Goal: Transaction & Acquisition: Purchase product/service

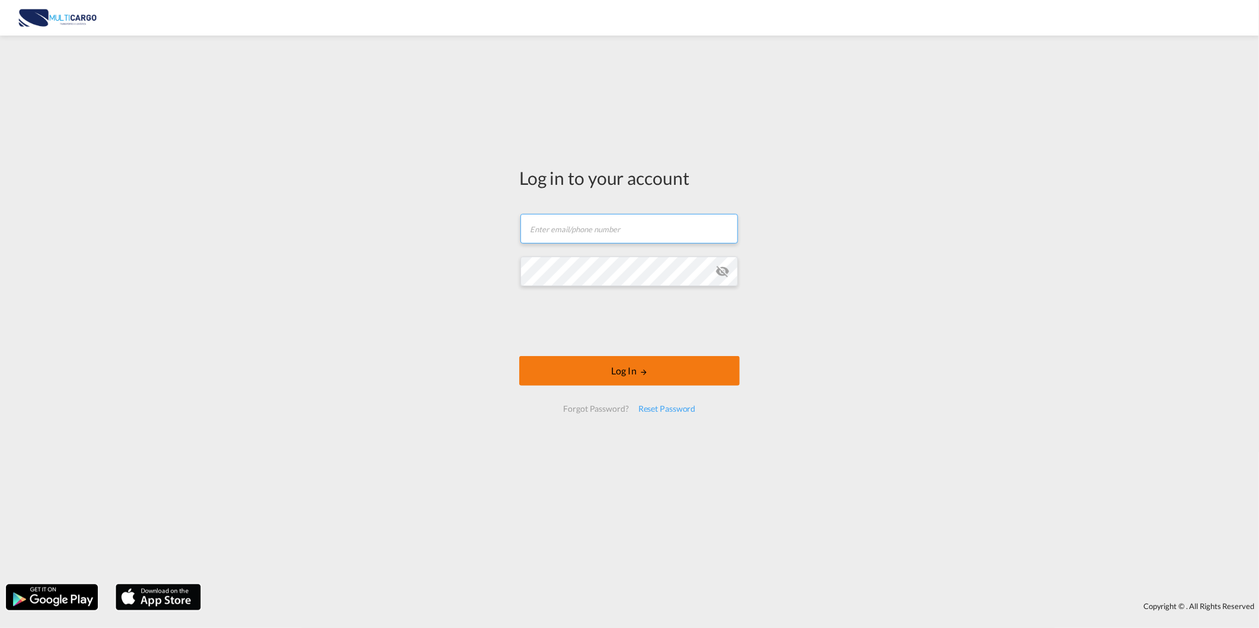
type input "[PERSON_NAME][EMAIL_ADDRESS][PERSON_NAME][DOMAIN_NAME]"
click at [599, 372] on button "Log In" at bounding box center [629, 371] width 220 height 30
type input "[PERSON_NAME][EMAIL_ADDRESS][PERSON_NAME][DOMAIN_NAME]"
click at [654, 363] on button "Log In" at bounding box center [629, 371] width 220 height 30
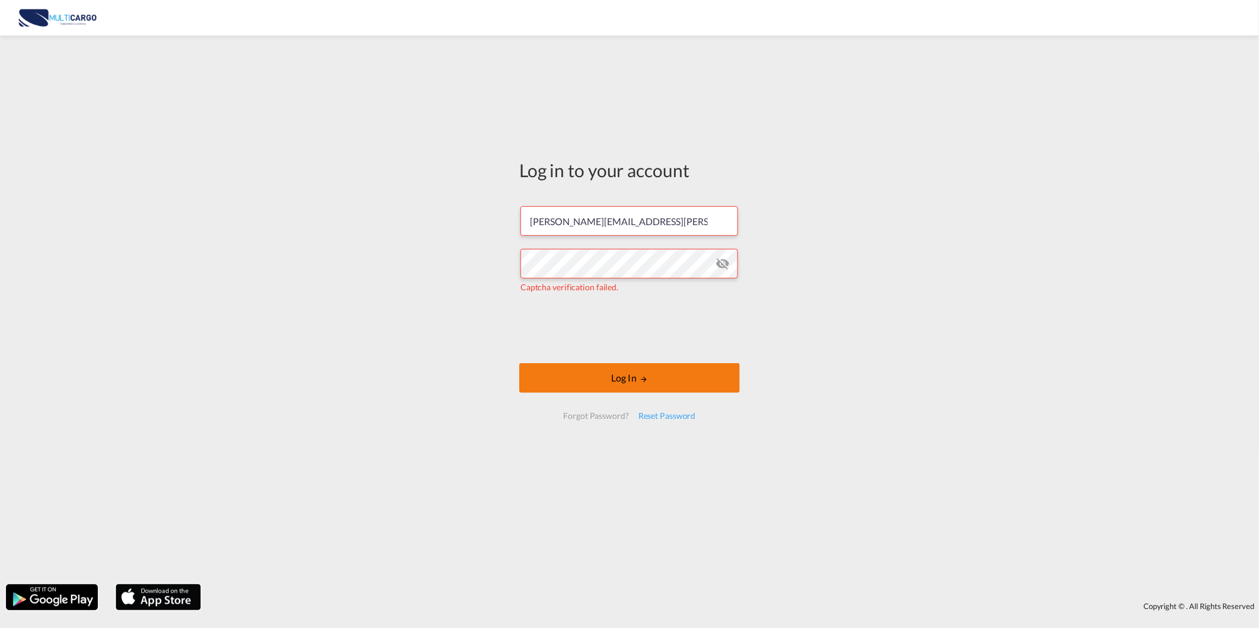
click at [595, 381] on button "Log In" at bounding box center [629, 378] width 220 height 30
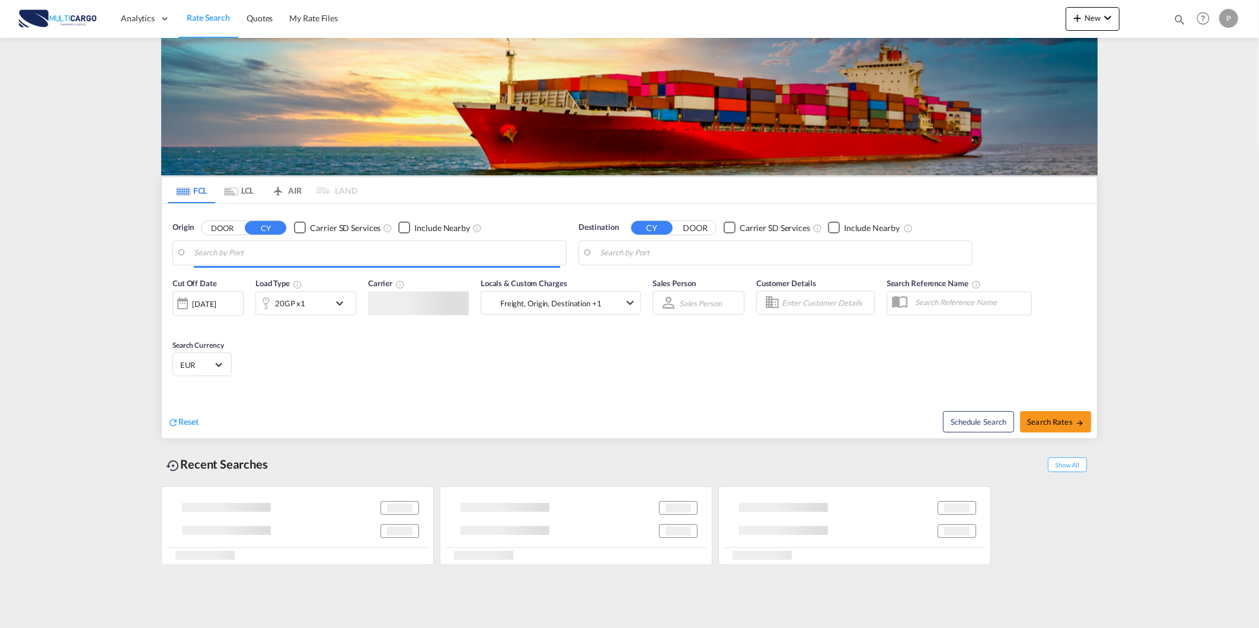
type input "Leixoes, PTLEI"
type input "Casablanca, MACAS"
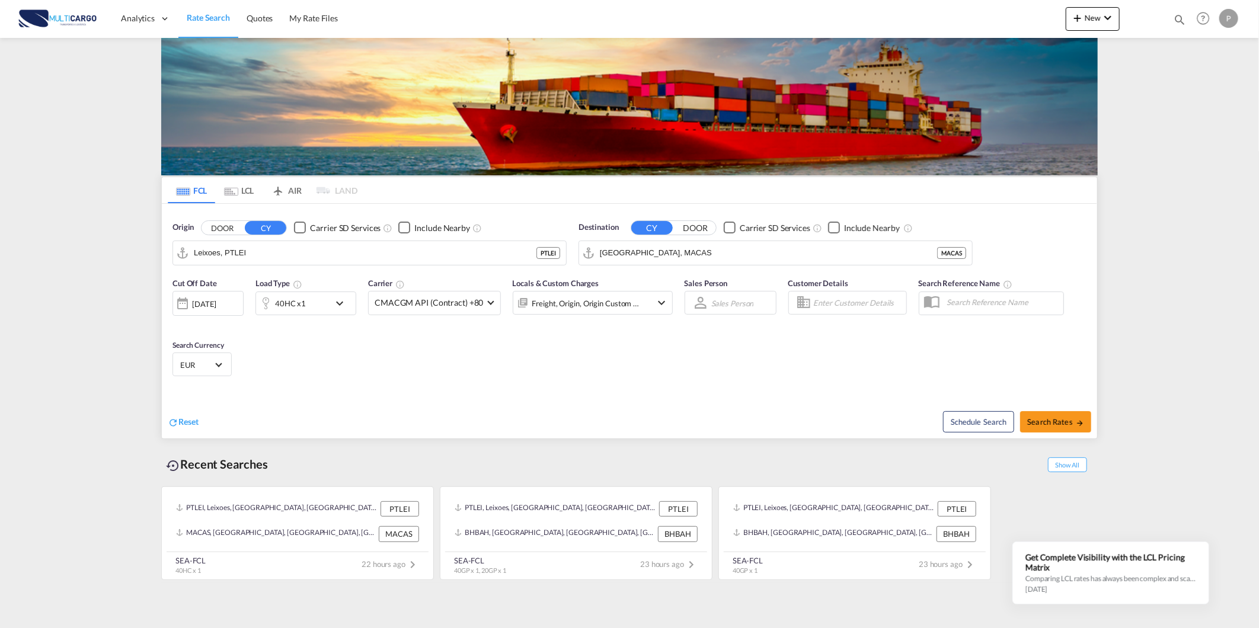
click at [348, 241] on div "Leixoes, PTLEI PTLEI" at bounding box center [369, 253] width 394 height 25
click at [347, 241] on div "Leixoes, PTLEI PTLEI" at bounding box center [369, 253] width 394 height 25
click at [346, 247] on input "Leixoes, PTLEI" at bounding box center [377, 253] width 366 height 18
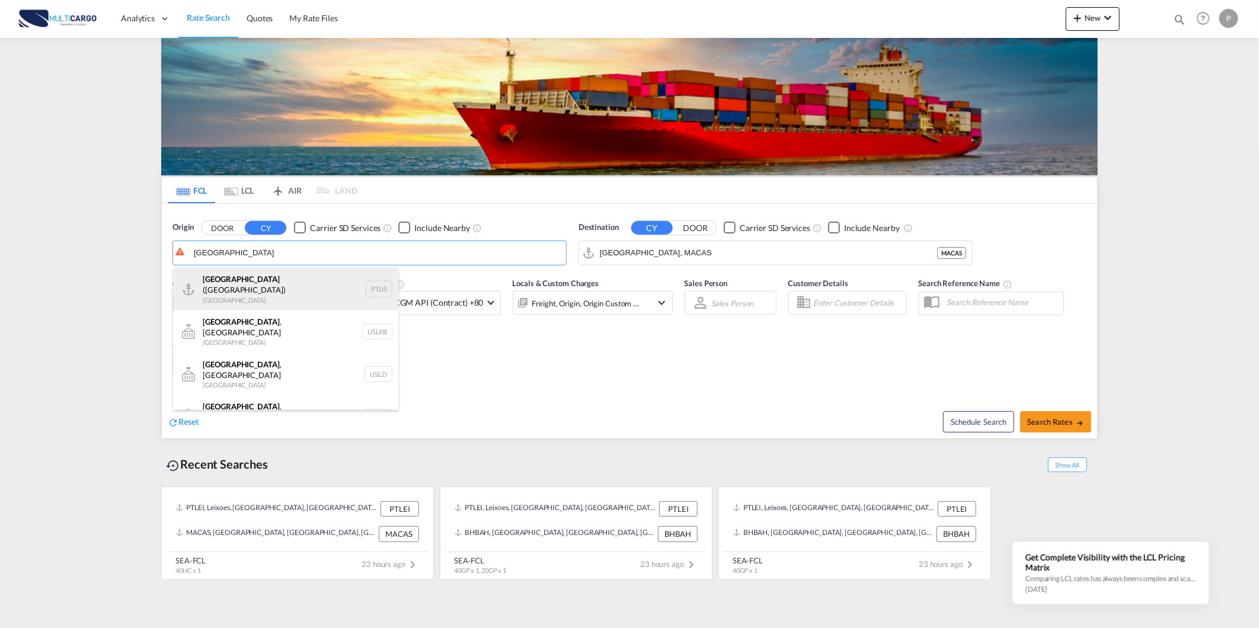
click at [334, 279] on div "Lisbon (Lisboa) Portugal PTLIS" at bounding box center [285, 289] width 225 height 43
type input "Lisbon (Lisboa), PTLIS"
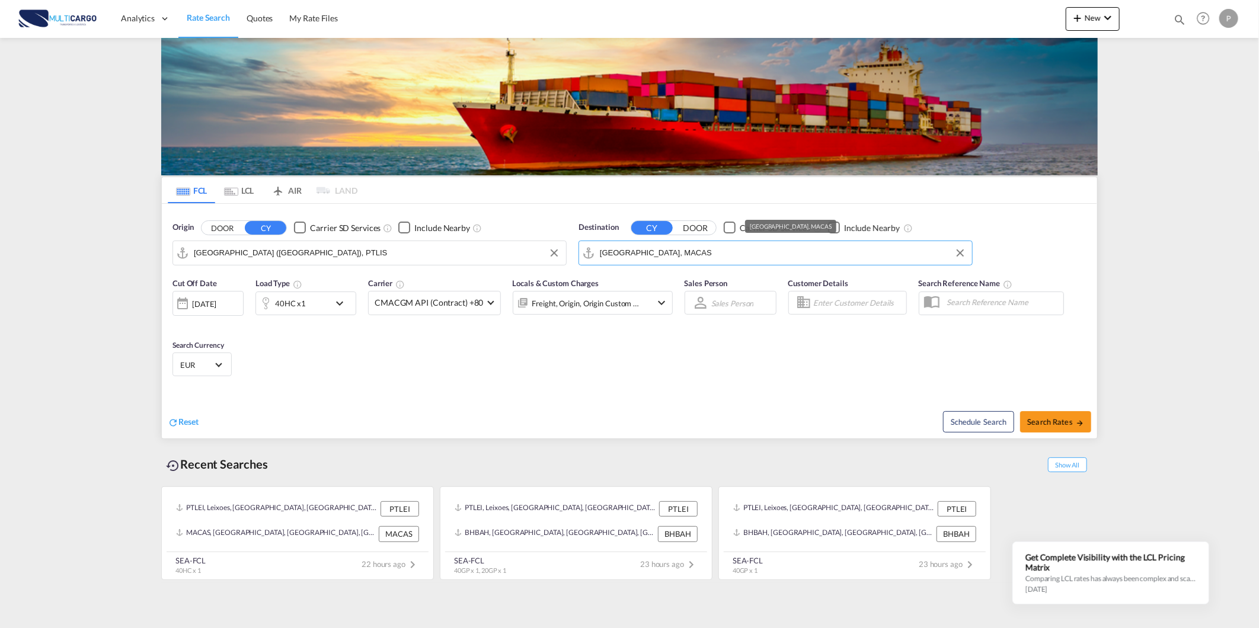
click at [660, 258] on input "Casablanca, MACAS" at bounding box center [783, 253] width 366 height 18
type input "p"
type input "k"
type input "port kela"
click at [675, 251] on input "port kela" at bounding box center [783, 253] width 366 height 18
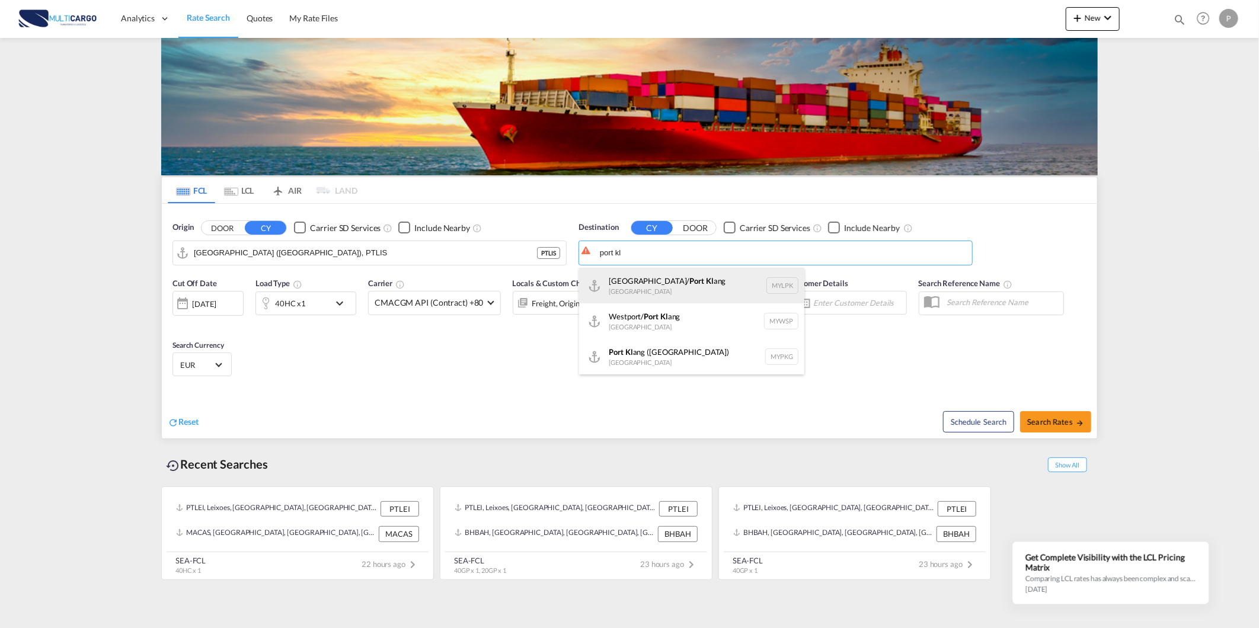
click at [679, 288] on div "Northport/ Port Kl ang Malaysia MYLPK" at bounding box center [691, 286] width 225 height 36
type input "Northport/Port Klang, MYLPK"
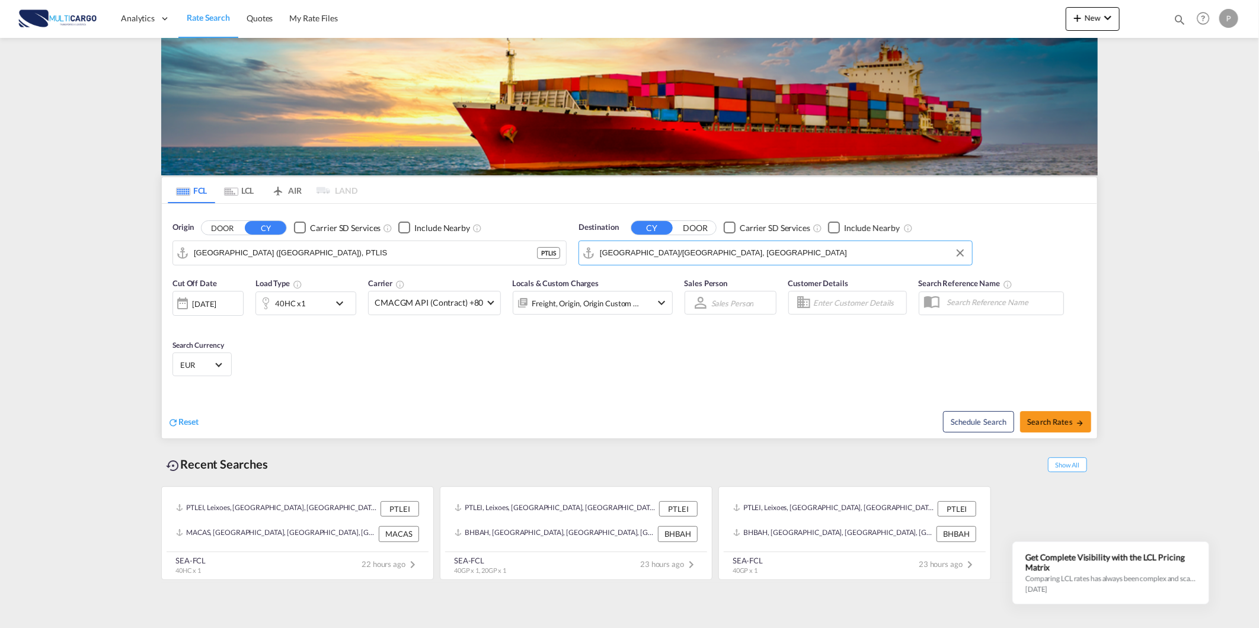
click at [299, 293] on div "40HC x1" at bounding box center [292, 304] width 73 height 24
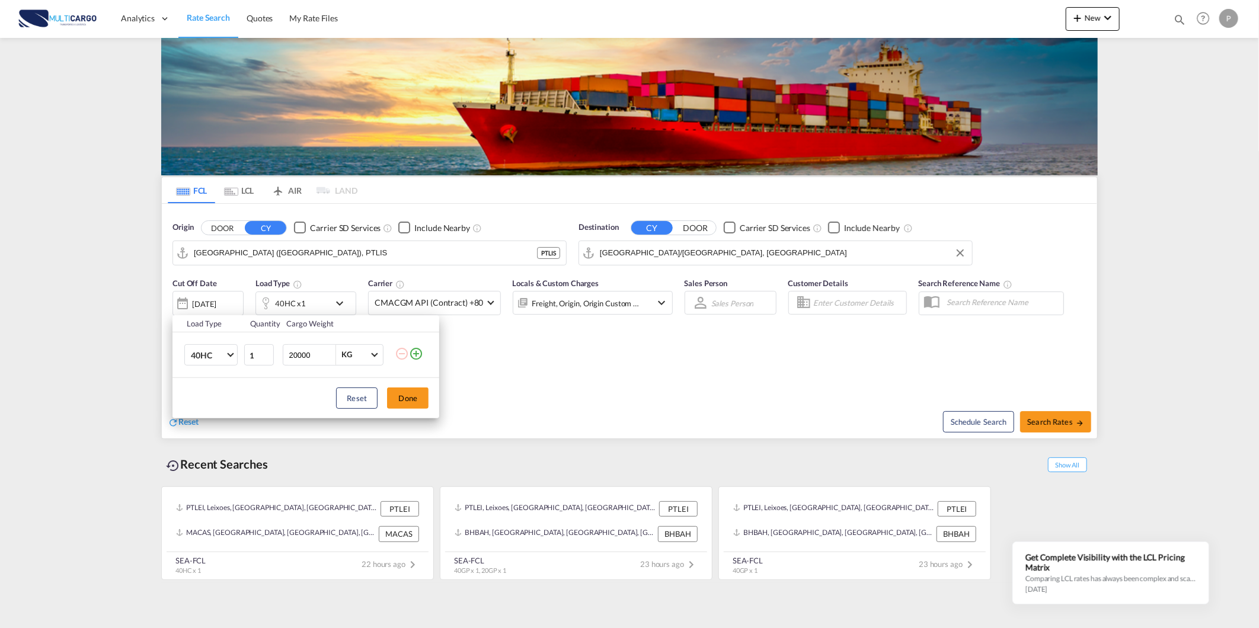
click at [199, 344] on td "40HC 20GP 40GP 40HC 45HC 20RE 40RE 40HR 20OT 40OT 20FR 40FR 40NR 20NR 45S 20TK …" at bounding box center [207, 356] width 71 height 46
click at [204, 353] on span "40HC" at bounding box center [208, 356] width 34 height 12
click at [209, 301] on div "20GP" at bounding box center [201, 299] width 21 height 12
click at [413, 405] on button "Done" at bounding box center [407, 398] width 41 height 21
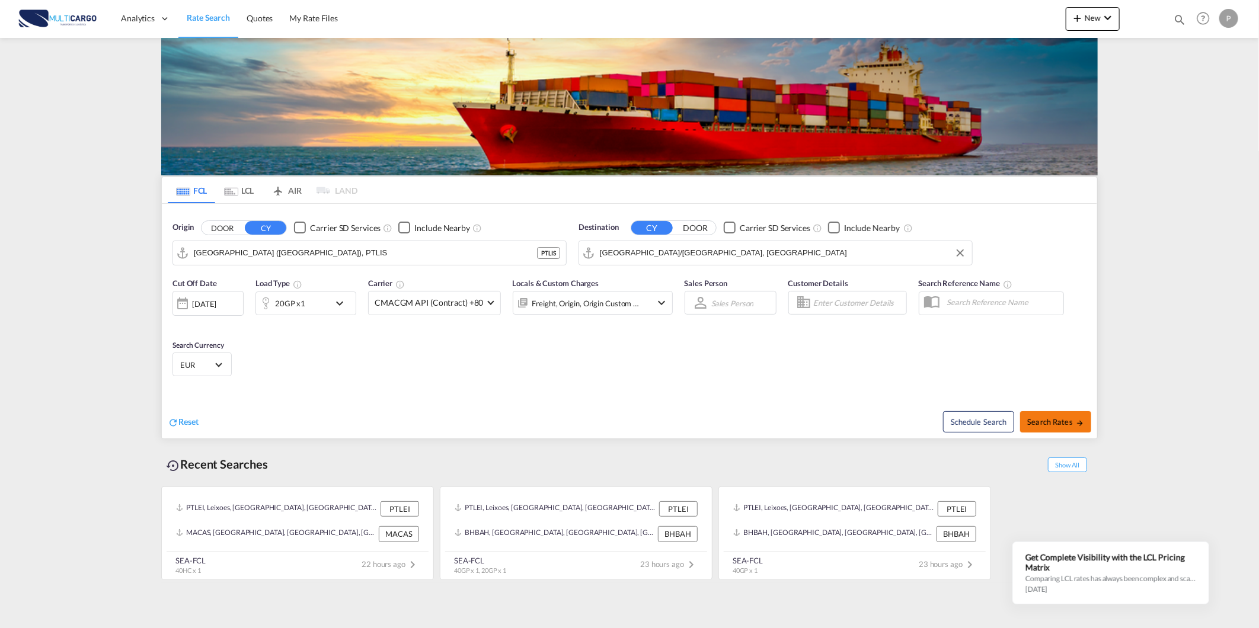
click at [1068, 412] on button "Search Rates" at bounding box center [1055, 421] width 71 height 21
type input "PTLIS to MYLPK / 10 Sep 2025"
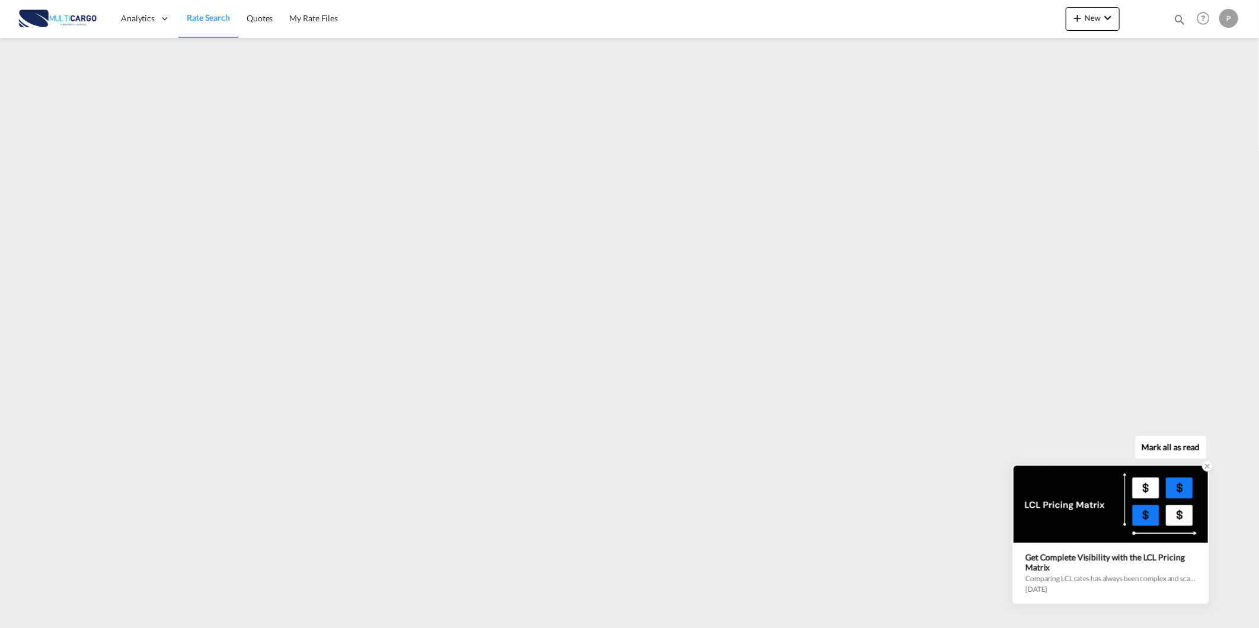
click at [1206, 466] on icon at bounding box center [1207, 466] width 8 height 8
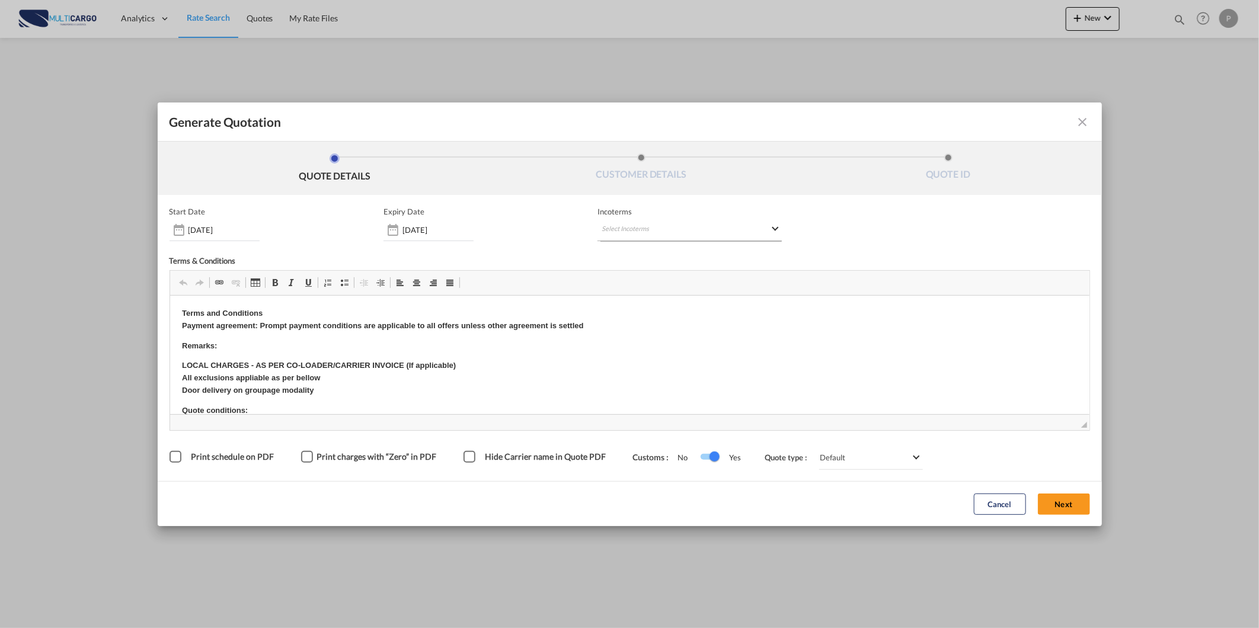
click at [621, 239] on md-select "Select Incoterms CPT - import Carrier Paid to FOB - import Free on Board FAS - …" at bounding box center [689, 230] width 184 height 21
click at [616, 254] on input "search" at bounding box center [659, 254] width 110 height 11
type input "e"
type input "fob"
drag, startPoint x: 663, startPoint y: 321, endPoint x: 653, endPoint y: 96, distance: 224.8
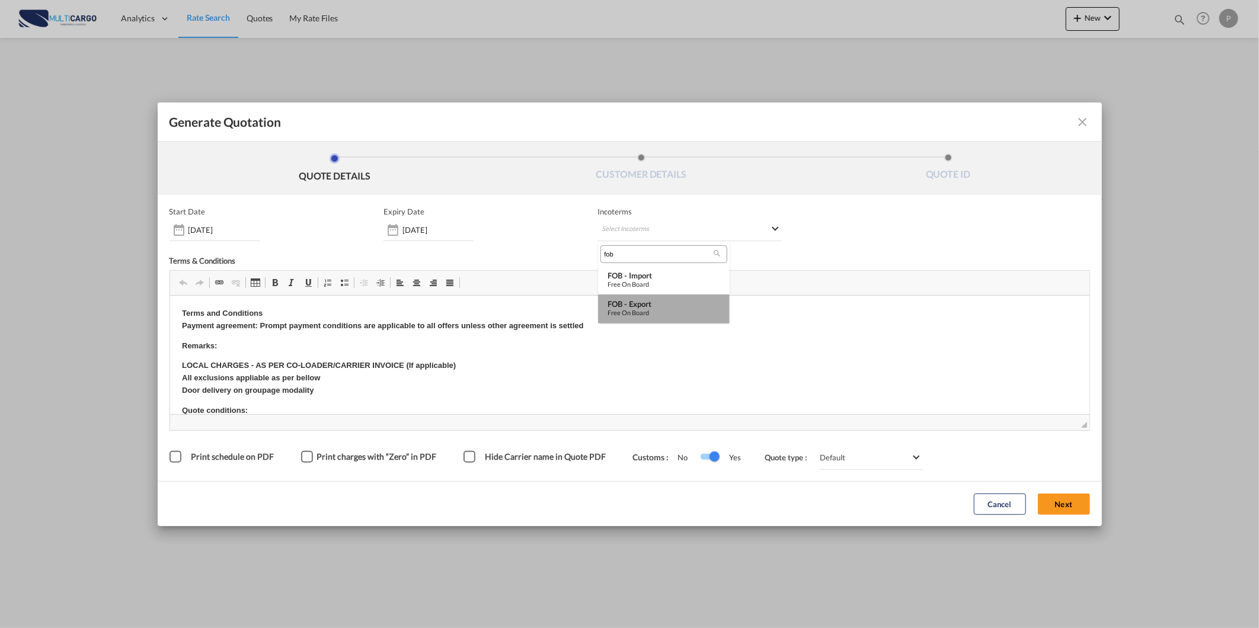
click at [663, 321] on md-option "FOB - export Free on Board" at bounding box center [664, 309] width 132 height 28
click at [1056, 497] on button "Next" at bounding box center [1064, 504] width 52 height 21
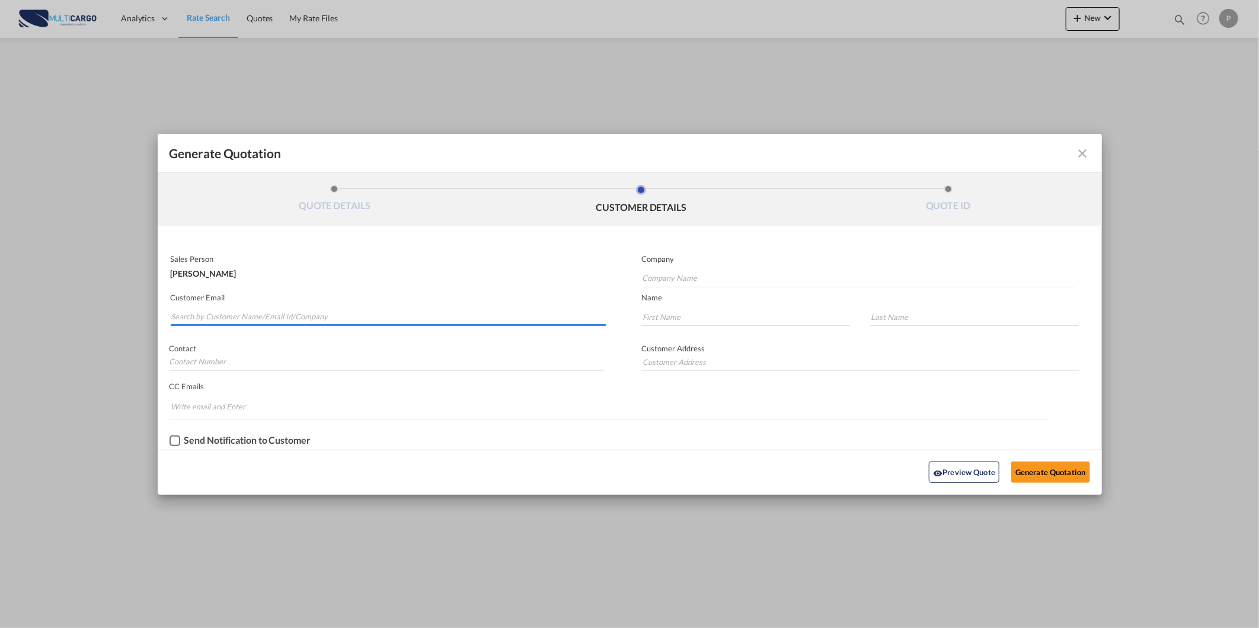
click at [285, 320] on input "Search by Customer Name/Email Id/Company" at bounding box center [388, 317] width 435 height 18
paste input "abe@cgate-logistics.com"
type input "abe@cgate-logistics.com"
click at [379, 360] on input "Generate QuotationQUOTE ..." at bounding box center [387, 362] width 434 height 18
click at [367, 323] on md-autocomplete-wrap "abe@cgate-logistics.com" at bounding box center [389, 314] width 436 height 24
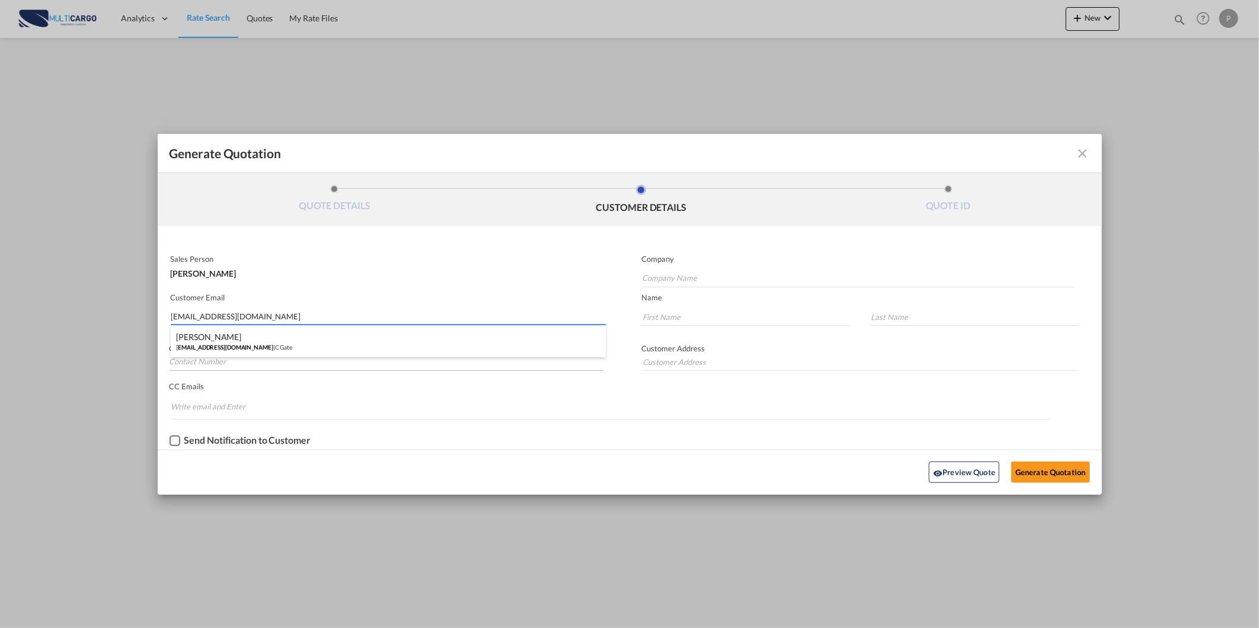
drag, startPoint x: 324, startPoint y: 340, endPoint x: 375, endPoint y: 352, distance: 52.3
click at [324, 340] on div "Amanda Behr abe@cgate-logistics.com | C Gate" at bounding box center [389, 341] width 436 height 32
type input "C Gate"
type input "Amanda"
type input "Behr"
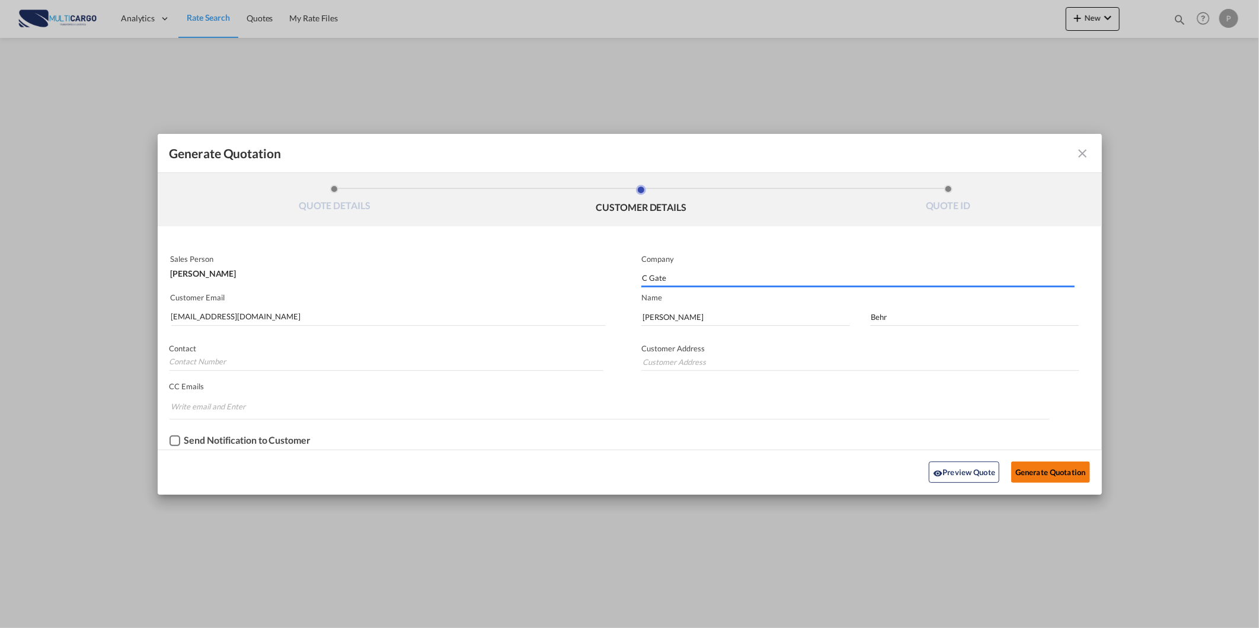
click at [1046, 476] on button "Generate Quotation" at bounding box center [1050, 472] width 78 height 21
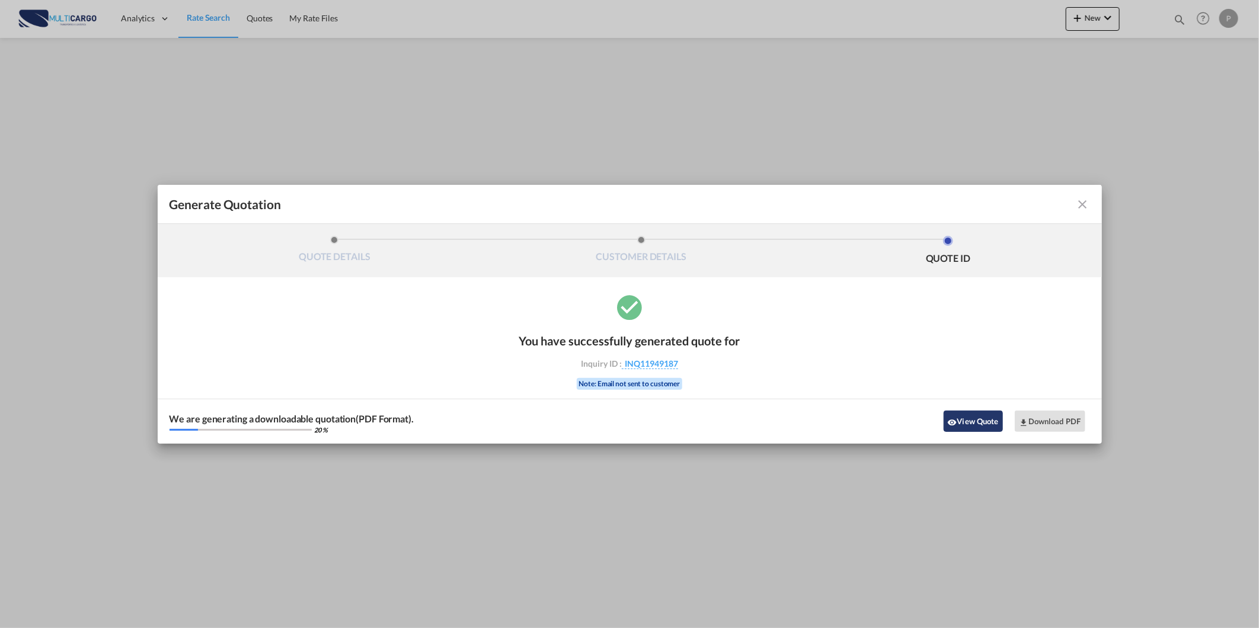
click at [961, 416] on button "View Quote" at bounding box center [973, 421] width 59 height 21
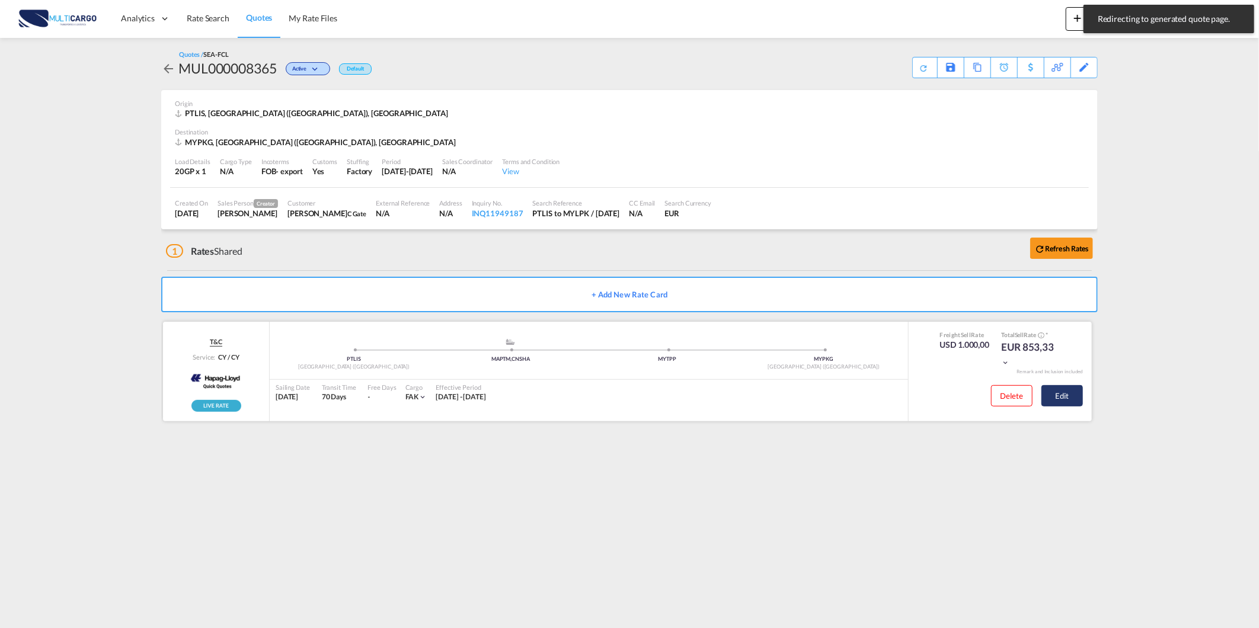
click at [1063, 404] on button "Edit" at bounding box center [1061, 395] width 41 height 21
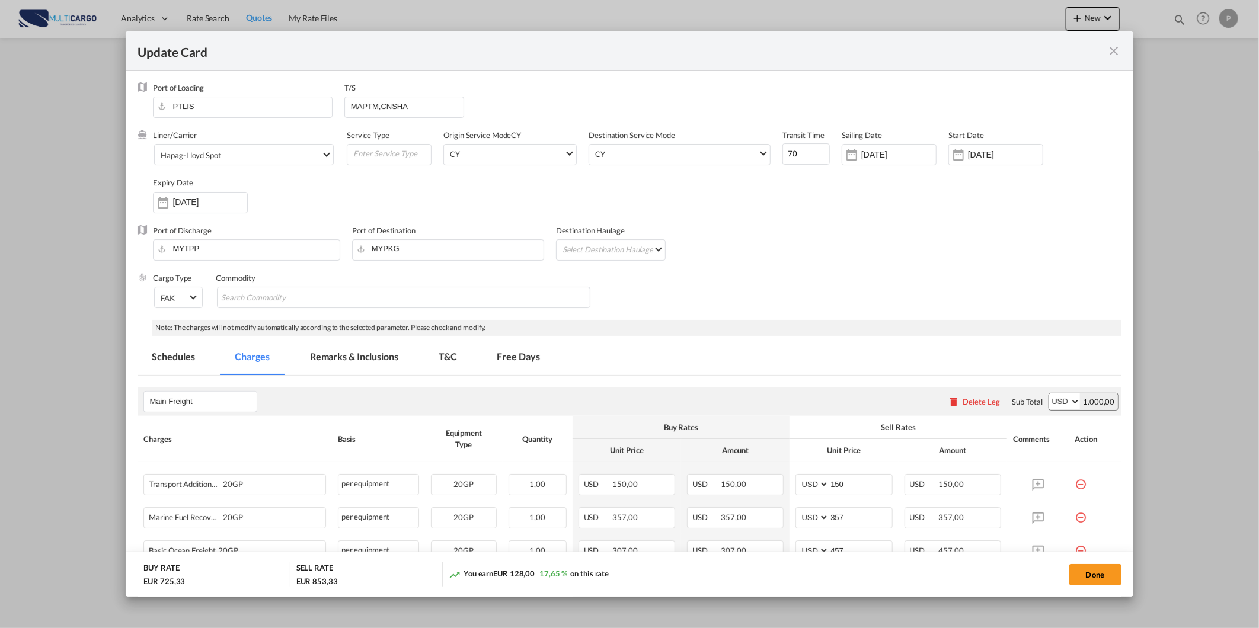
click at [350, 347] on md-tab-item "Remarks & Inclusions" at bounding box center [354, 359] width 117 height 33
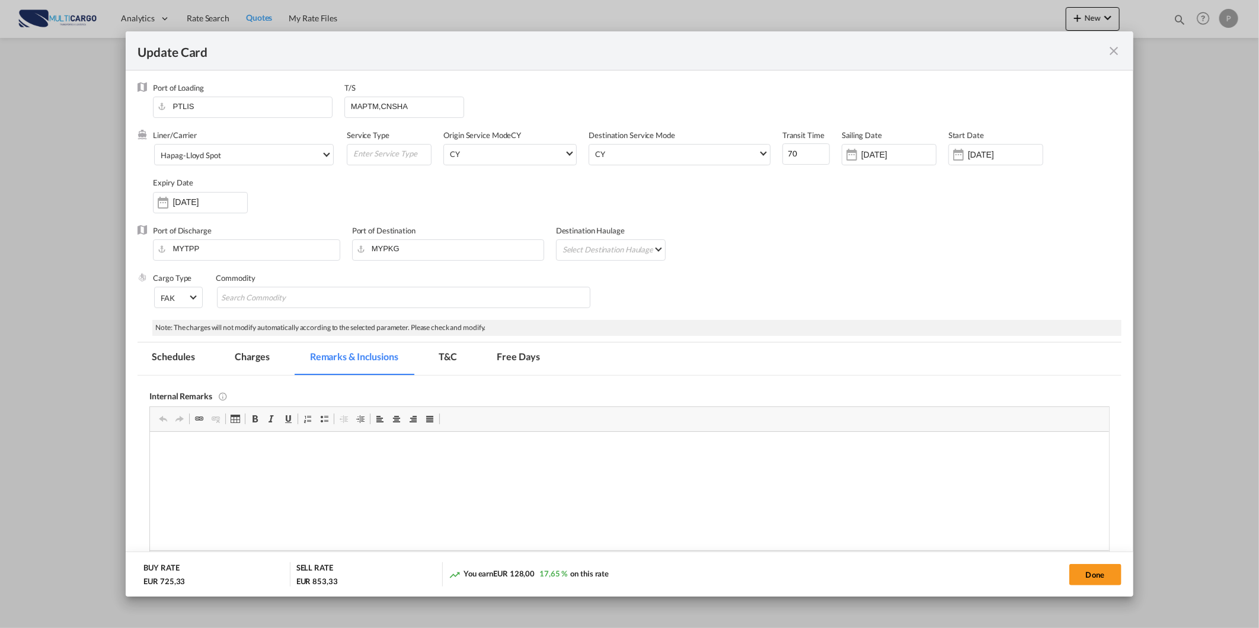
scroll to position [263, 0]
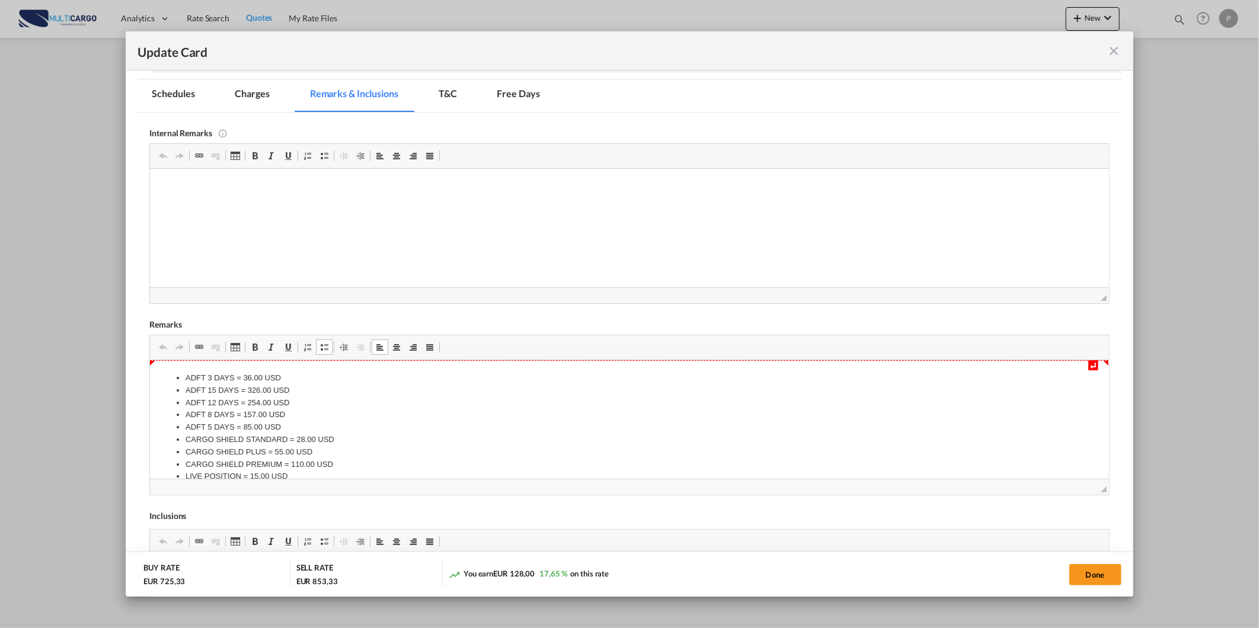
click at [168, 366] on html "↵ ADFT 3 DAYS = 36.00 USD ADFT 15 DAYS = 326.00 USD ADFT 12 DAYS = 254.00 USD A…" at bounding box center [629, 606] width 958 height 492
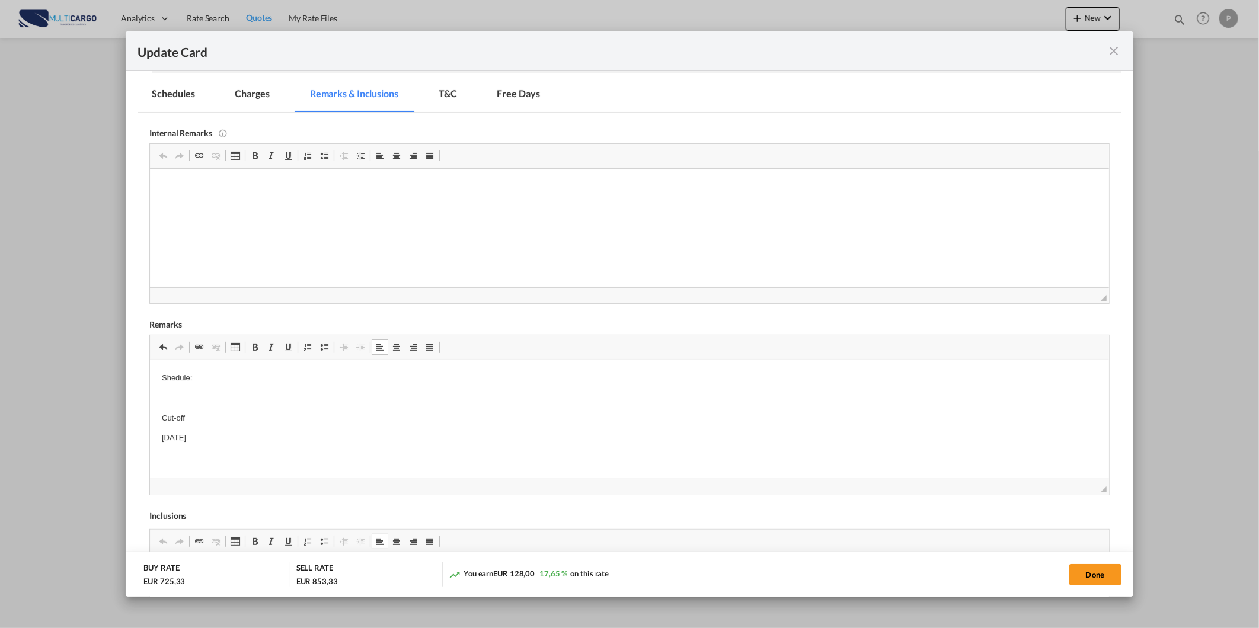
click at [207, 419] on p "Cut-off" at bounding box center [629, 418] width 935 height 12
click at [280, 417] on p "Cut-off ____ 2025-09-25 TT49days" at bounding box center [629, 418] width 935 height 12
click at [337, 414] on p "Cut-off ____ 2025-09-25 TT___49days" at bounding box center [629, 418] width 935 height 12
drag, startPoint x: 338, startPoint y: 417, endPoint x: 294, endPoint y: 771, distance: 357.2
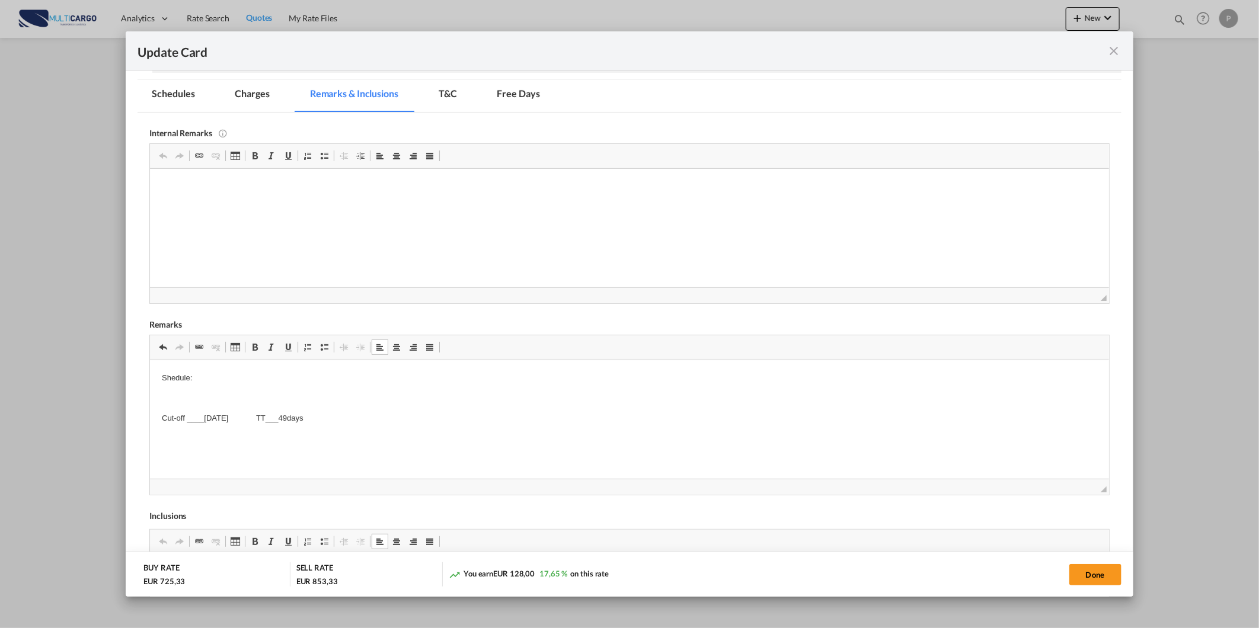
copy p "Cut-off ____ 2025-09-25 TT___49days"
click at [201, 435] on p "Editor de texto enriquecido, editor7" at bounding box center [629, 438] width 935 height 12
drag, startPoint x: 232, startPoint y: 435, endPoint x: 204, endPoint y: 436, distance: 27.9
click at [204, 436] on p "Cut-off ____2025-09-25 TT___49days" at bounding box center [629, 438] width 935 height 12
drag, startPoint x: 212, startPoint y: 379, endPoint x: 127, endPoint y: 378, distance: 85.4
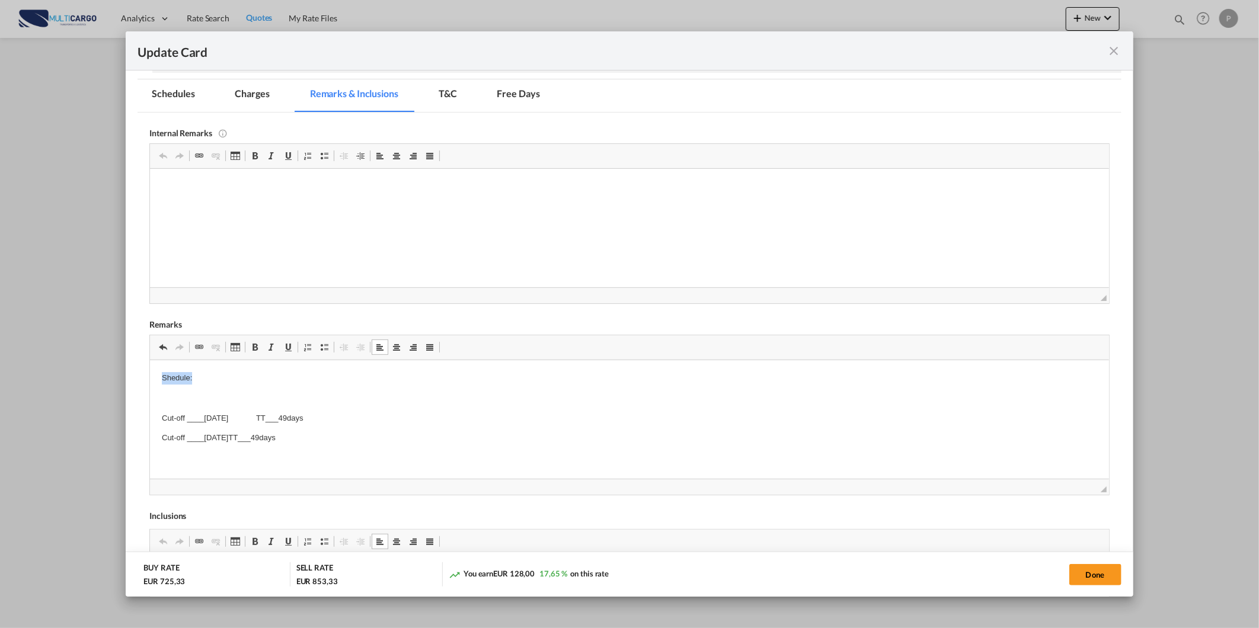
click at [261, 346] on link "Negrito Atalho de teclado Ctrl+B" at bounding box center [255, 347] width 17 height 15
click at [286, 350] on span "Update CardPort of ..." at bounding box center [287, 347] width 9 height 9
click at [1099, 567] on button "Done" at bounding box center [1095, 574] width 52 height 21
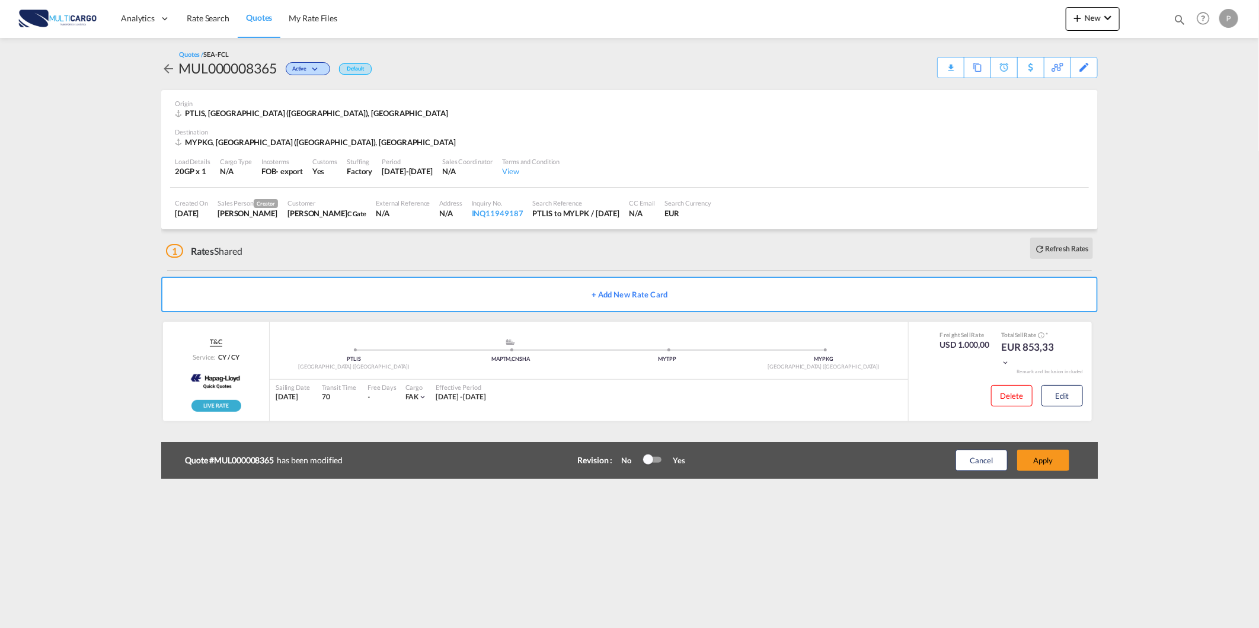
scroll to position [55, 0]
click at [1056, 471] on div "Cancel Apply" at bounding box center [1000, 460] width 148 height 28
click at [1047, 458] on button "Apply" at bounding box center [1043, 460] width 52 height 21
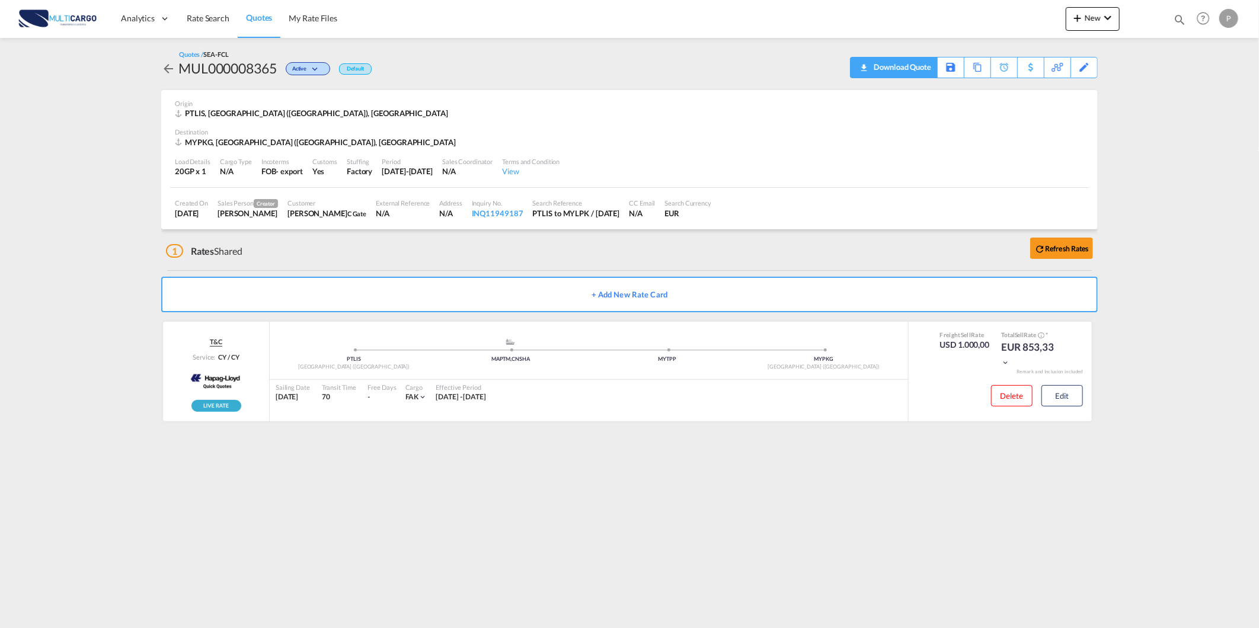
click at [881, 73] on div "Download Quote" at bounding box center [901, 66] width 60 height 19
click at [188, 19] on span "Rate Search" at bounding box center [208, 18] width 43 height 10
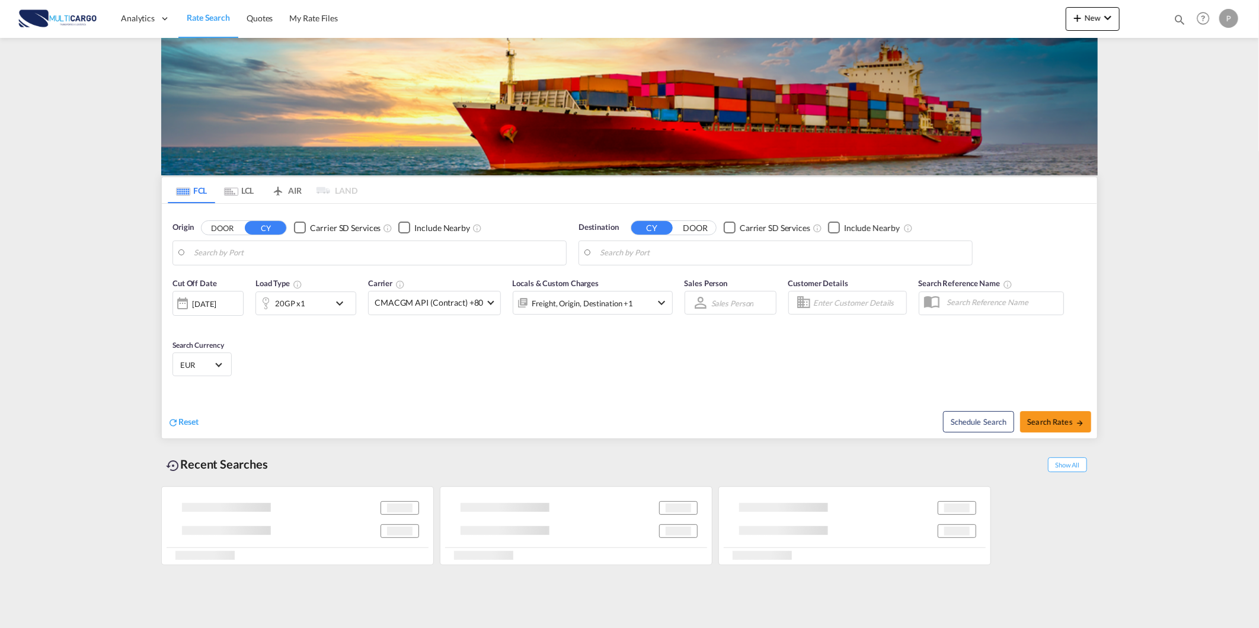
type input "Lisbon (Lisboa), PTLIS"
type input "Northport/Port Klang, MYLPK"
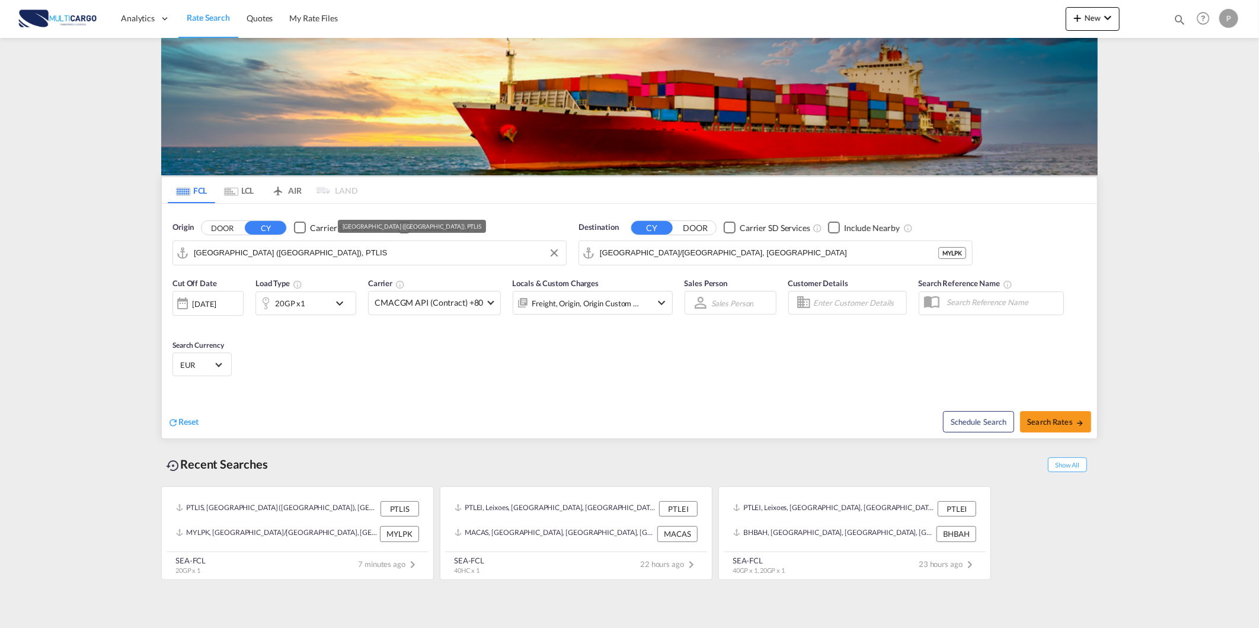
click at [258, 254] on input "Lisbon (Lisboa), PTLIS" at bounding box center [377, 253] width 366 height 18
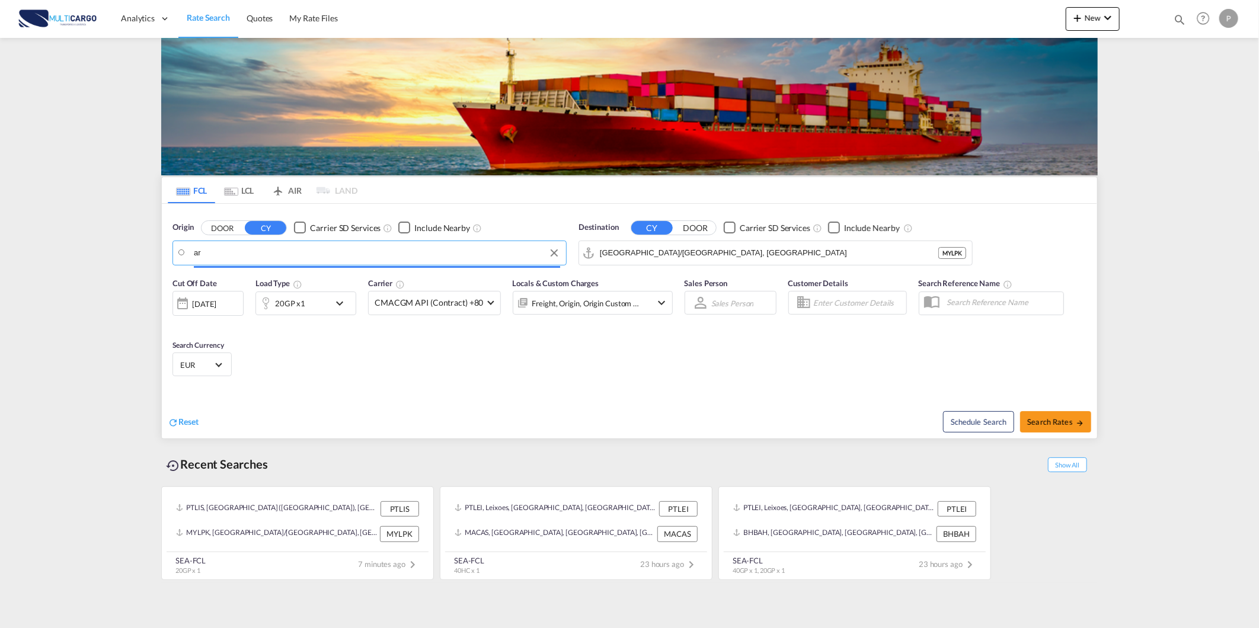
type input "a"
click at [247, 283] on div "Leix oes Portugal PTLEI" at bounding box center [285, 286] width 225 height 36
type input "Leixoes, PTLEI"
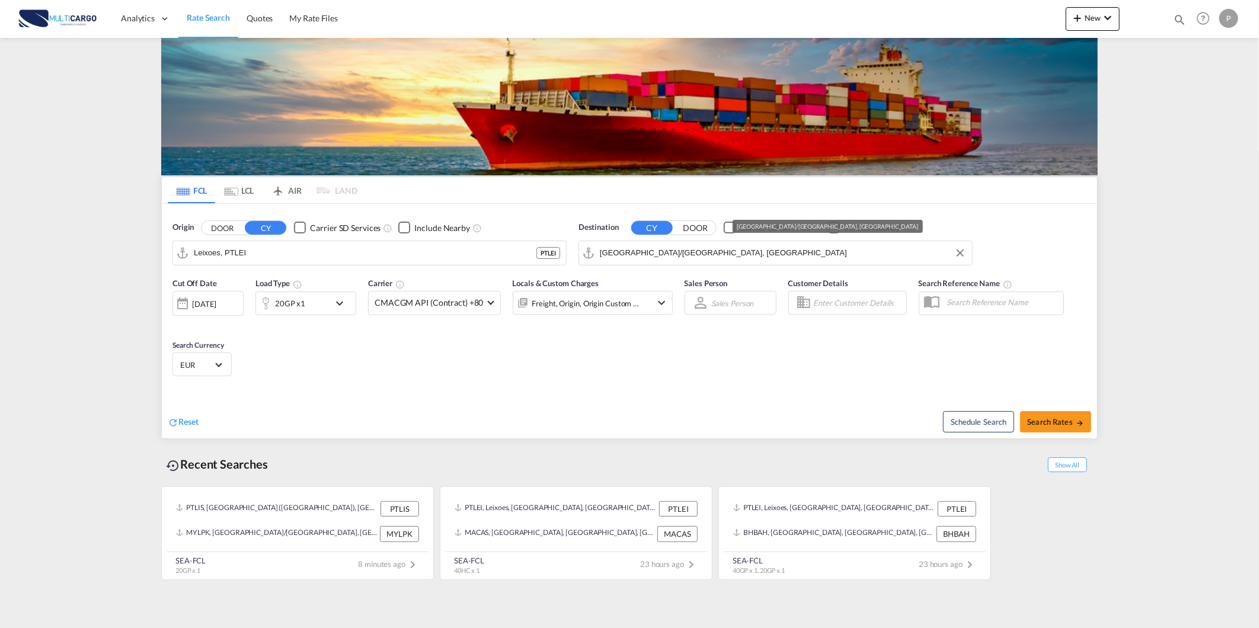
click at [739, 252] on input "Northport/Port Klang, MYLPK" at bounding box center [783, 253] width 366 height 18
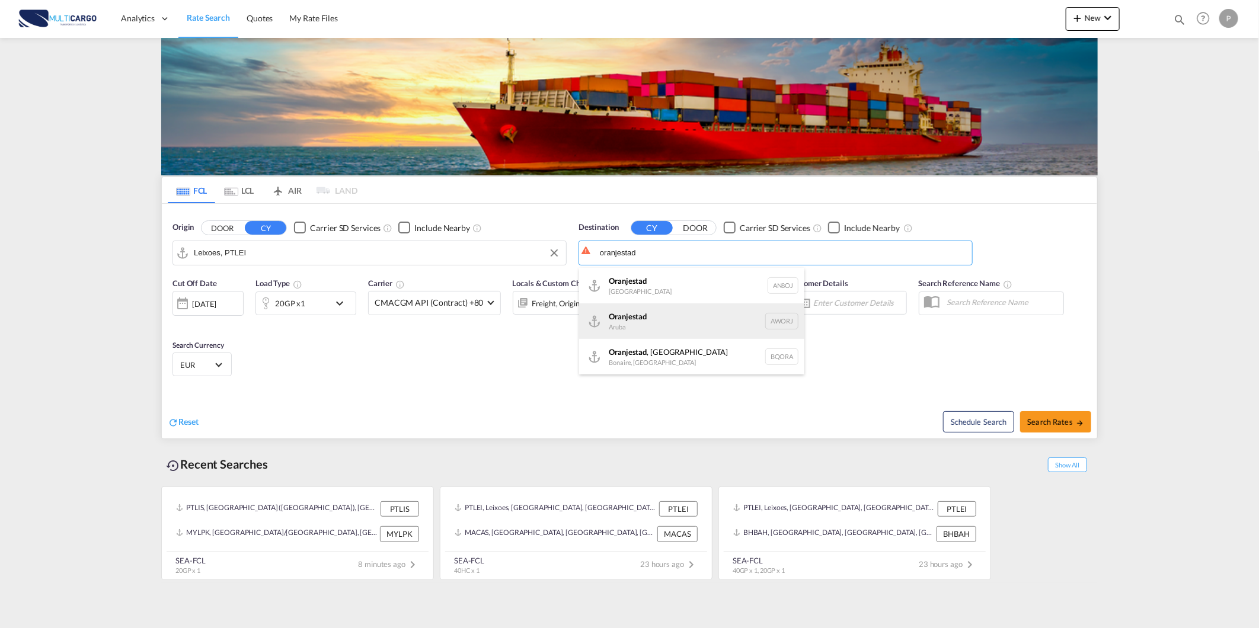
click at [689, 324] on div "Oranjestad Aruba AWORJ" at bounding box center [691, 321] width 225 height 36
type input "Oranjestad, AWORJ"
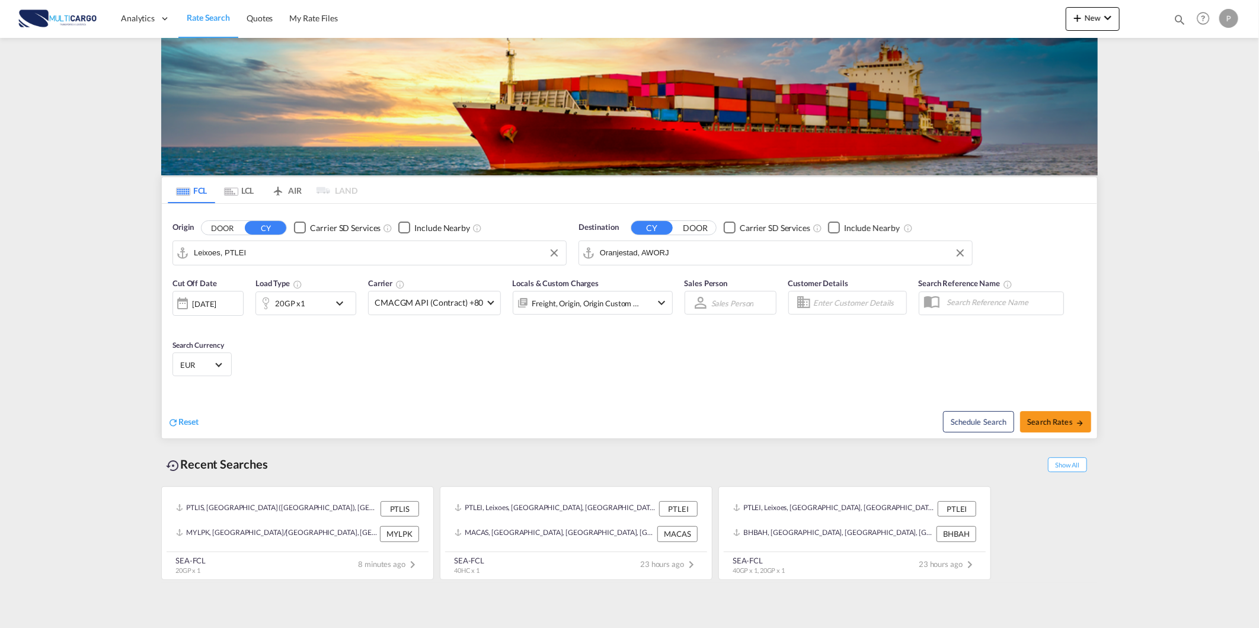
click at [331, 303] on div "20GP x1" at bounding box center [305, 304] width 101 height 24
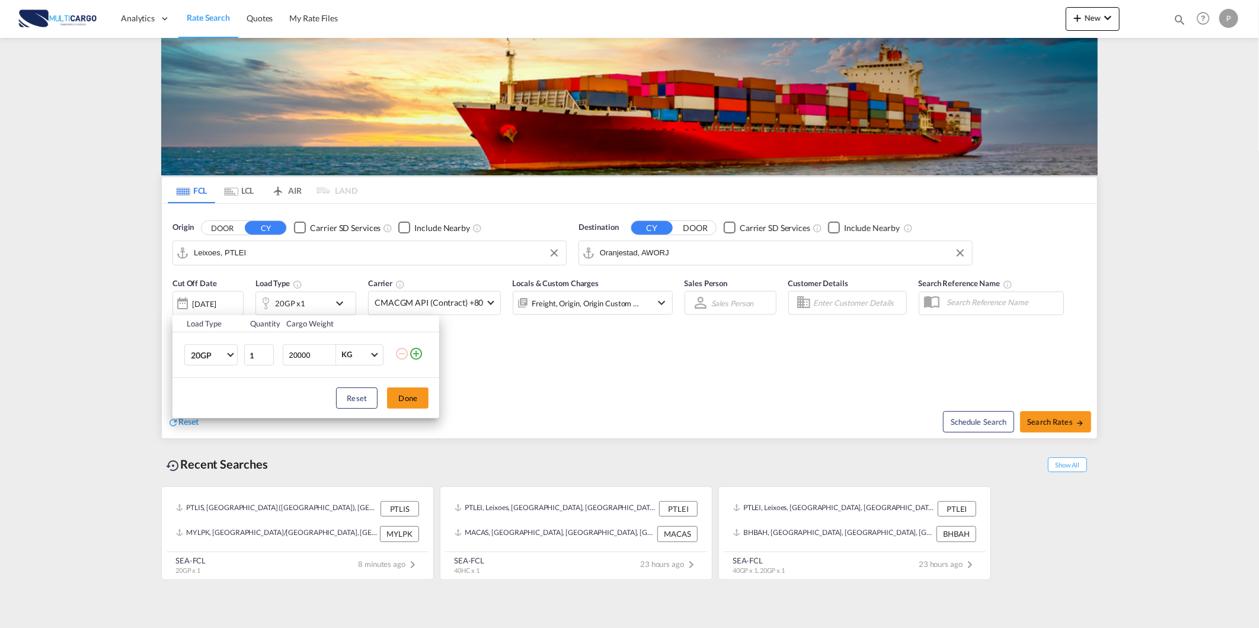
click at [418, 353] on md-icon "icon-plus-circle-outline" at bounding box center [416, 354] width 14 height 14
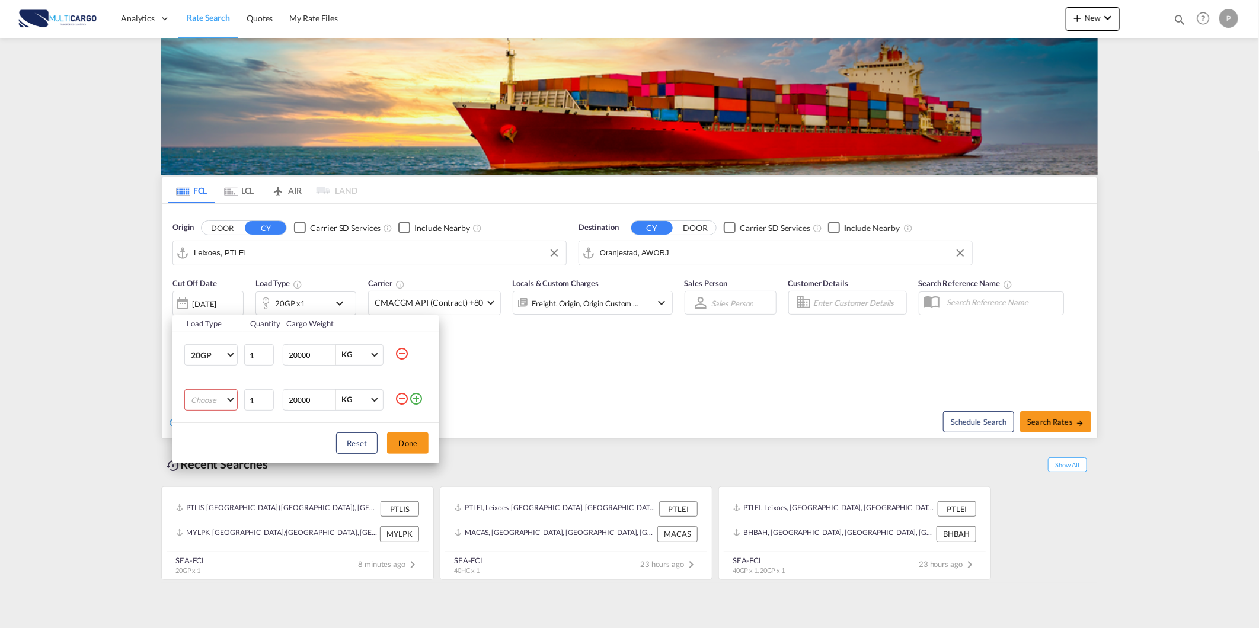
click at [203, 405] on md-select "Choose 20GP 40GP 40HC 45HC 20RE 40RE 40HR 20OT 40OT 20FR 40FR 40NR 20NR 45S 20T…" at bounding box center [210, 399] width 53 height 21
click at [213, 453] on md-option "40HC" at bounding box center [221, 457] width 81 height 28
click at [446, 445] on div "Load Type Quantity Cargo Weight 20GP 20GP 40GP 40HC 45HC 20RE 40RE 40HR 20OT 40…" at bounding box center [629, 314] width 1259 height 628
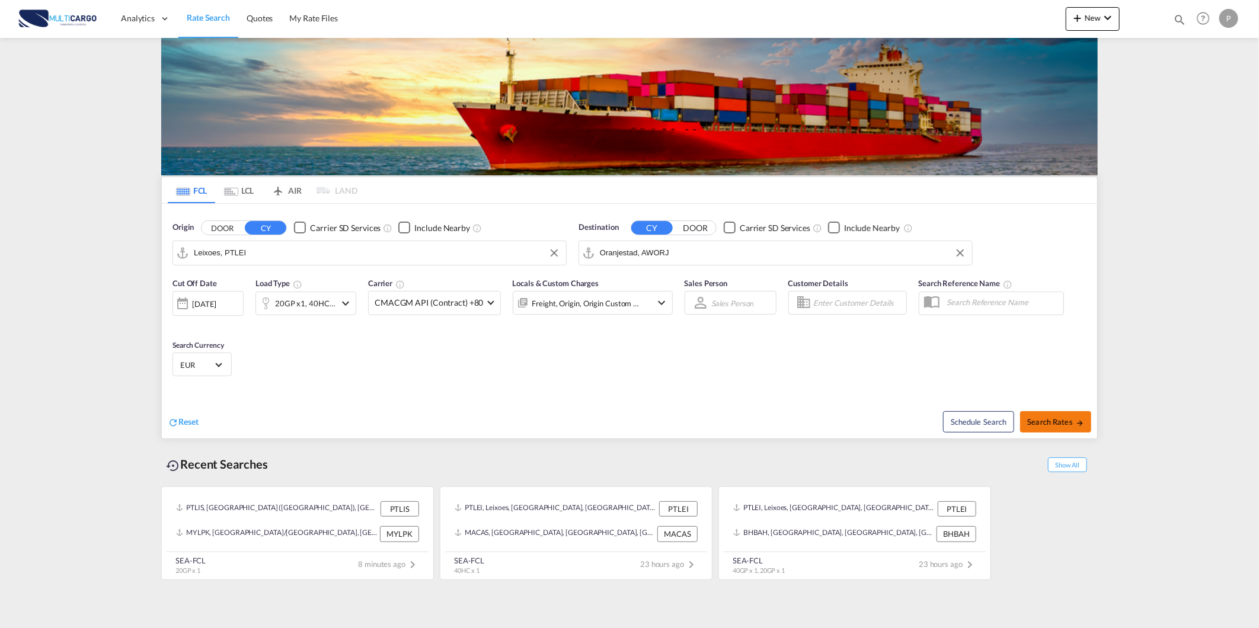
click at [1027, 429] on button "Search Rates" at bounding box center [1055, 421] width 71 height 21
type input "PTLEI to AWORJ / 10 Sep 2025"
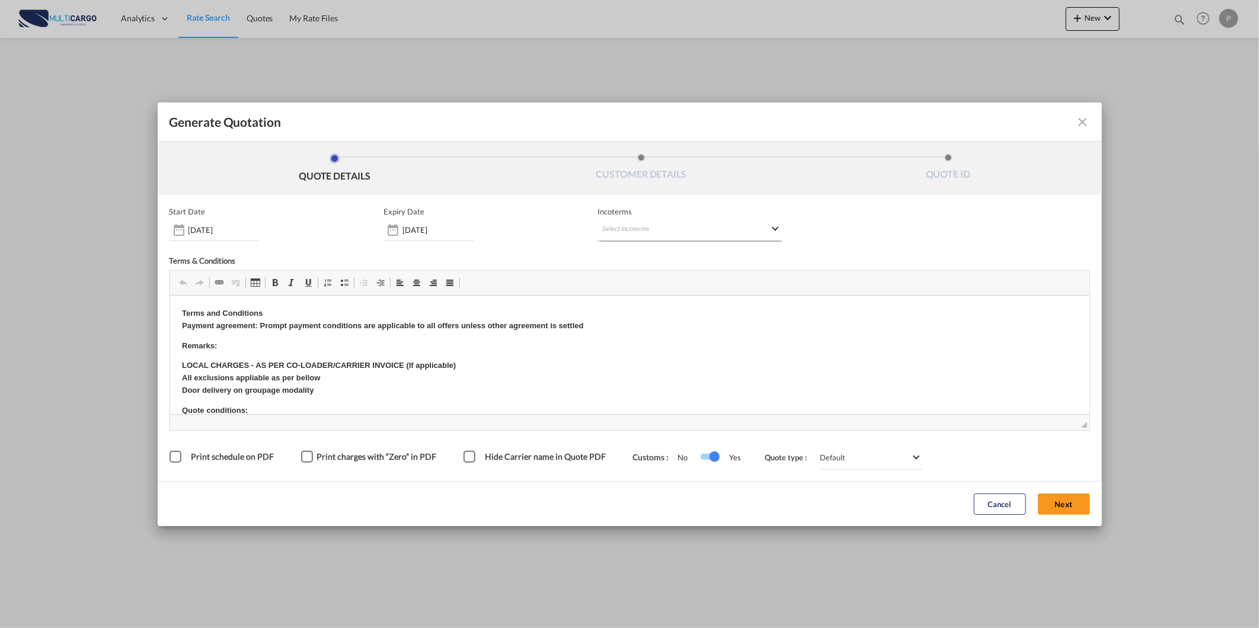
click at [692, 224] on md-select "Select Incoterms CPT - import Carrier Paid to FOB - import Free on Board FAS - …" at bounding box center [689, 230] width 184 height 21
click at [659, 258] on input "search" at bounding box center [659, 254] width 110 height 11
type input "exw"
click at [633, 276] on div "EXW - export" at bounding box center [664, 275] width 113 height 9
click at [1049, 499] on button "Next" at bounding box center [1064, 504] width 52 height 21
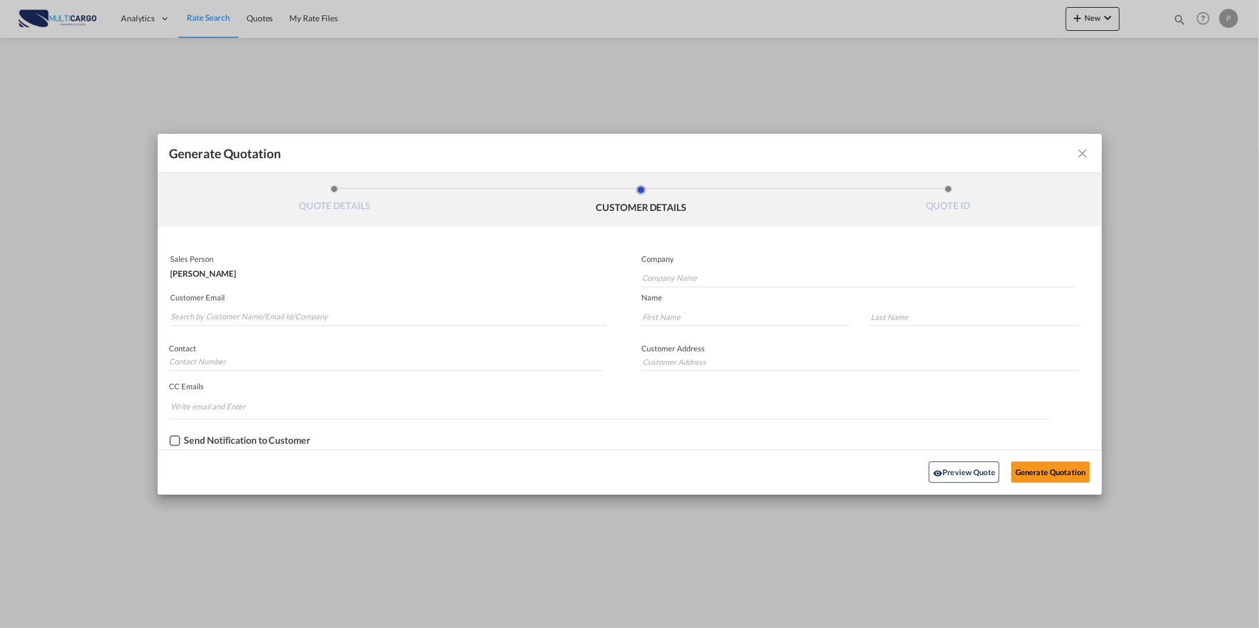
click at [225, 332] on div "Contact" at bounding box center [394, 355] width 472 height 46
click at [226, 312] on input "Search by Customer Name/Email Id/Company" at bounding box center [388, 317] width 435 height 18
paste input "pricingeuropa@delpaintl.com"
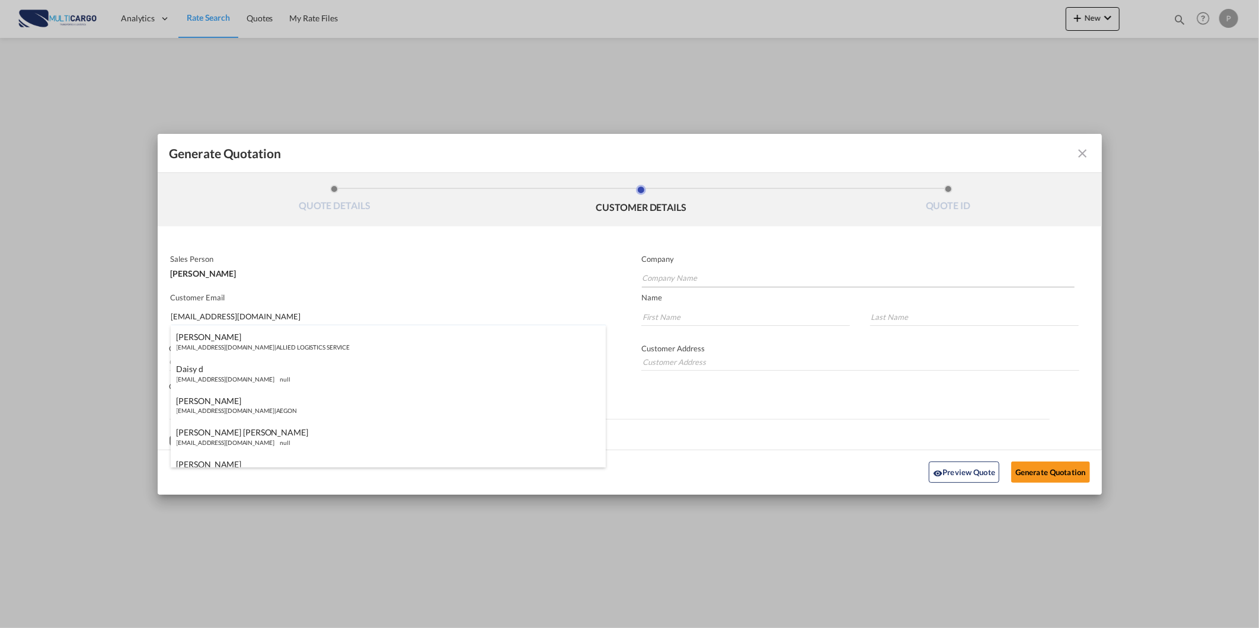
type input "pricingeuropa@delpaintl.com"
click at [727, 270] on input "Company Name" at bounding box center [858, 279] width 433 height 18
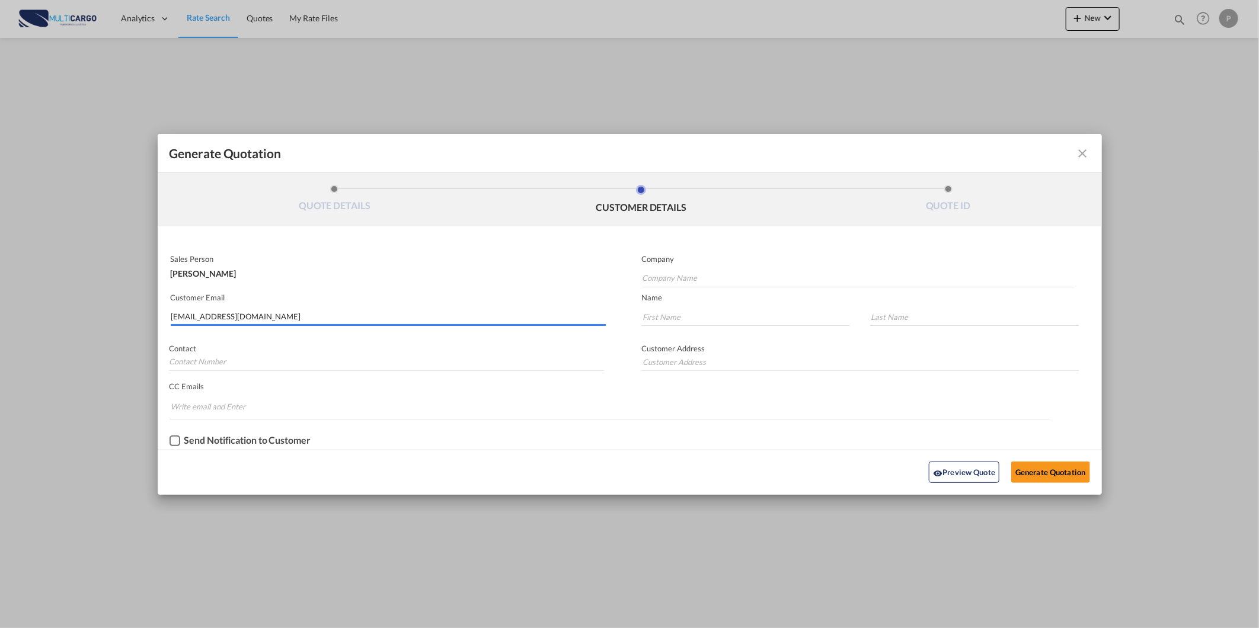
click at [450, 324] on div "Generate QuotationQUOTE ..." at bounding box center [389, 325] width 436 height 2
click at [417, 311] on input "pricingeuropa@delpaintl.com" at bounding box center [388, 317] width 435 height 18
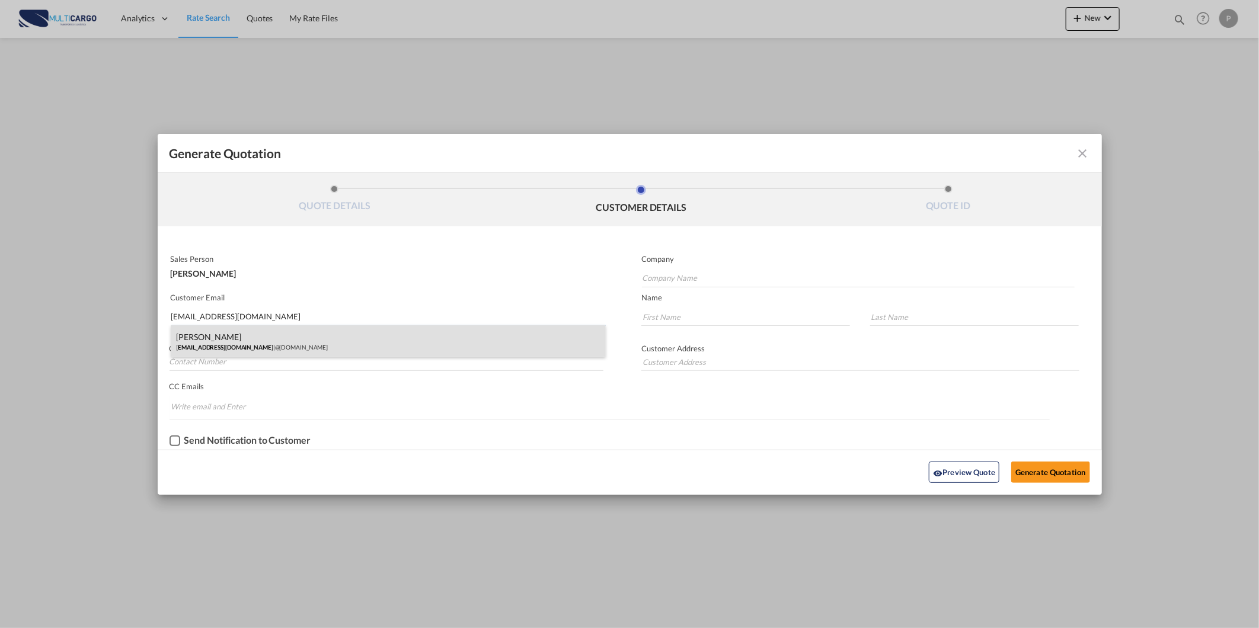
click at [351, 338] on div "Patricia Pita pricingeuropa@delpaintl.com | @delpaintl.com" at bounding box center [389, 341] width 436 height 32
type input "@delpaintl.com"
type input "Patricia"
type input "Pita"
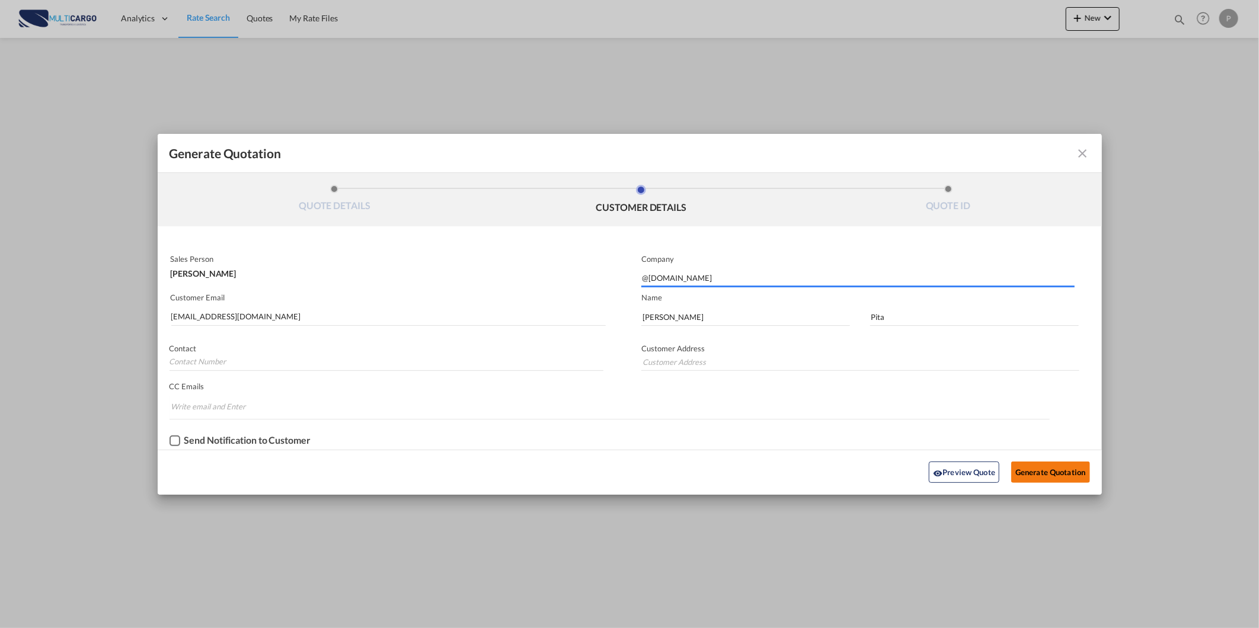
click at [1069, 475] on button "Generate Quotation" at bounding box center [1050, 472] width 78 height 21
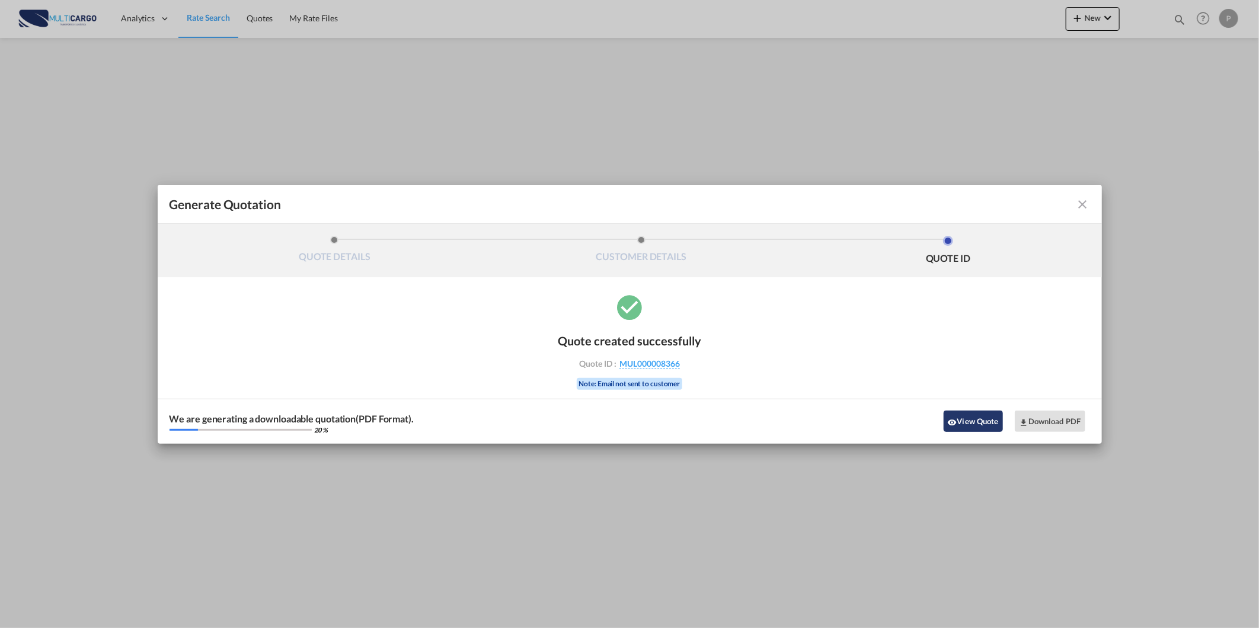
click at [974, 425] on button "View Quote" at bounding box center [973, 421] width 59 height 21
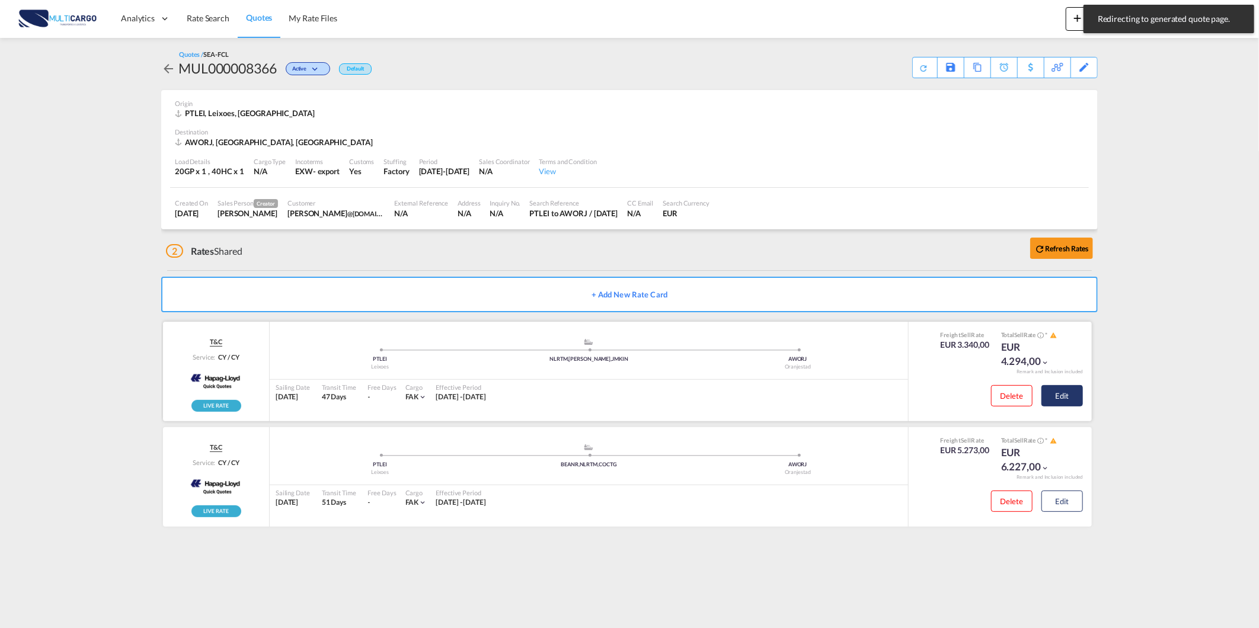
click at [1061, 386] on button "Edit" at bounding box center [1061, 395] width 41 height 21
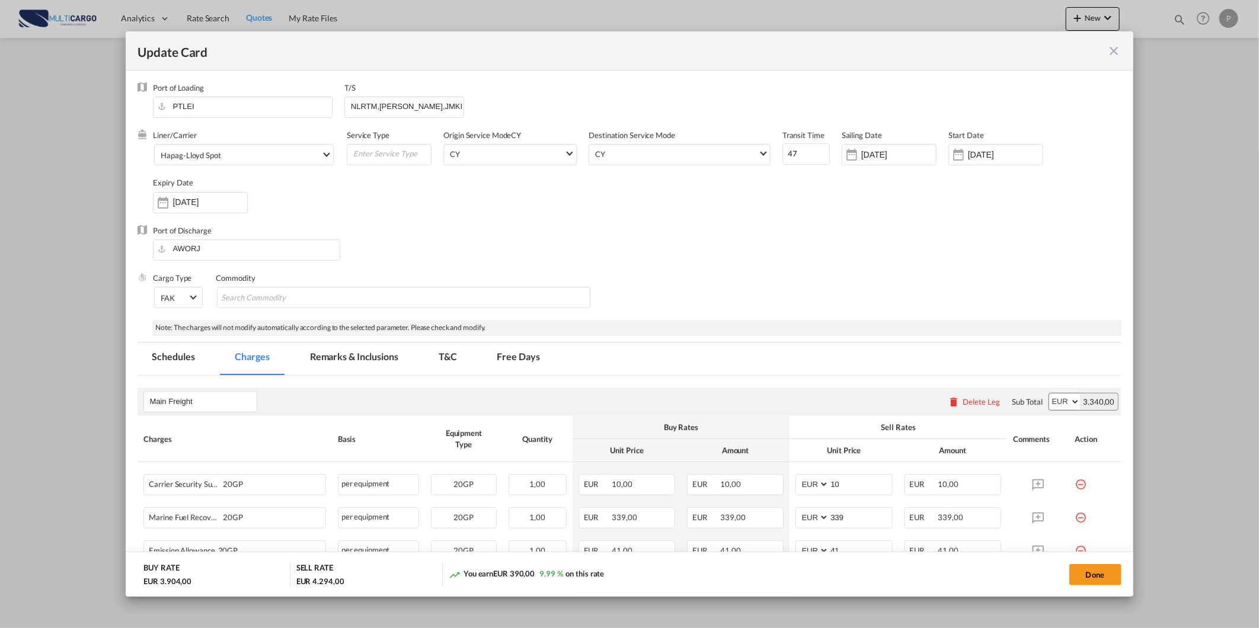
click at [524, 360] on md-tab-item "Free Days" at bounding box center [518, 359] width 71 height 33
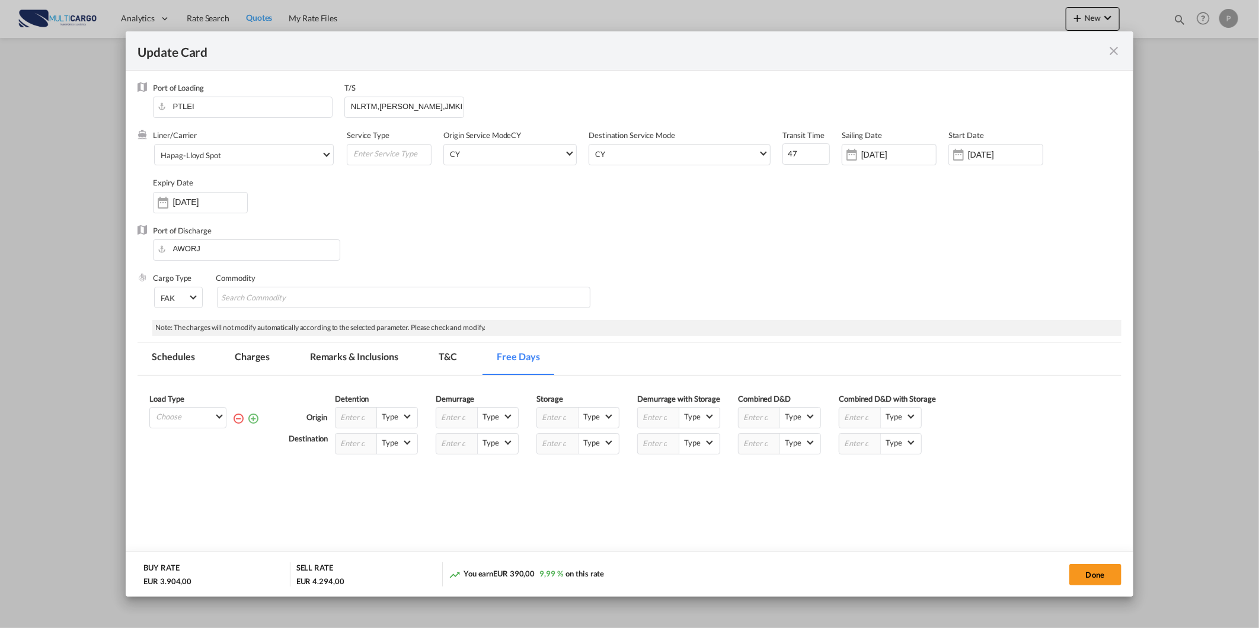
click at [1113, 49] on md-icon "icon-close fg-AAA8AD m-0 pointer" at bounding box center [1114, 51] width 14 height 14
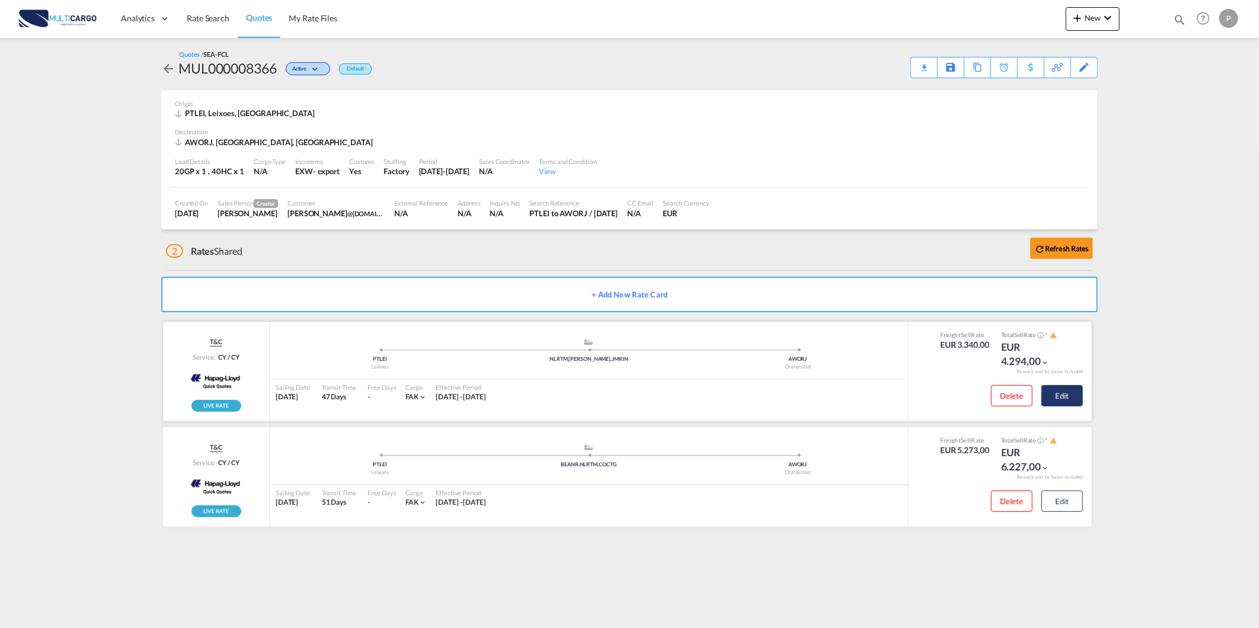
click at [1060, 394] on button "Edit" at bounding box center [1061, 395] width 41 height 21
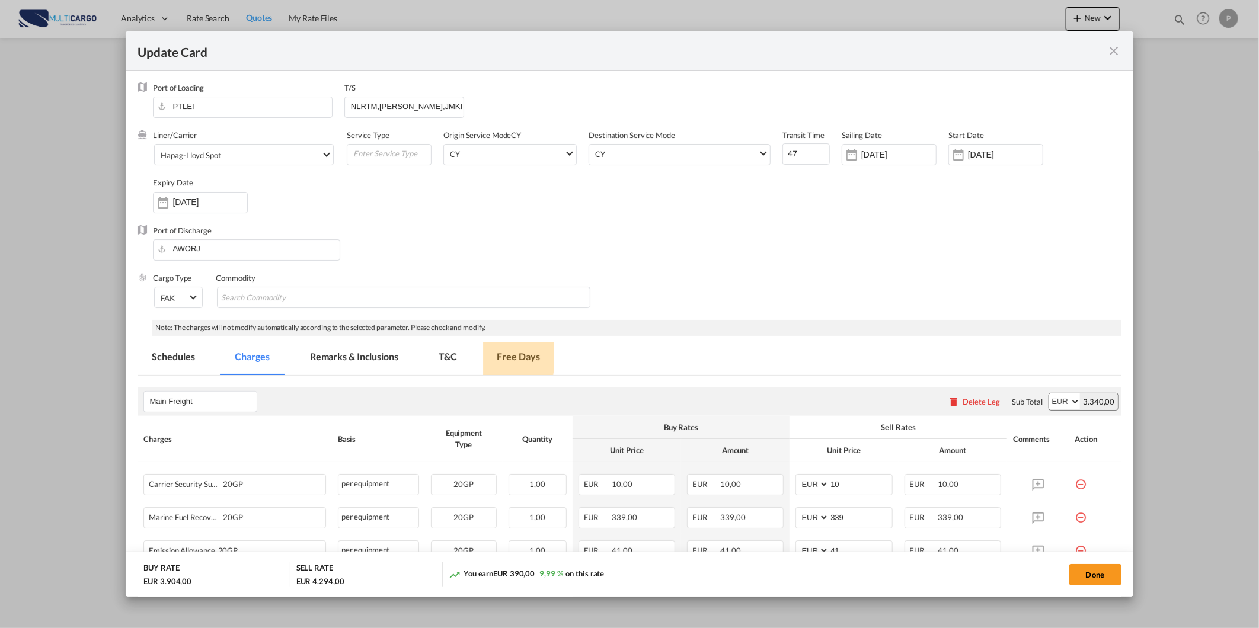
click at [490, 356] on md-tab-item "Free Days" at bounding box center [518, 359] width 71 height 33
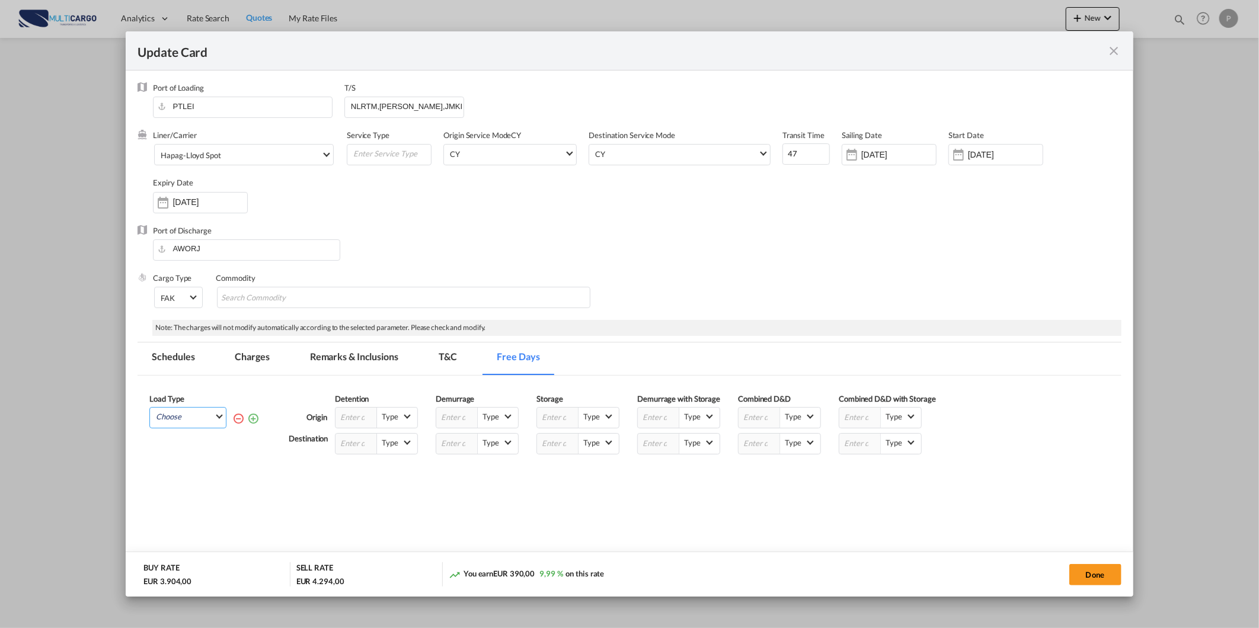
click at [175, 416] on md-select "Choose All 20GP 40HC" at bounding box center [190, 416] width 71 height 17
click at [190, 453] on md-option "All" at bounding box center [191, 448] width 81 height 28
click at [862, 440] on input "Update Card Port ..." at bounding box center [859, 444] width 41 height 20
type input "10"
click at [1113, 579] on button "Done" at bounding box center [1095, 574] width 52 height 21
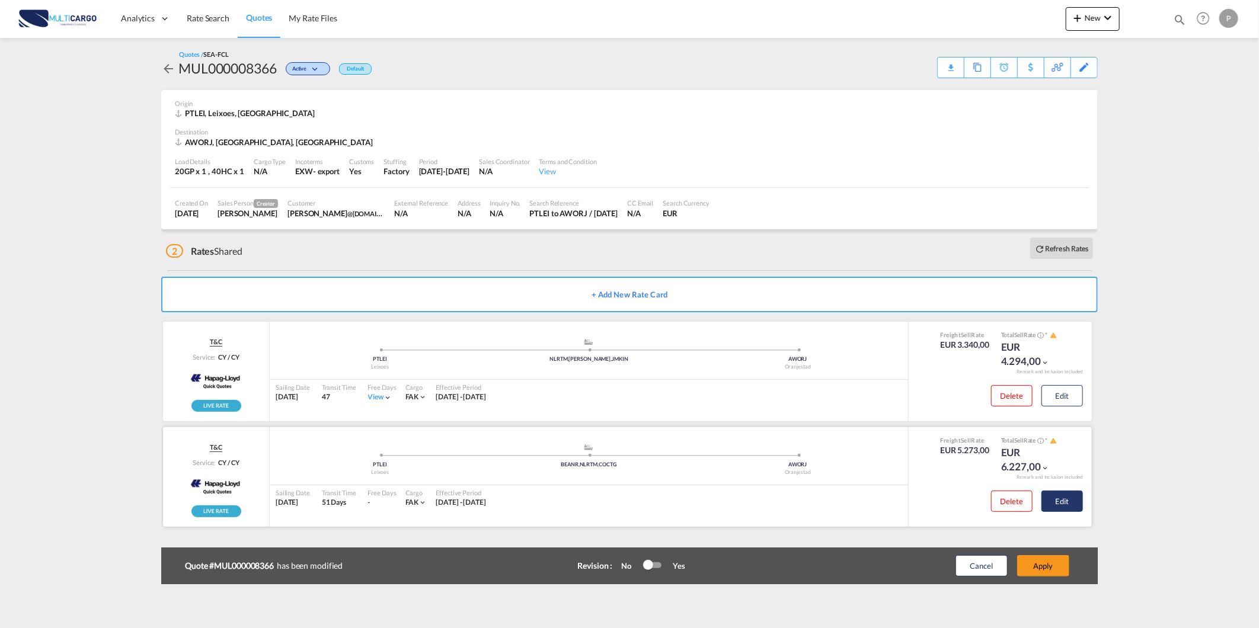
click at [1067, 496] on button "Edit" at bounding box center [1061, 501] width 41 height 21
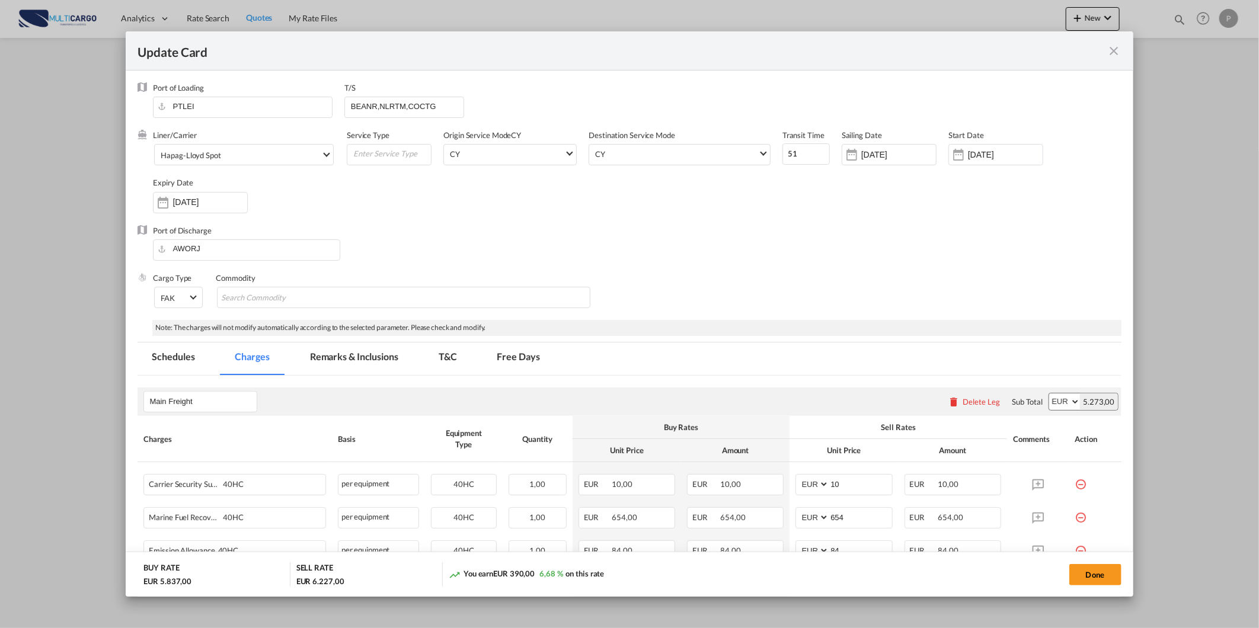
click at [494, 353] on md-tab-item "Free Days" at bounding box center [518, 359] width 71 height 33
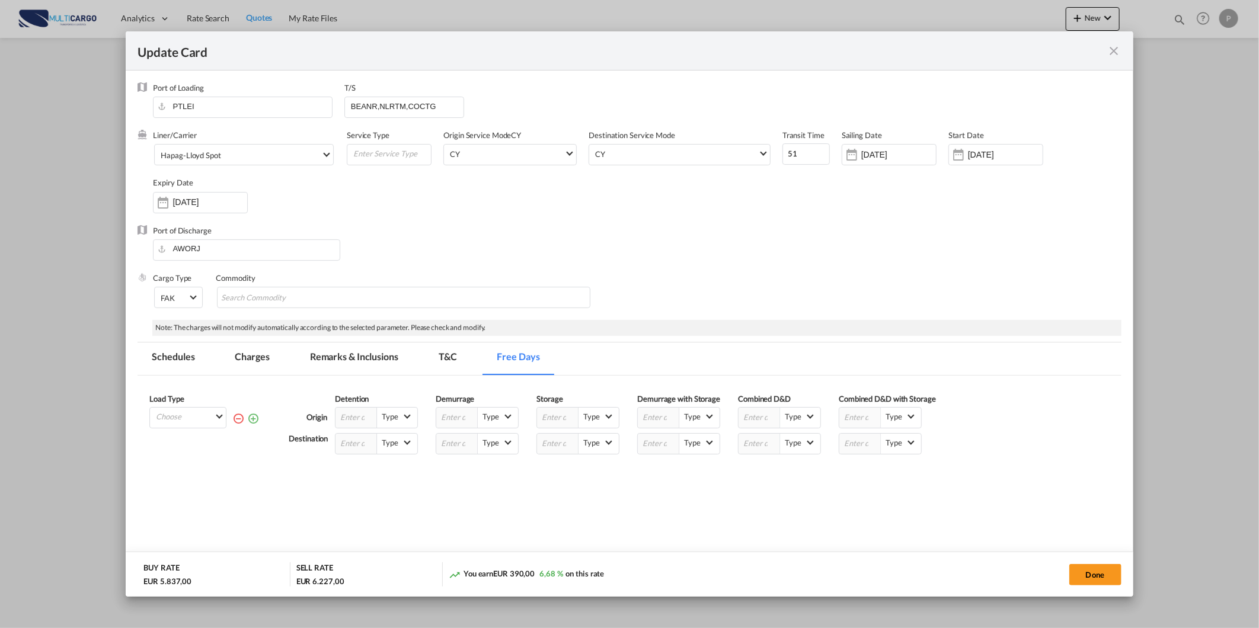
scroll to position [55, 0]
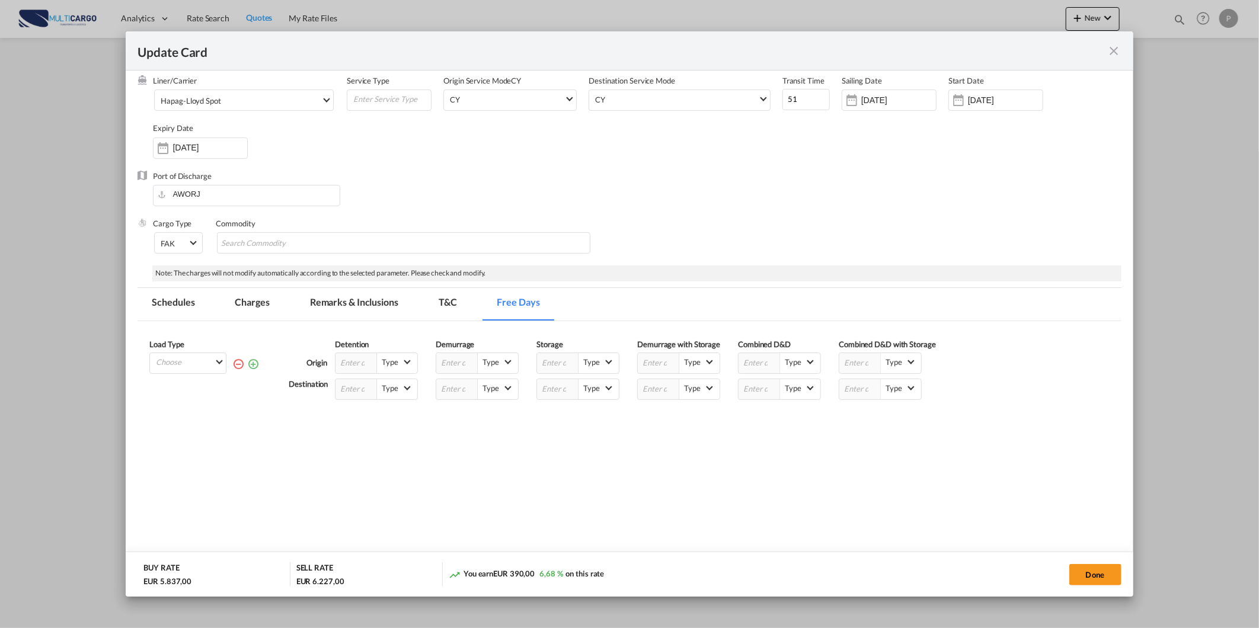
click at [180, 384] on div "Load Type Choose All 20GP 40HC Please enter the free days" at bounding box center [187, 369] width 77 height 61
click at [184, 372] on md-input-container "Choose All 20GP 40HC" at bounding box center [187, 363] width 77 height 21
click at [186, 363] on md-select "Choose All 20GP 40HC" at bounding box center [190, 361] width 71 height 17
click at [187, 386] on md-option "All" at bounding box center [191, 393] width 81 height 28
click at [864, 396] on input "Update Card Port ..." at bounding box center [859, 389] width 41 height 20
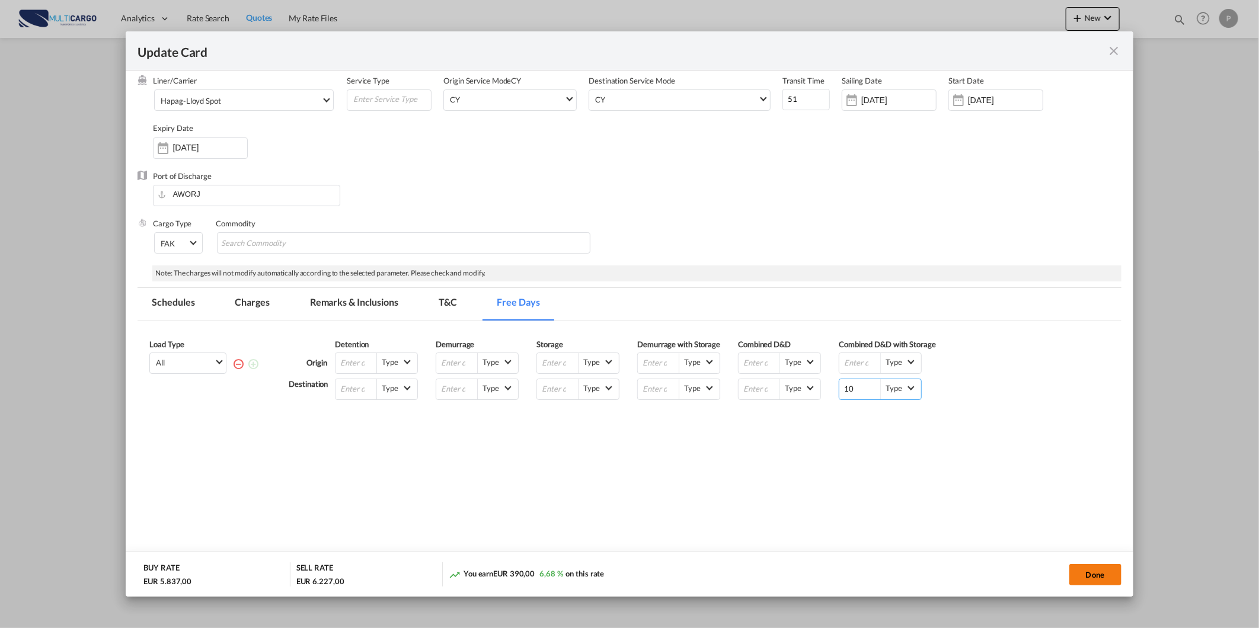
type input "10"
click at [1086, 576] on button "Done" at bounding box center [1095, 574] width 52 height 21
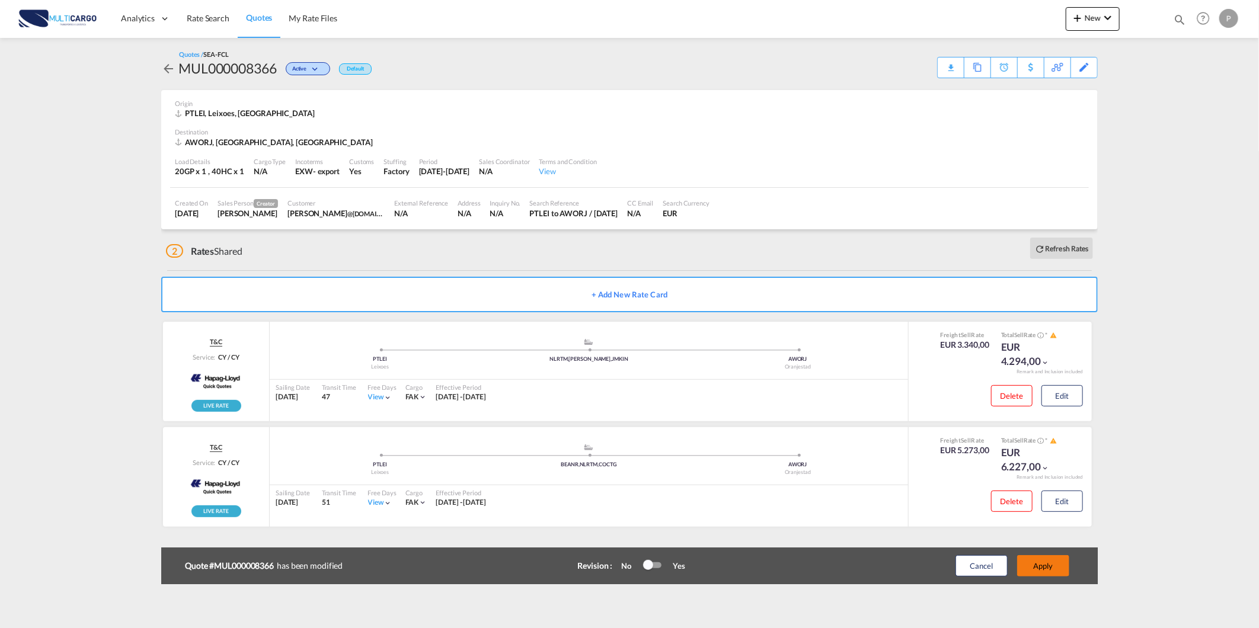
click at [1027, 561] on button "Apply" at bounding box center [1043, 565] width 52 height 21
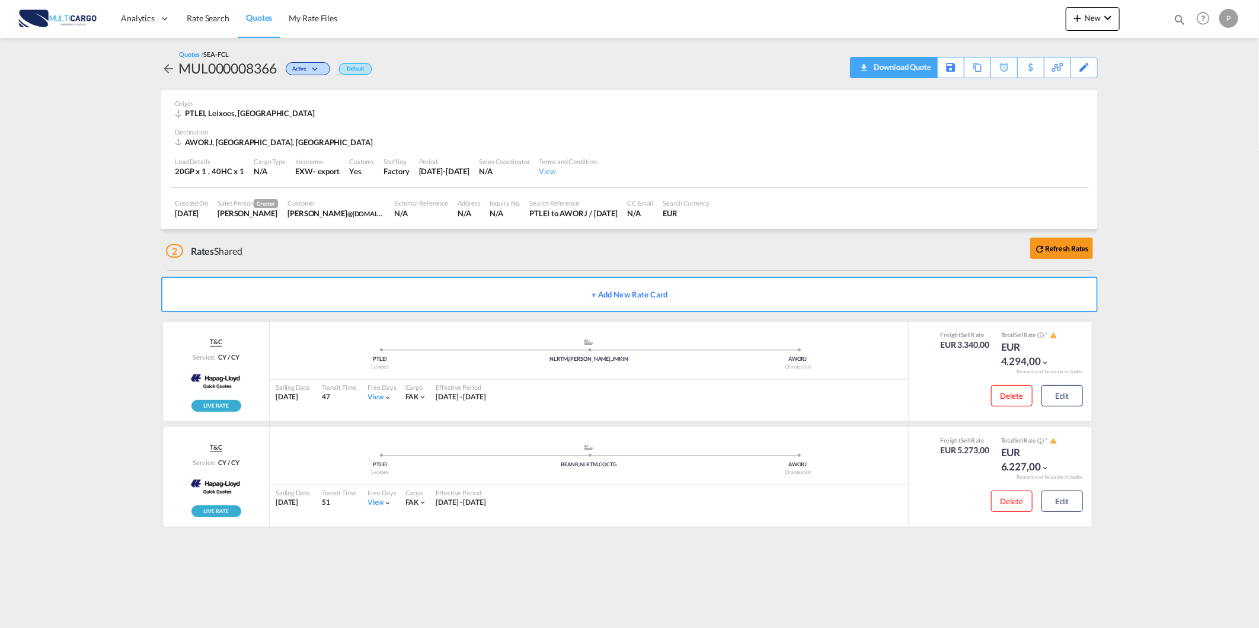
click at [916, 74] on div "Download Quote" at bounding box center [901, 66] width 60 height 19
click at [1088, 22] on button "New" at bounding box center [1093, 19] width 54 height 24
click at [1067, 93] on span "Quote" at bounding box center [1060, 89] width 13 height 24
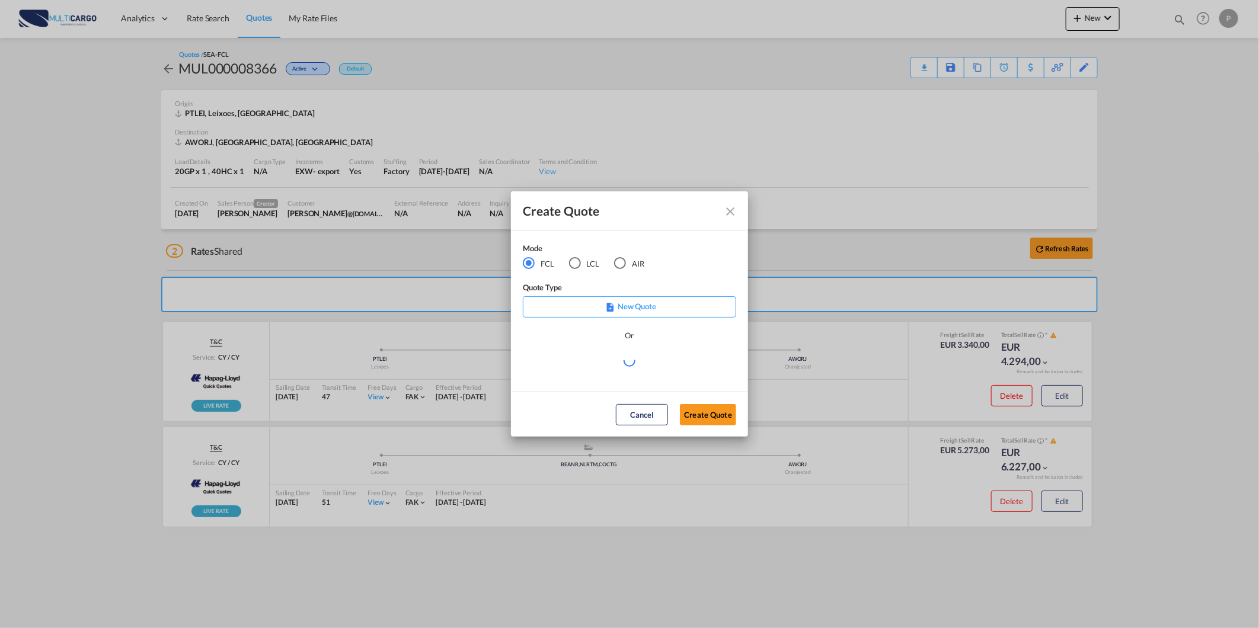
click at [626, 264] on md-radio-button "AIR" at bounding box center [629, 263] width 30 height 13
click at [597, 370] on div "Select template 25/11/24 IMP_EXW_FCL Patricia Barroso | 25 Nov 2024 25/11/24 IM…" at bounding box center [629, 366] width 213 height 27
click at [597, 370] on md-select "Select template 25/11/24 IMP_EXW_FCL Patricia Barroso | 25 Nov 2024 25/11/24 IM…" at bounding box center [629, 365] width 213 height 24
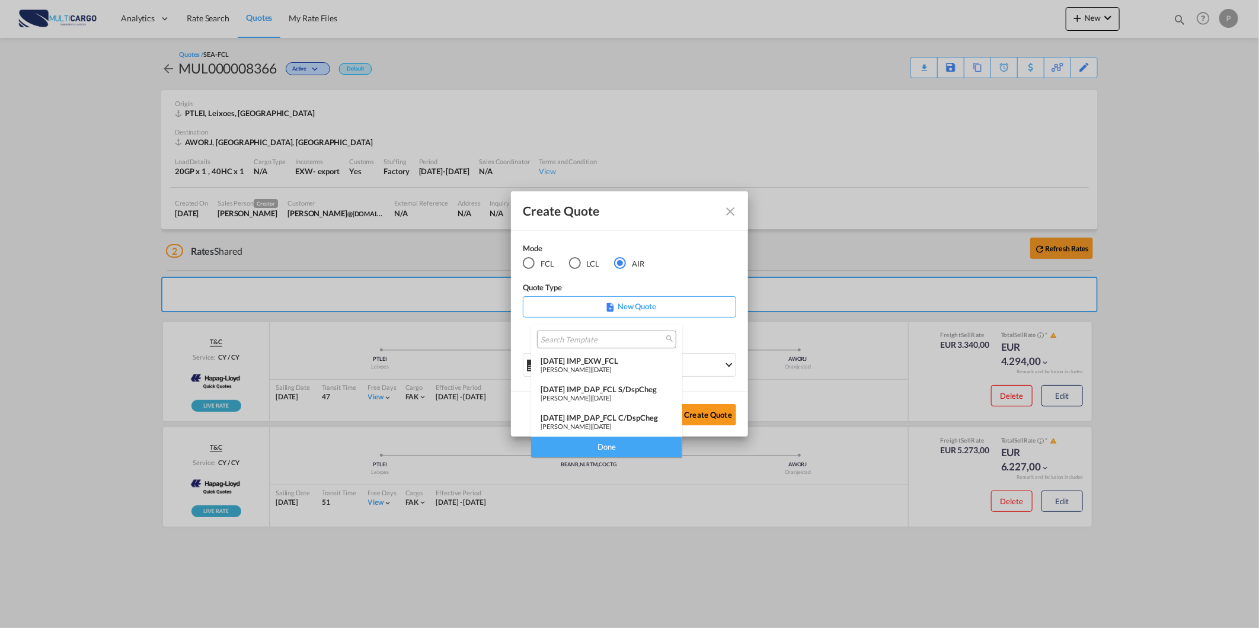
click at [585, 423] on span "Patricia Barroso" at bounding box center [566, 427] width 50 height 8
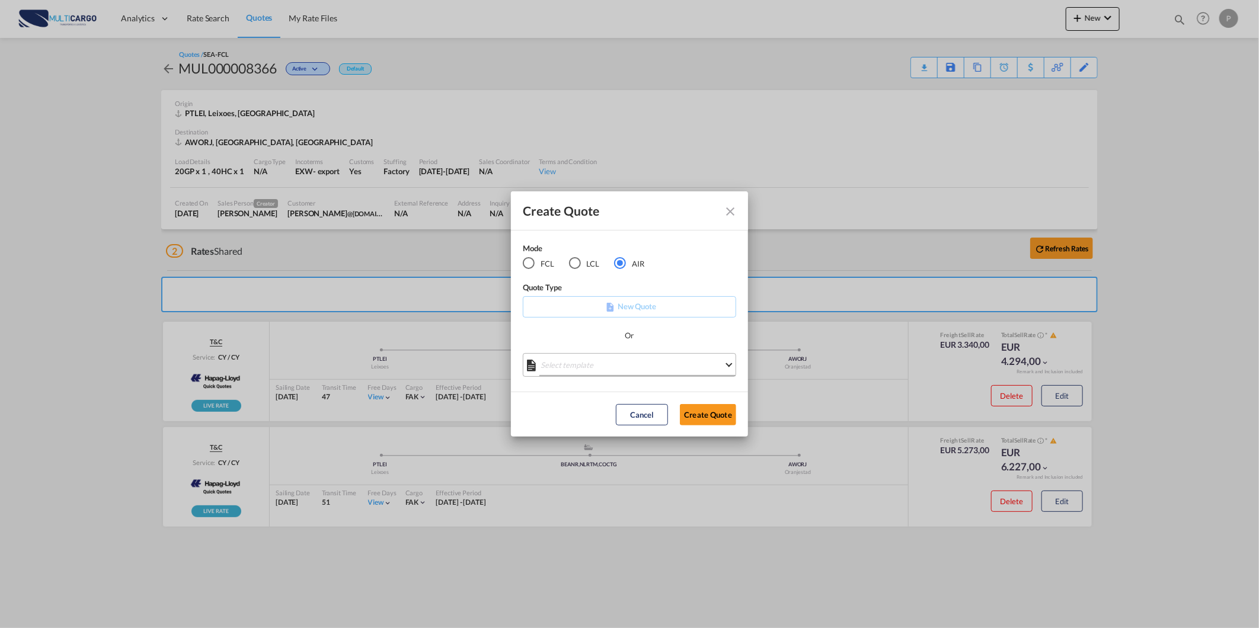
click at [629, 372] on md-select "Select template" at bounding box center [629, 365] width 213 height 24
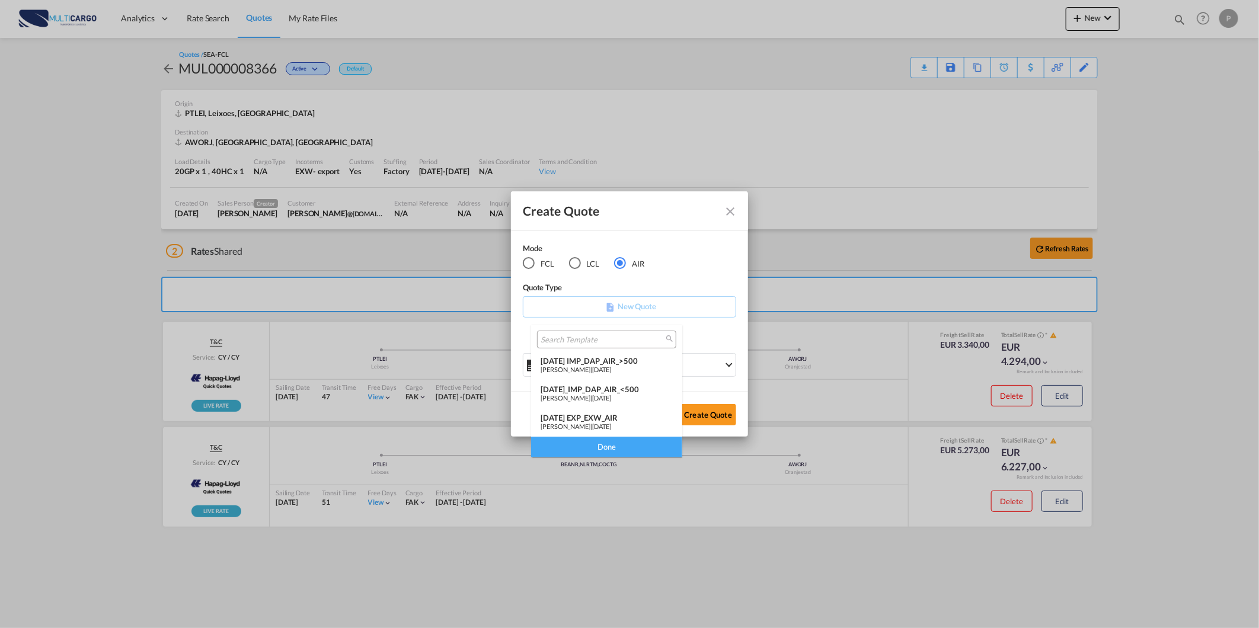
click at [614, 419] on div "25/11/24 EXP_EXW_AIR" at bounding box center [607, 417] width 132 height 9
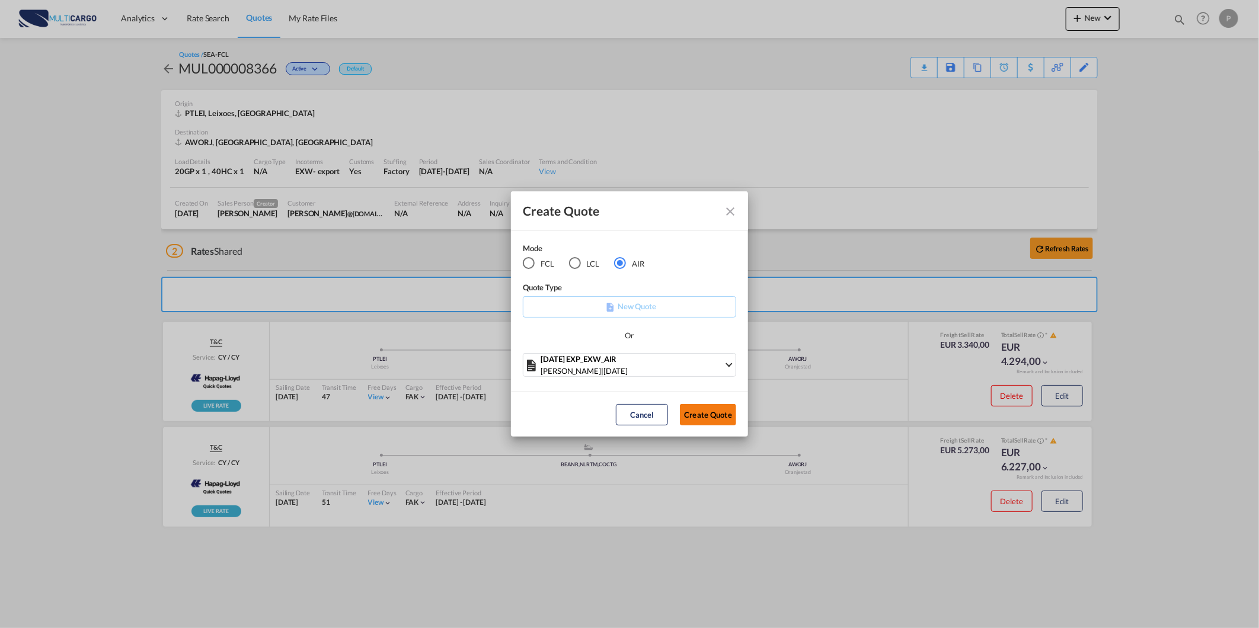
click at [704, 420] on button "Create Quote" at bounding box center [708, 414] width 56 height 21
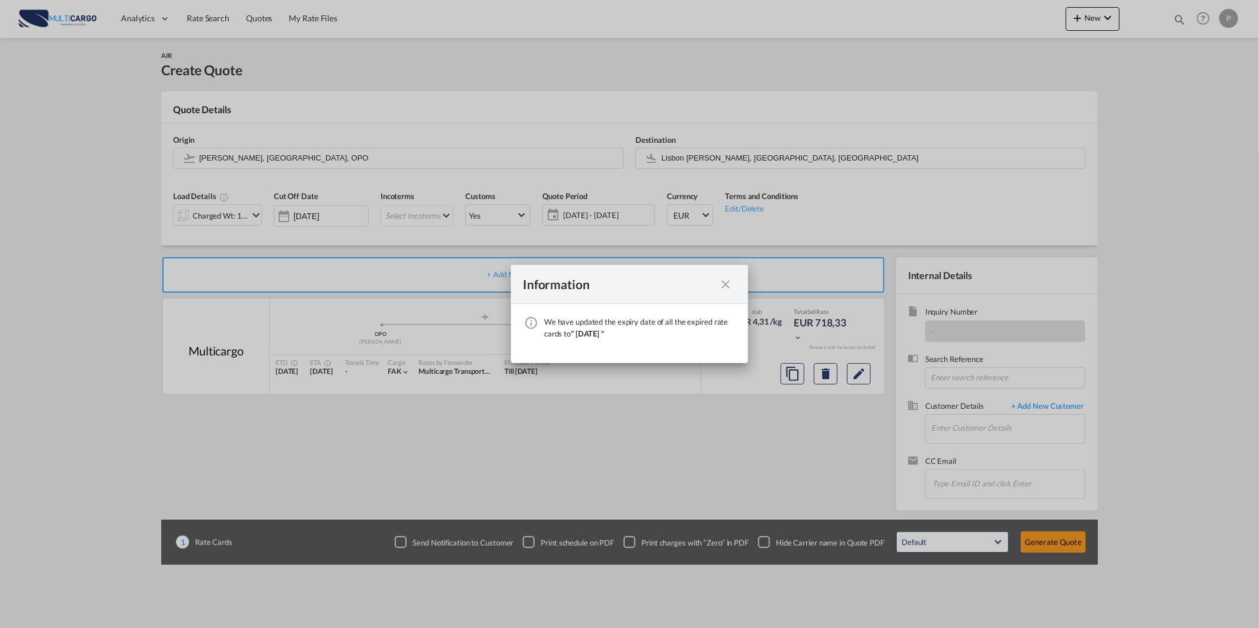
click at [721, 279] on md-icon "icon-close fg-AAA8AD cursor" at bounding box center [725, 284] width 14 height 14
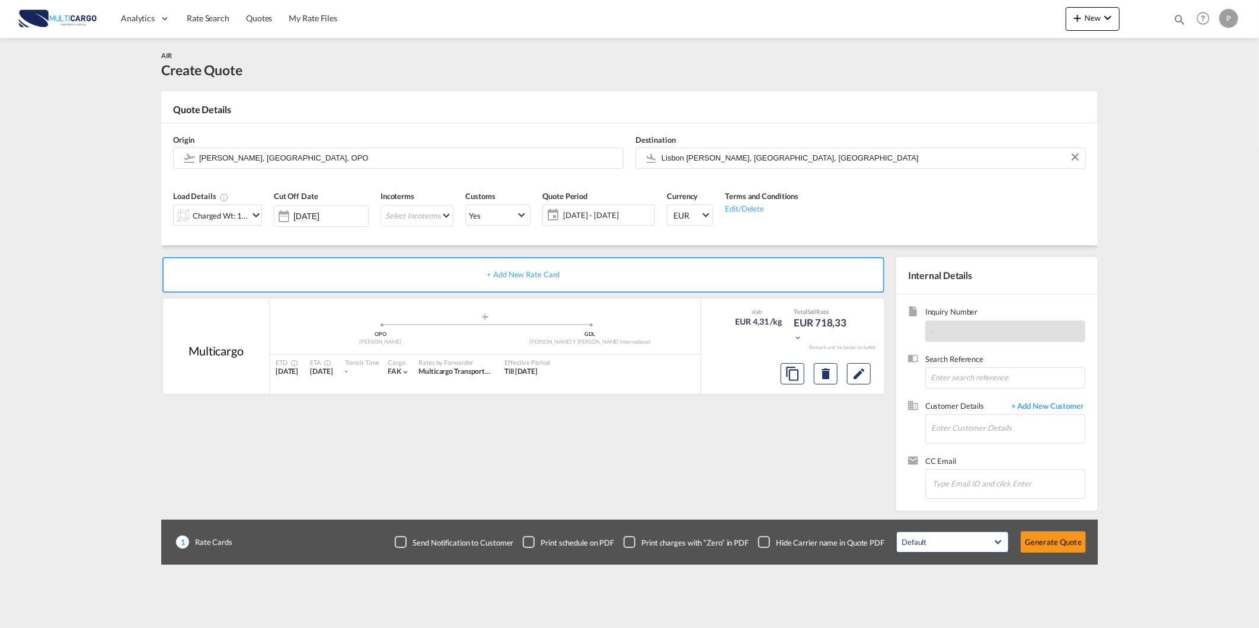
click at [698, 158] on input "Lisbon Portela, Lisbon, LIS" at bounding box center [870, 158] width 418 height 21
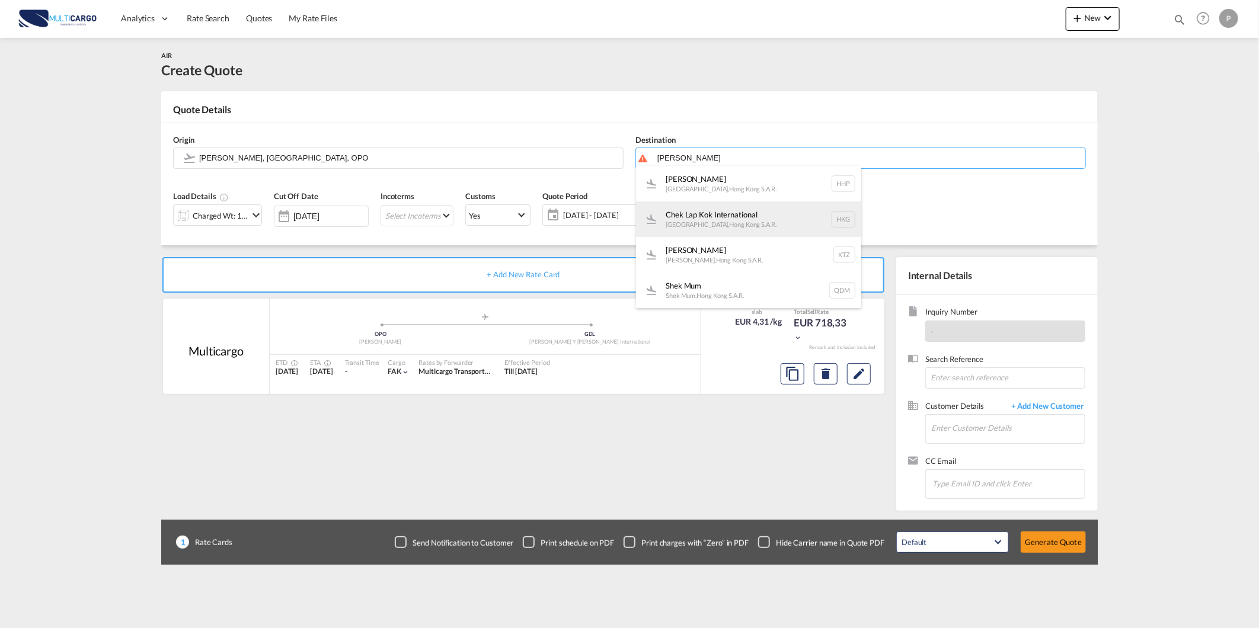
click at [756, 221] on div "Chek Lap Kok International Hong Kong , Hong Kong S.A.R. HKG" at bounding box center [748, 220] width 225 height 36
type input "Chek Lap Kok International, Hong Kong, HKG"
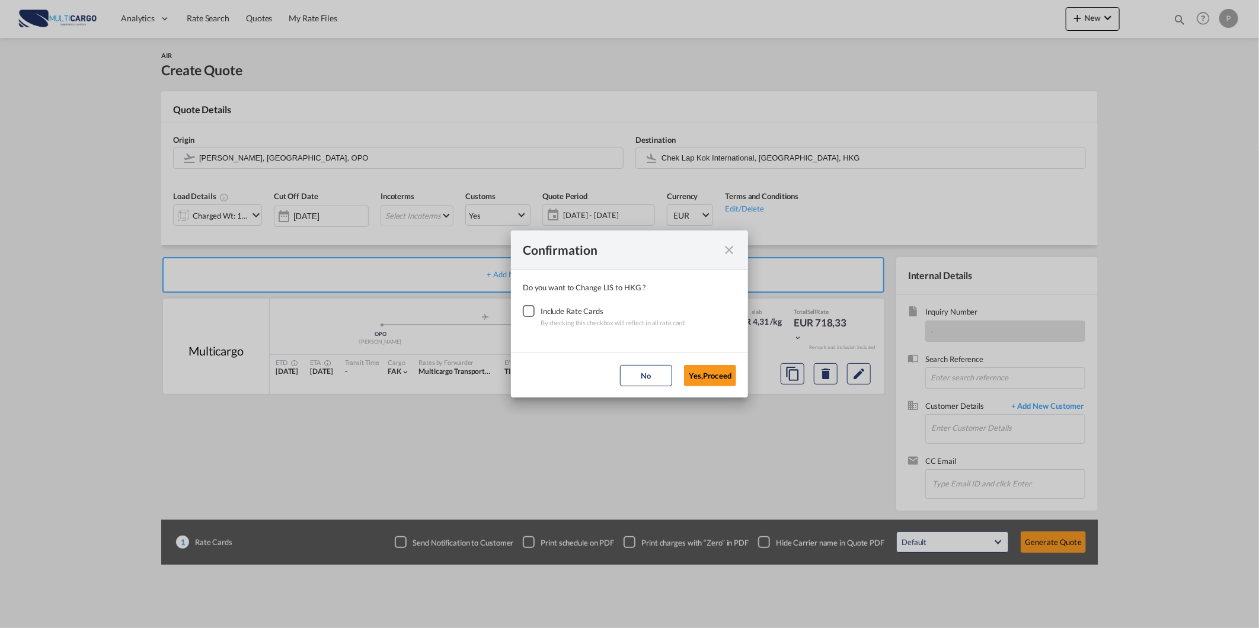
click at [532, 314] on div "Checkbox No Ink" at bounding box center [529, 311] width 12 height 12
click at [736, 379] on button "Yes,Proceed" at bounding box center [710, 375] width 52 height 21
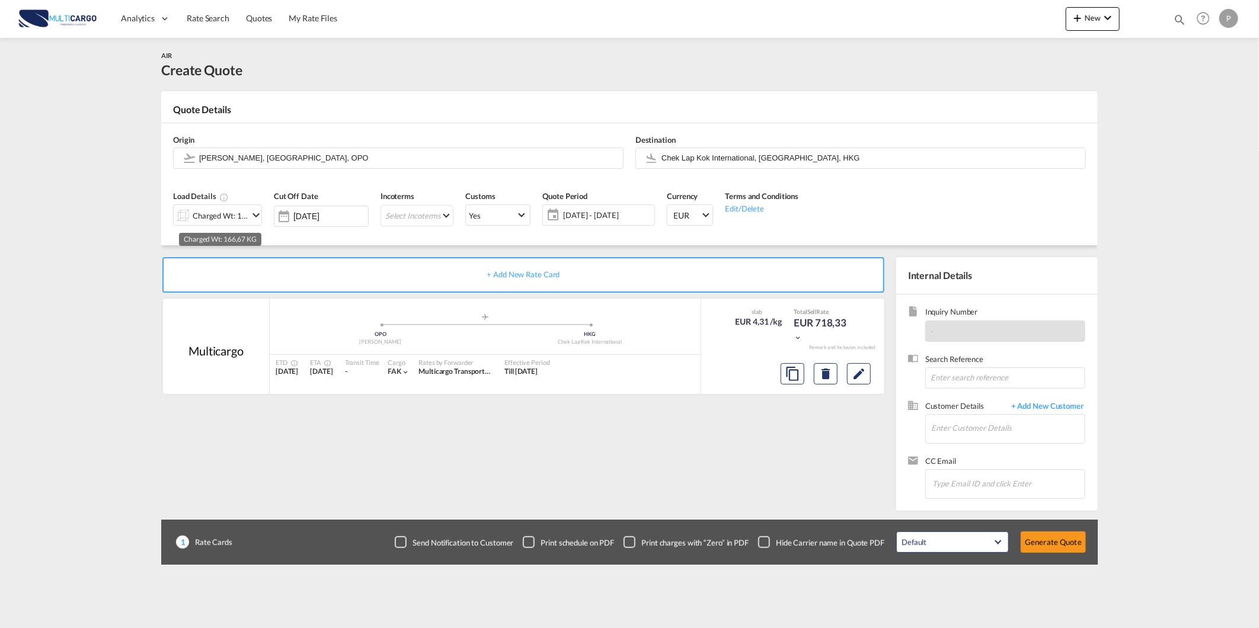
click at [199, 213] on div "Charged Wt: 166,67 KG" at bounding box center [221, 215] width 56 height 17
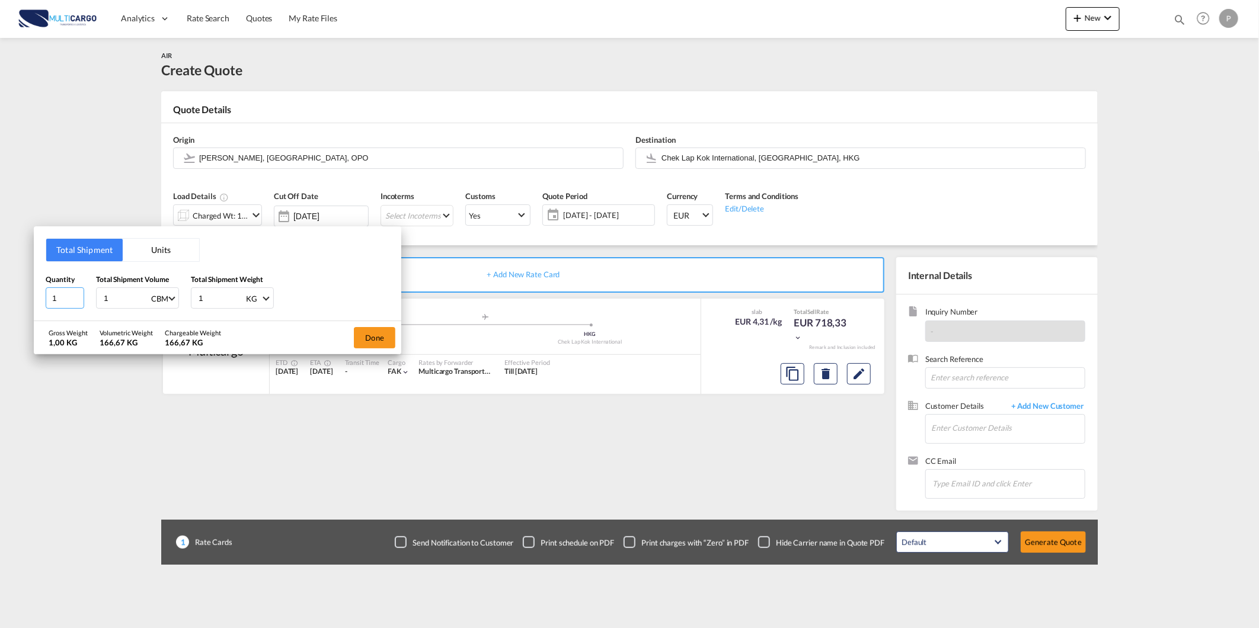
click at [65, 294] on input "1" at bounding box center [65, 297] width 39 height 21
type input "19"
type input "1.01"
type input "192"
click at [362, 333] on button "Done" at bounding box center [374, 337] width 41 height 21
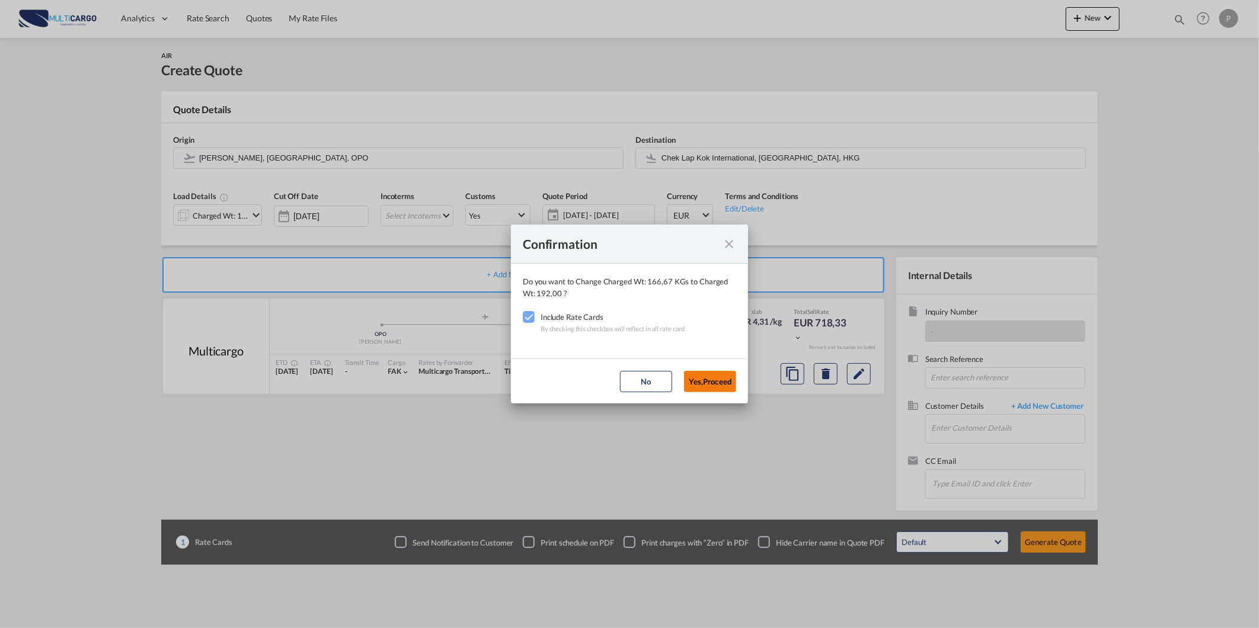
click at [705, 371] on button "Yes,Proceed" at bounding box center [710, 381] width 52 height 21
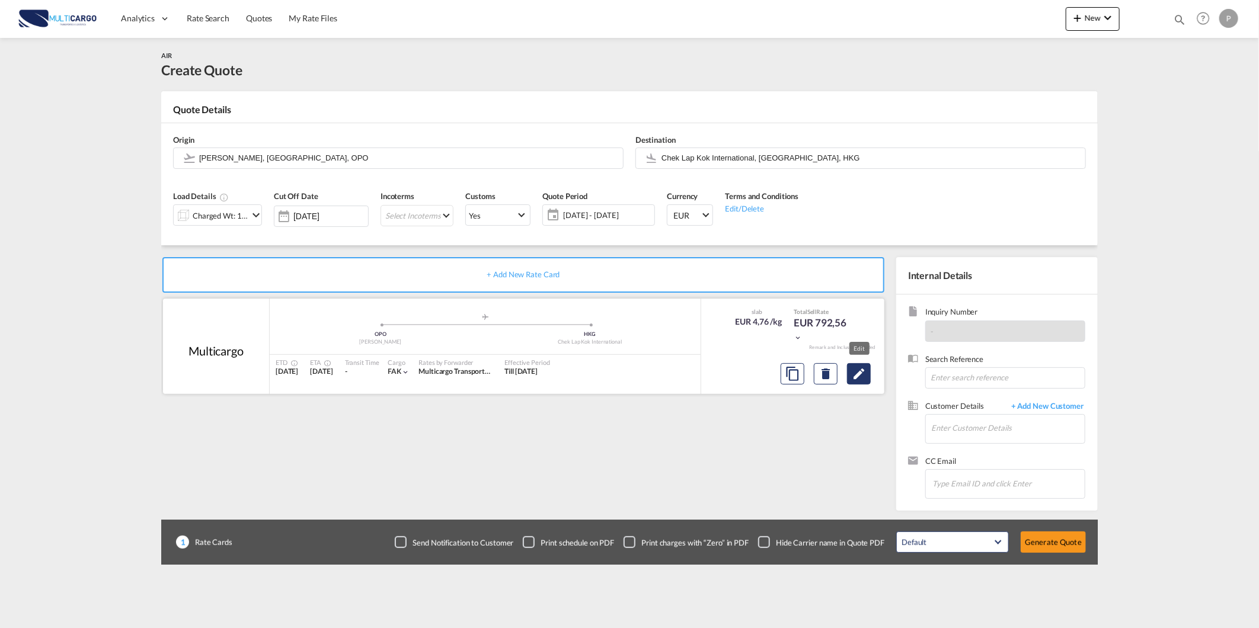
click at [867, 376] on button "Edit" at bounding box center [859, 373] width 24 height 21
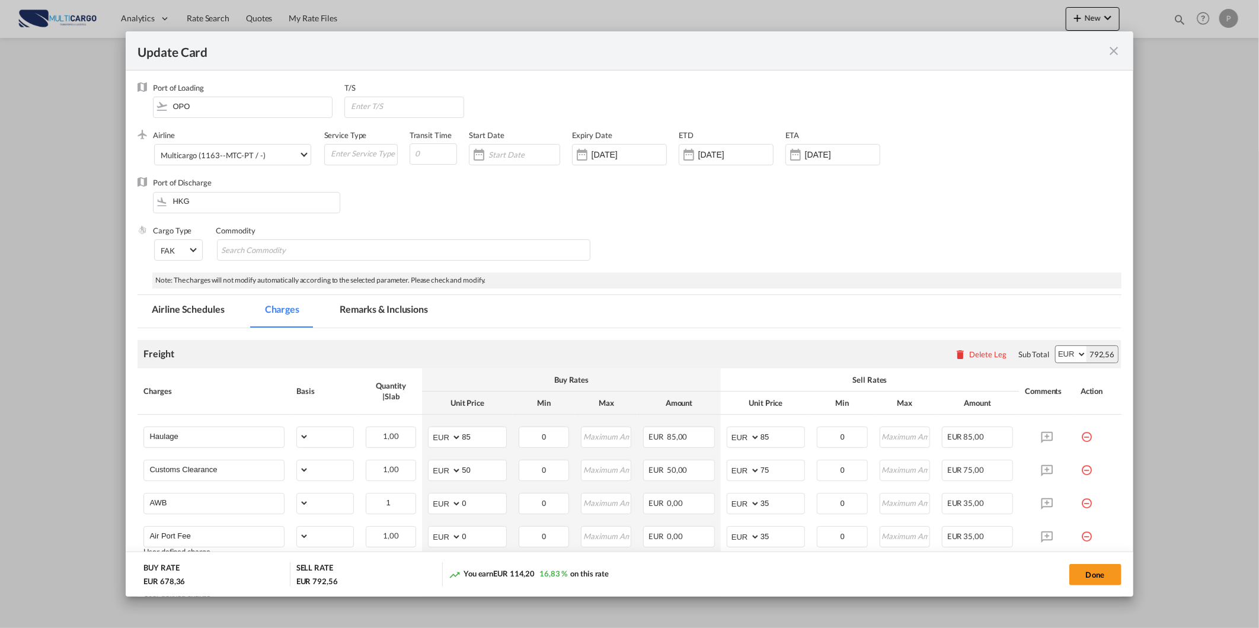
select select "per_shipment"
select select "per_awb"
select select "per_document"
select select "per_shipment"
click at [190, 155] on div "Multicargo (1163--MTC-PT / -)" at bounding box center [213, 155] width 104 height 9
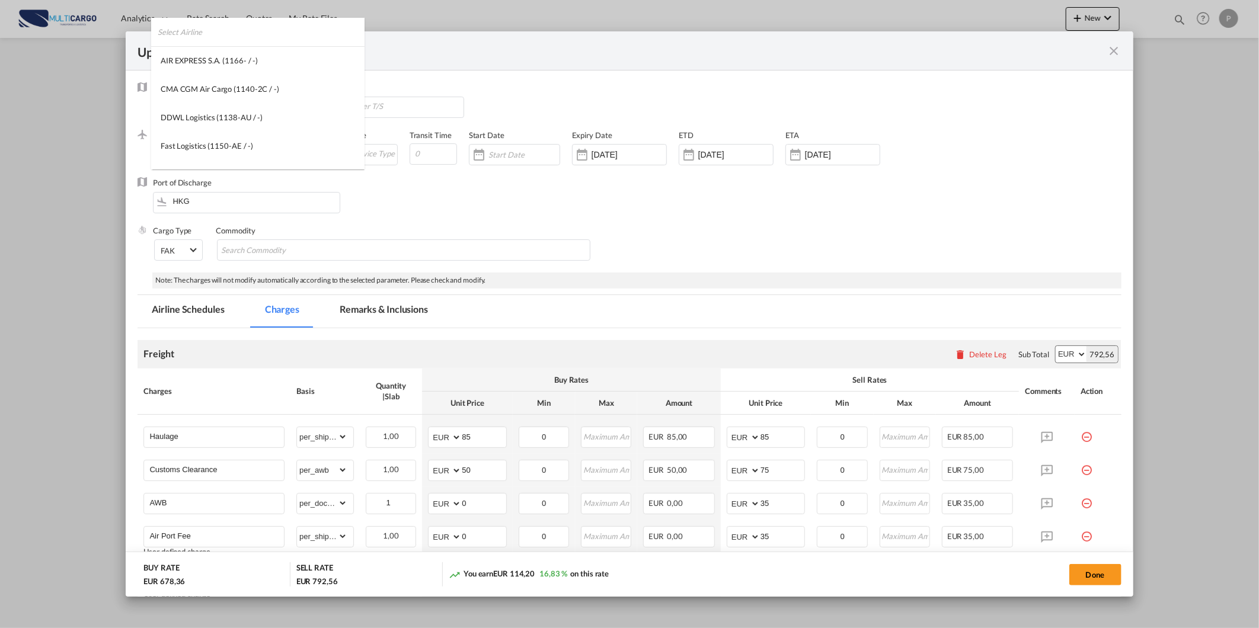
click at [319, 33] on input "search" at bounding box center [261, 32] width 207 height 28
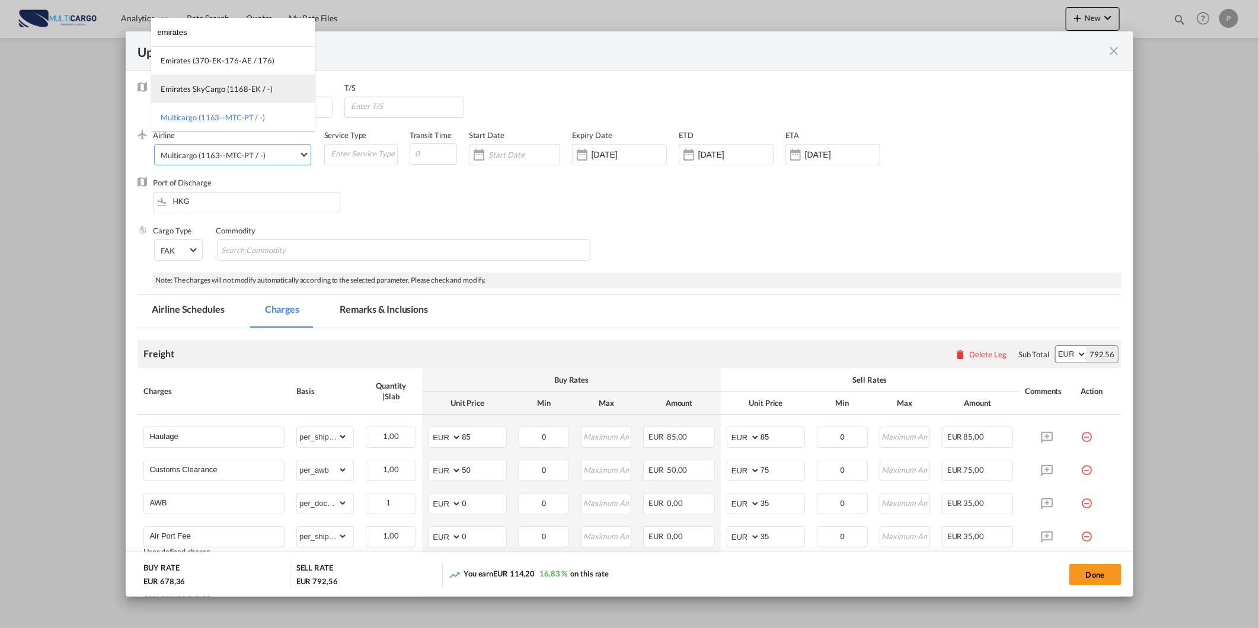
type input "emirates"
click at [248, 86] on div "Emirates SkyCargo (1168-EK / -)" at bounding box center [217, 89] width 112 height 11
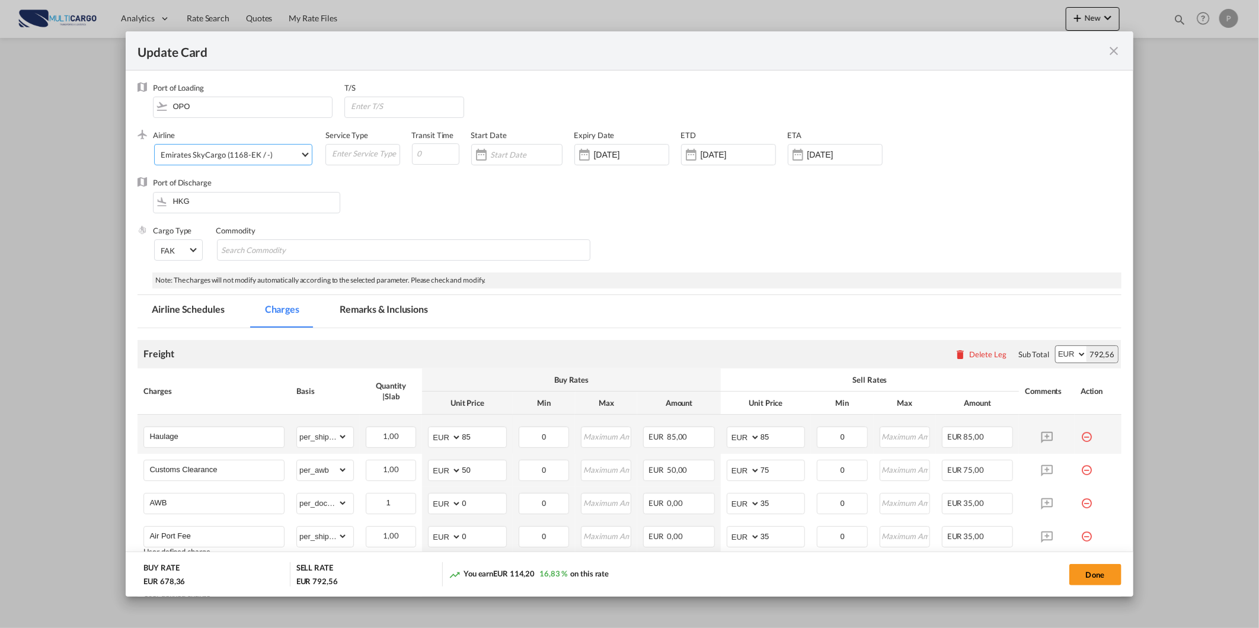
scroll to position [145, 0]
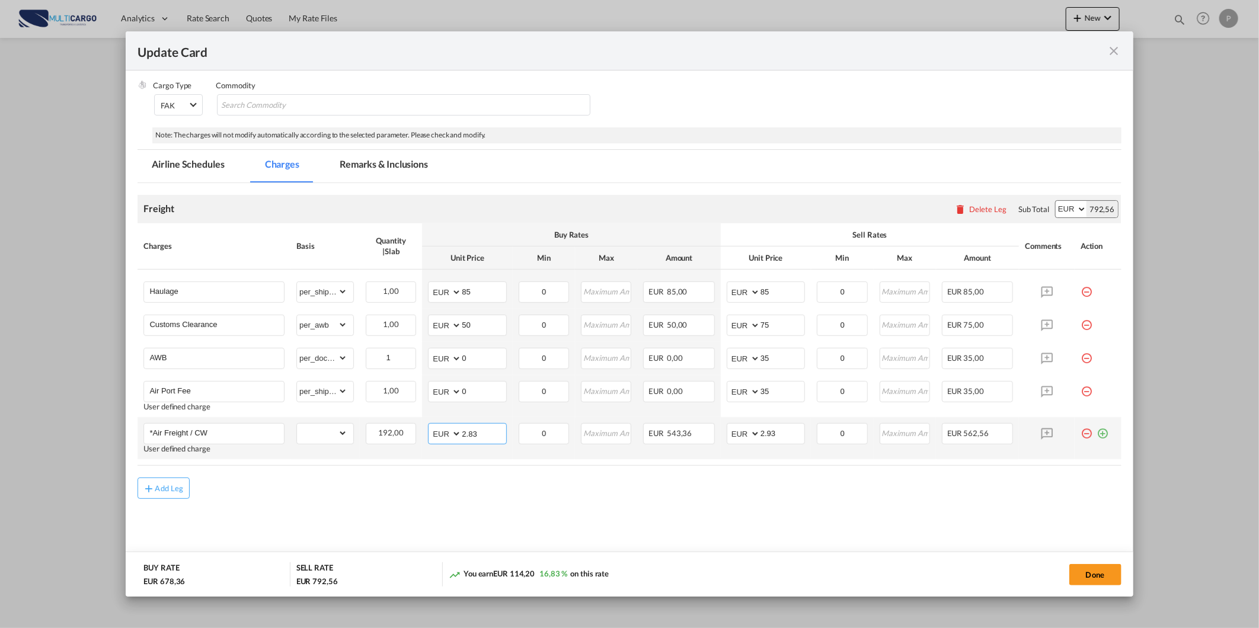
drag, startPoint x: 488, startPoint y: 429, endPoint x: 400, endPoint y: 418, distance: 88.4
click at [404, 418] on tr "*Air Freight / CW User defined charge Please Enter Already Exists gross_weight …" at bounding box center [629, 438] width 983 height 42
type input "0.85"
drag, startPoint x: 787, startPoint y: 433, endPoint x: 708, endPoint y: 433, distance: 78.8
click at [712, 433] on tr "*Air Freight / CW User defined charge Please Enter Already Exists gross_weight …" at bounding box center [629, 438] width 983 height 42
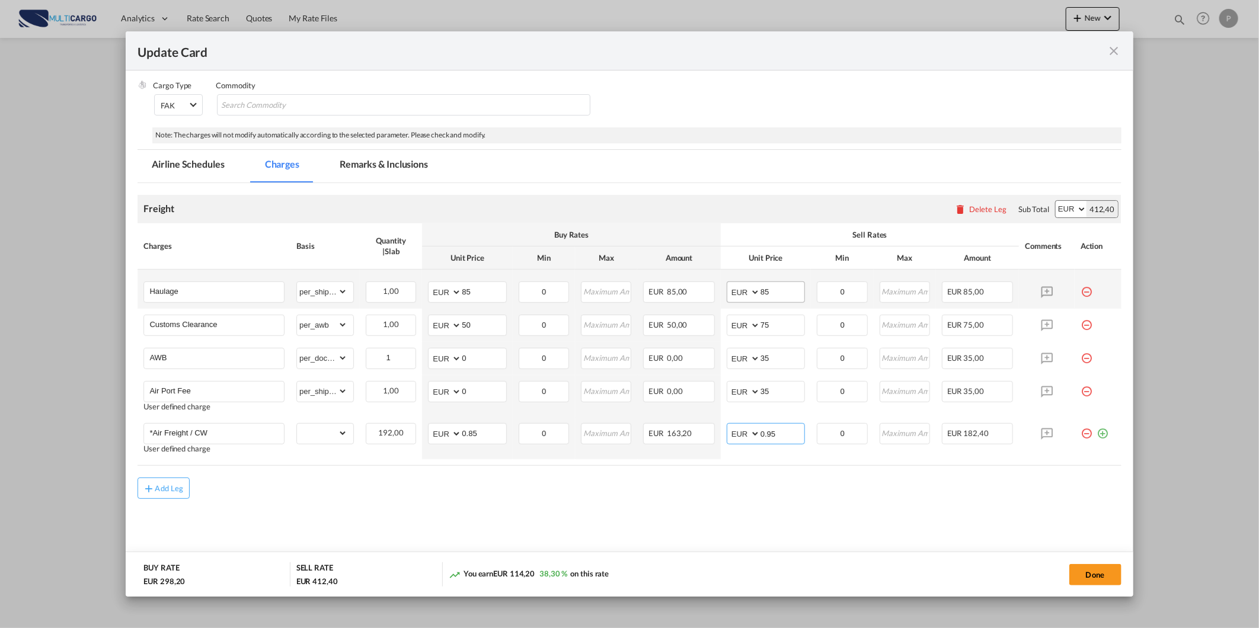
type input "0.95"
drag, startPoint x: 776, startPoint y: 292, endPoint x: 698, endPoint y: 293, distance: 78.2
click at [727, 292] on md-input-container "AED AFN ALL AMD ANG AOA ARS AUD AWG AZN BAM BBD BDT BGN BHD BIF BMD BND BOB BRL…" at bounding box center [766, 292] width 78 height 21
drag, startPoint x: 776, startPoint y: 292, endPoint x: 685, endPoint y: 292, distance: 91.9
click at [686, 292] on tr "Haulage Please Enter Already Exists gross_weight volumetric_weight per_shipment…" at bounding box center [629, 289] width 983 height 39
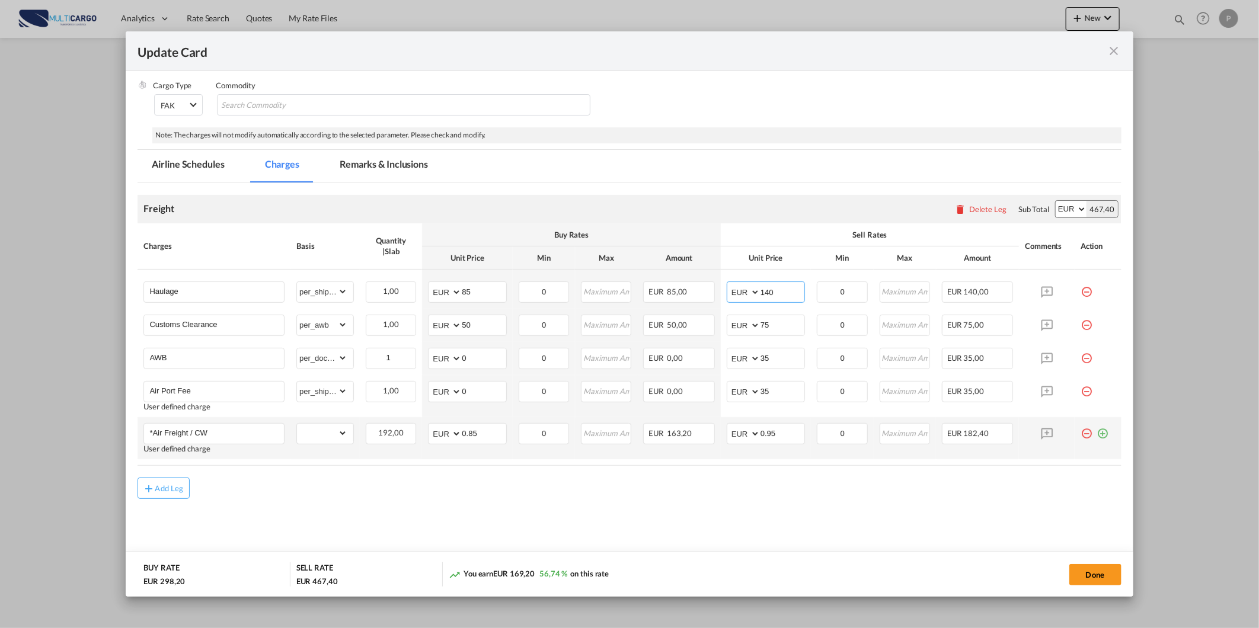
type input "140"
click at [1095, 439] on td "Update Card Port ..." at bounding box center [1098, 438] width 47 height 42
click at [1092, 433] on div "Update Card Port ..." at bounding box center [1100, 429] width 16 height 12
click at [1097, 430] on md-icon "icon-plus-circle-outline green-400-fg" at bounding box center [1103, 429] width 12 height 12
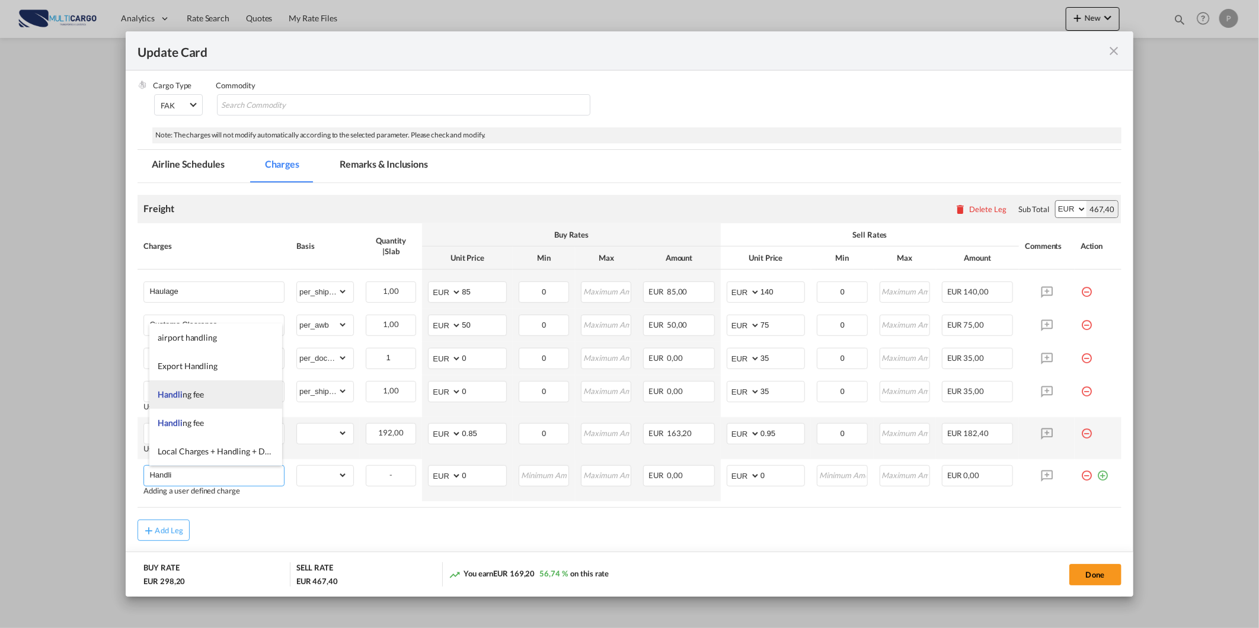
click at [221, 392] on li "Handli ng fee" at bounding box center [215, 395] width 133 height 28
type input "Handling fee"
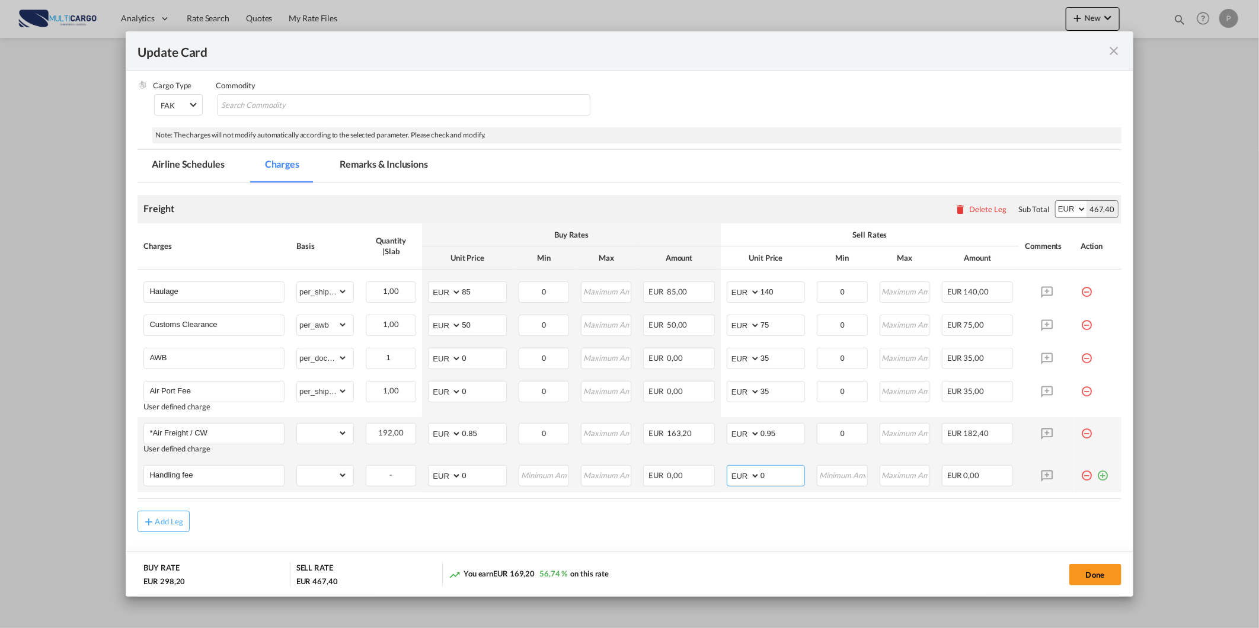
click at [769, 475] on input "0" at bounding box center [782, 475] width 44 height 18
type input "90"
click at [326, 477] on select "gross_weight volumetric_weight per_shipment per_bl per_km % on air freight per_…" at bounding box center [322, 475] width 50 height 19
select select "per_shipment"
click at [297, 466] on select "gross_weight volumetric_weight per_shipment per_bl per_km % on air freight per_…" at bounding box center [322, 475] width 50 height 19
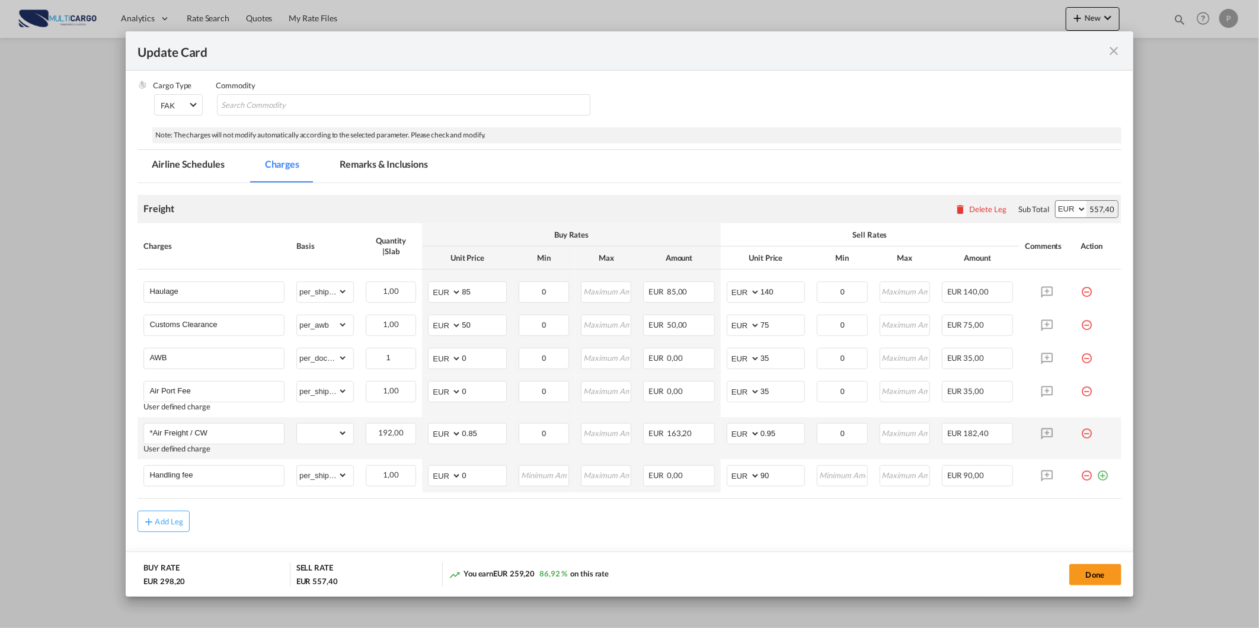
click at [586, 529] on div "Add Leg" at bounding box center [629, 521] width 983 height 21
drag, startPoint x: 775, startPoint y: 291, endPoint x: 733, endPoint y: 291, distance: 42.1
click at [737, 291] on md-input-container "AED AFN ALL AMD ANG AOA ARS AUD AWG AZN BAM BBD BDT BGN BHD BIF BMD BND BOB BRL…" at bounding box center [766, 292] width 78 height 21
type input "110"
click at [732, 530] on div "Add Leg" at bounding box center [629, 521] width 983 height 21
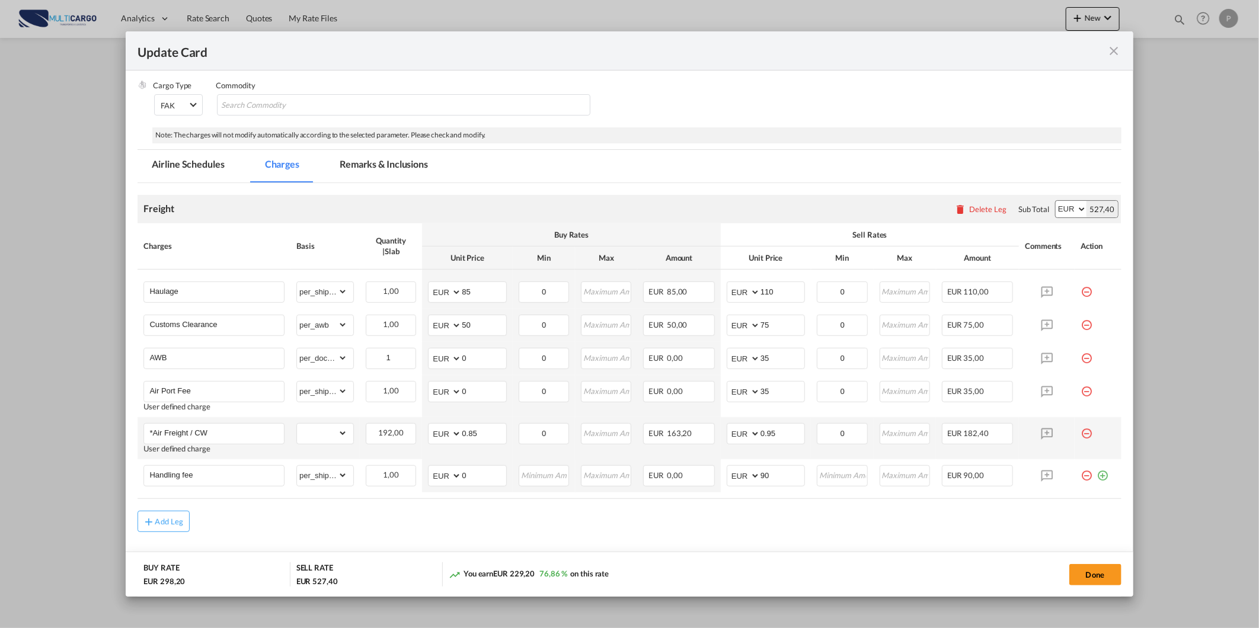
click at [732, 529] on div "Add Leg" at bounding box center [629, 521] width 983 height 21
click at [1094, 571] on button "Done" at bounding box center [1095, 574] width 52 height 21
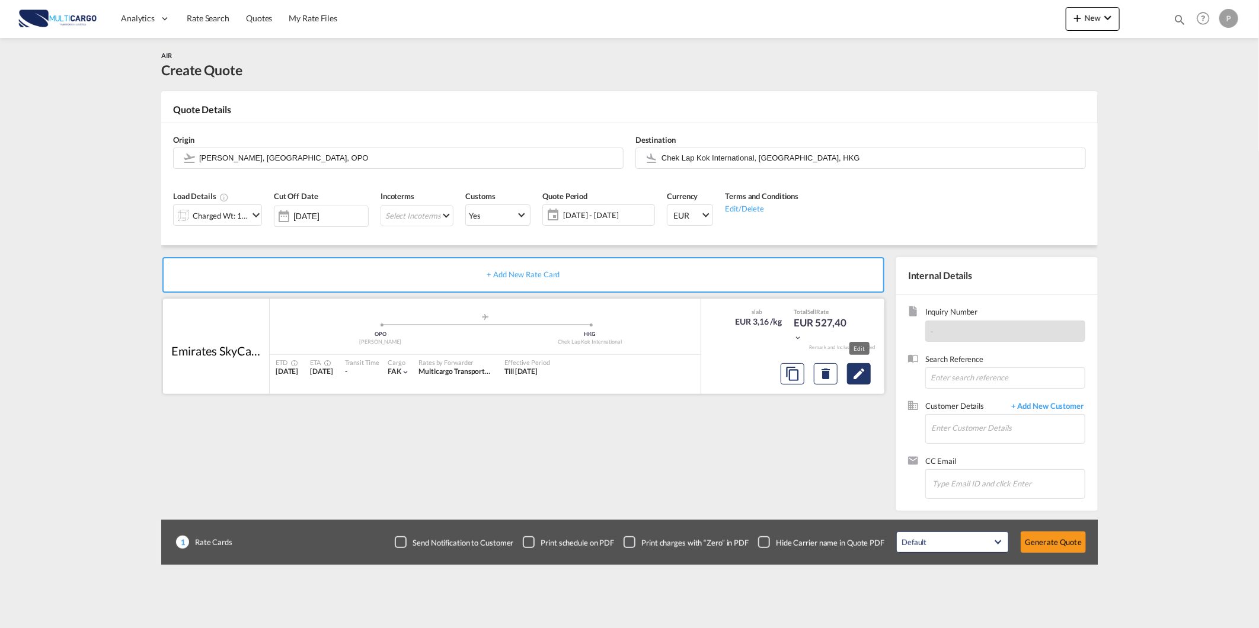
click at [854, 373] on md-icon "Edit" at bounding box center [859, 374] width 14 height 14
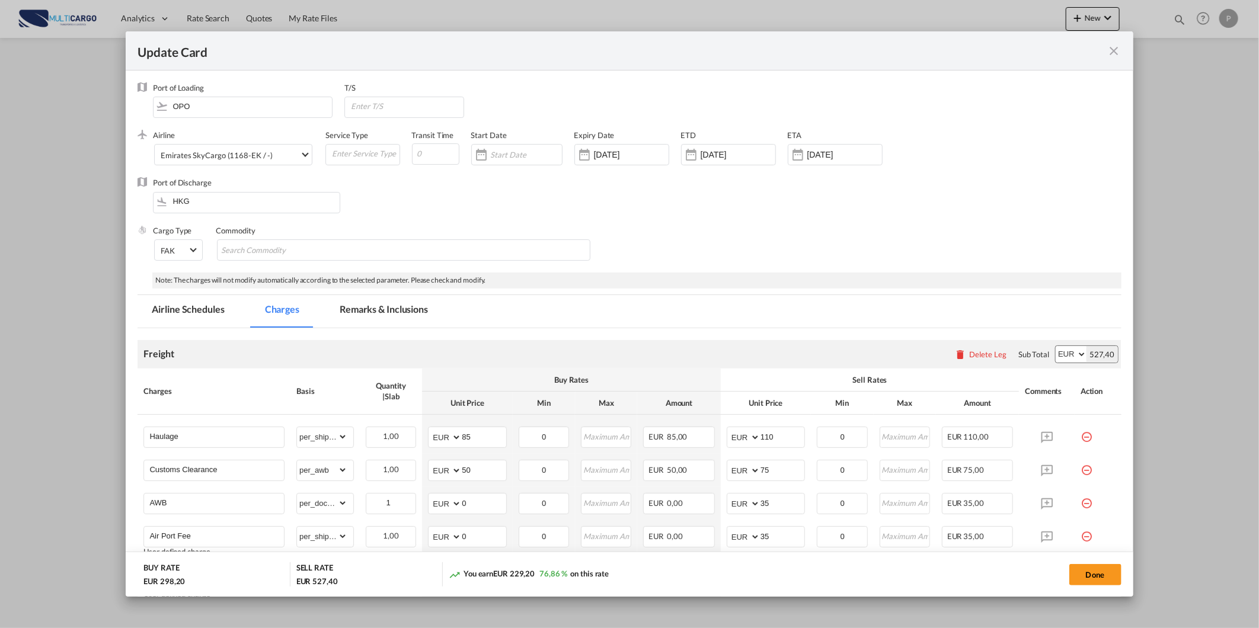
drag, startPoint x: 362, startPoint y: 321, endPoint x: 380, endPoint y: 327, distance: 19.1
click at [362, 321] on md-tab-item "Remarks & Inclusions" at bounding box center [383, 311] width 117 height 33
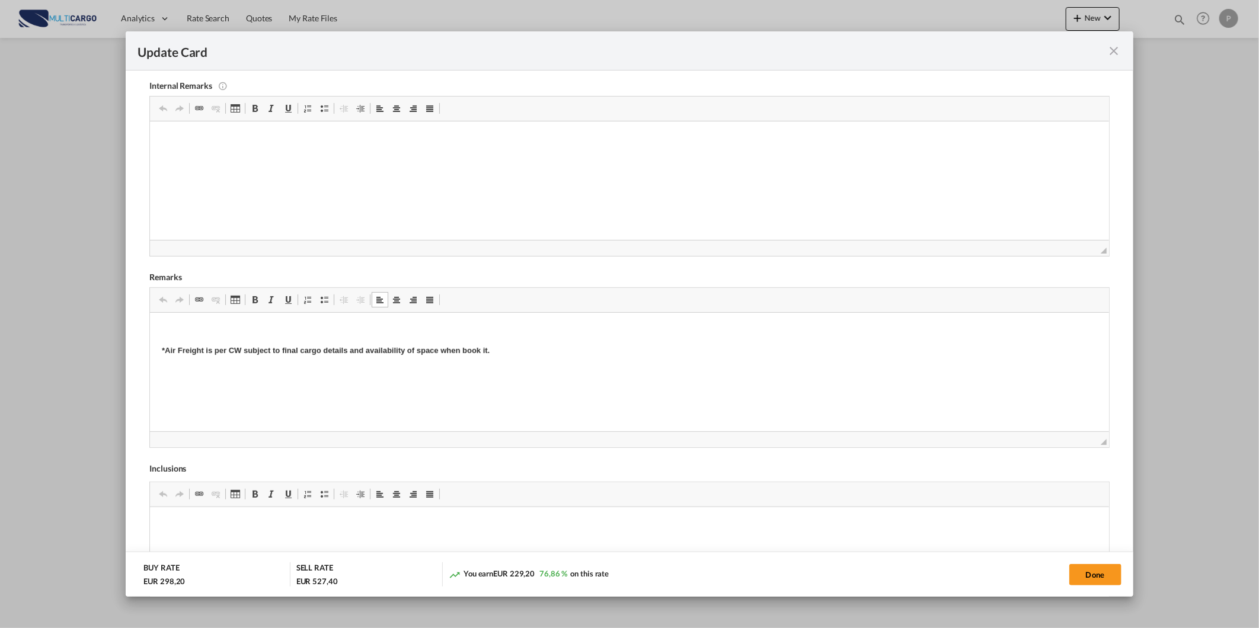
scroll to position [43, 0]
click at [1124, 578] on md-dialog-actions "BUY RATE EUR 298,20 SELL RATE EUR 527,40 You earn EUR 229,20 76,86 % on this ra…" at bounding box center [629, 574] width 1007 height 45
click at [1098, 571] on button "Done" at bounding box center [1095, 574] width 52 height 21
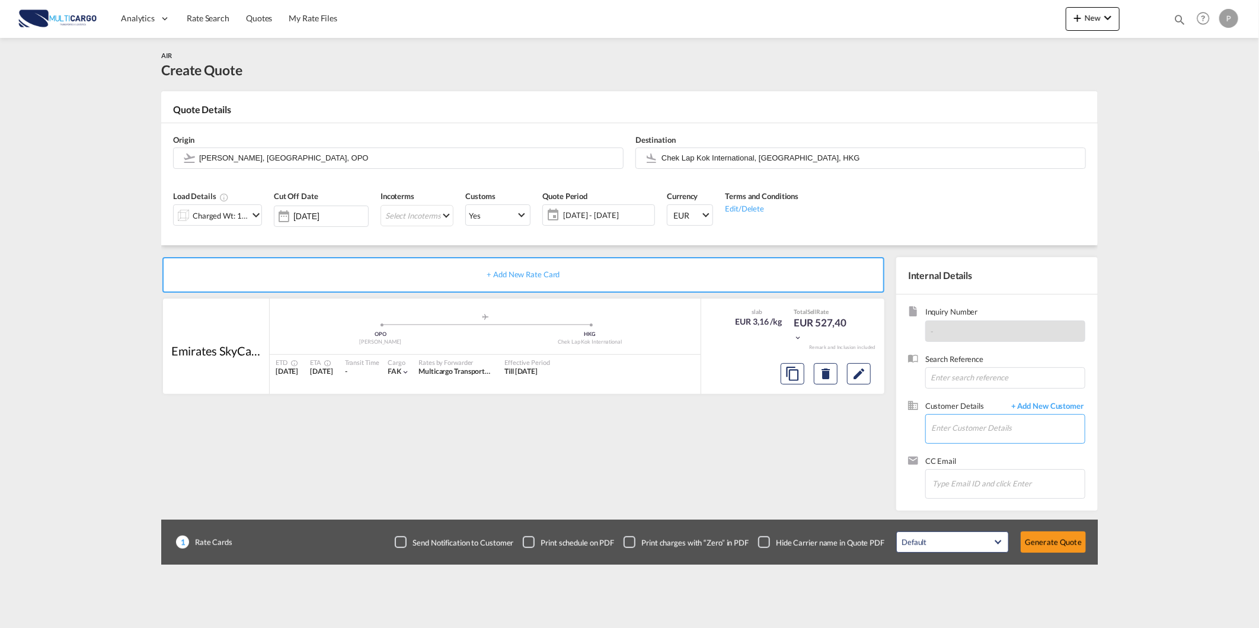
drag, startPoint x: 990, startPoint y: 439, endPoint x: 985, endPoint y: 434, distance: 7.1
click at [988, 439] on input "Enter Customer Details" at bounding box center [1008, 428] width 154 height 27
click at [985, 434] on input "Enter Customer Details" at bounding box center [1008, 428] width 154 height 27
paste input "neoyung@san-legend.com"
type input "neoyung@san-legend.com"
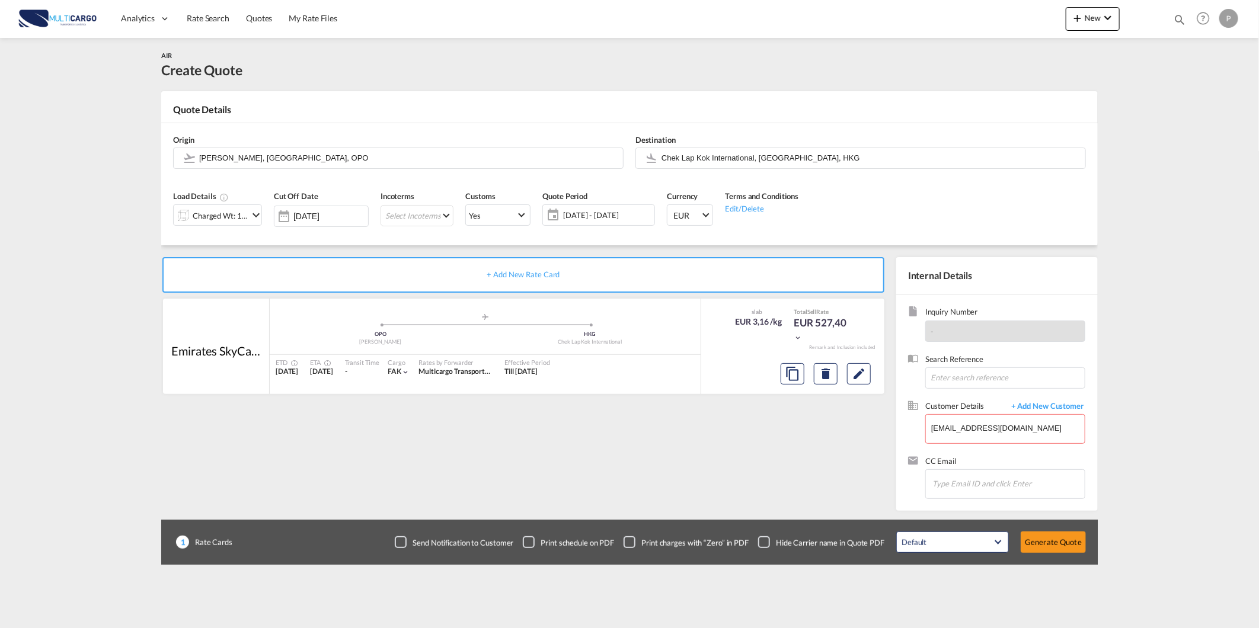
click at [1057, 404] on span "+ Add New Customer" at bounding box center [1045, 408] width 80 height 14
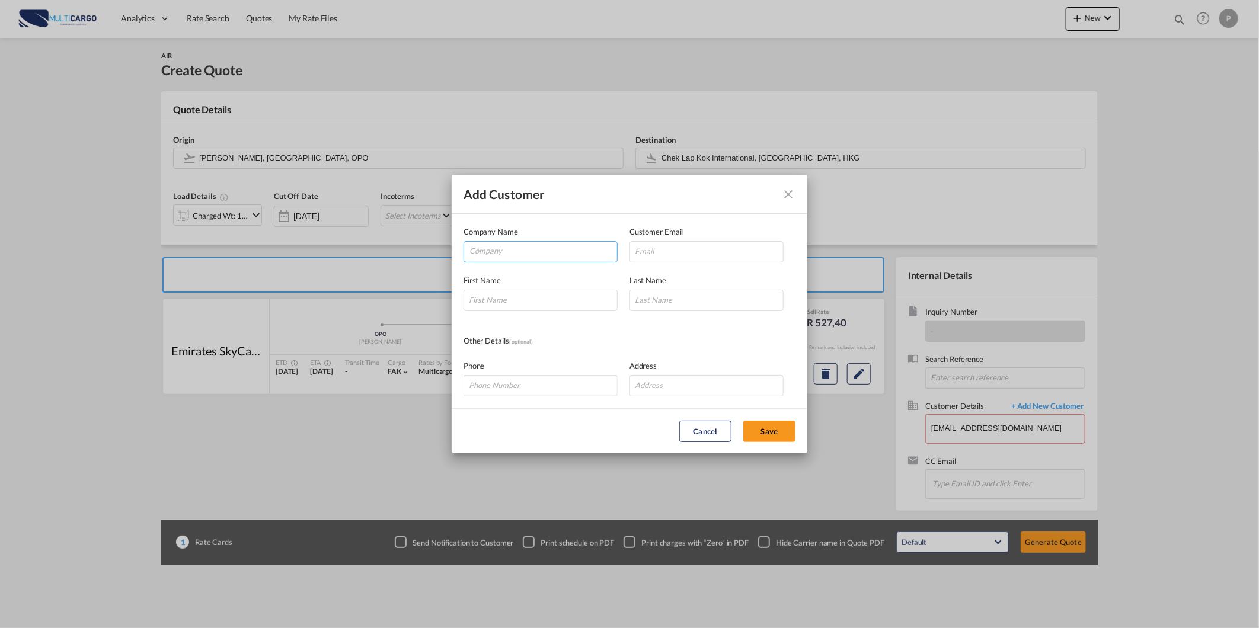
click at [525, 242] on input "Company" at bounding box center [543, 251] width 148 height 18
paste input "neoyung@san-legend.com"
type input "neoyung@san-legend.com"
click at [664, 251] on input "Add Customer Company ..." at bounding box center [706, 251] width 154 height 21
paste input "neoyung@san-legend.com"
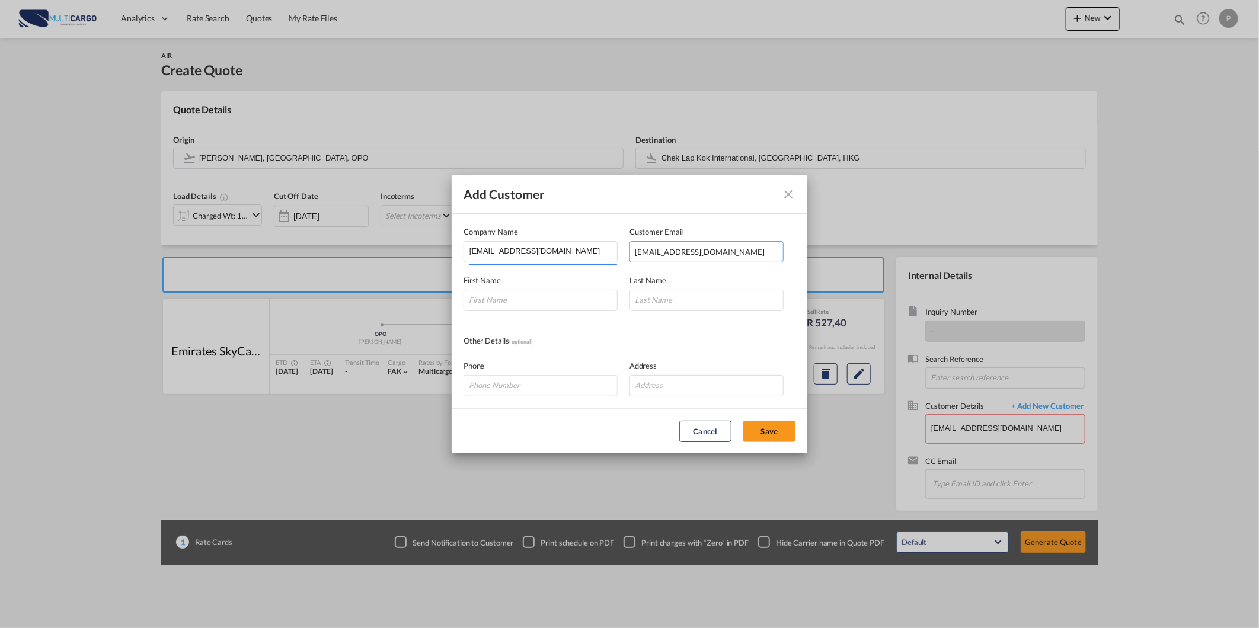
type input "neoyung@san-legend.com"
click at [544, 285] on div "First Name" at bounding box center [547, 292] width 166 height 37
click at [564, 297] on input "Add Customer Company ..." at bounding box center [541, 300] width 154 height 21
paste input "neoyung@san-legend.com"
type input "neoyung@san-legend.com"
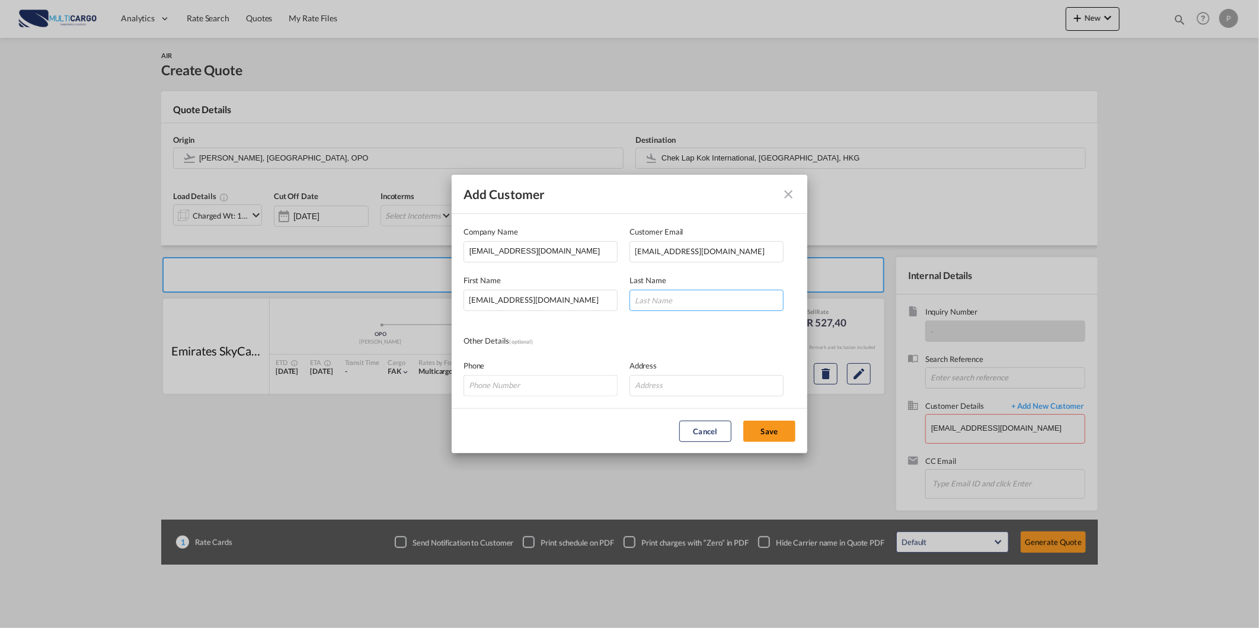
click at [705, 293] on input "Add Customer Company ..." at bounding box center [706, 300] width 154 height 21
paste input "neoyung@san-legend.com"
type input "neoyung@san-legend.com"
drag, startPoint x: 780, startPoint y: 432, endPoint x: 957, endPoint y: 526, distance: 200.5
click at [780, 433] on button "Save" at bounding box center [769, 431] width 52 height 21
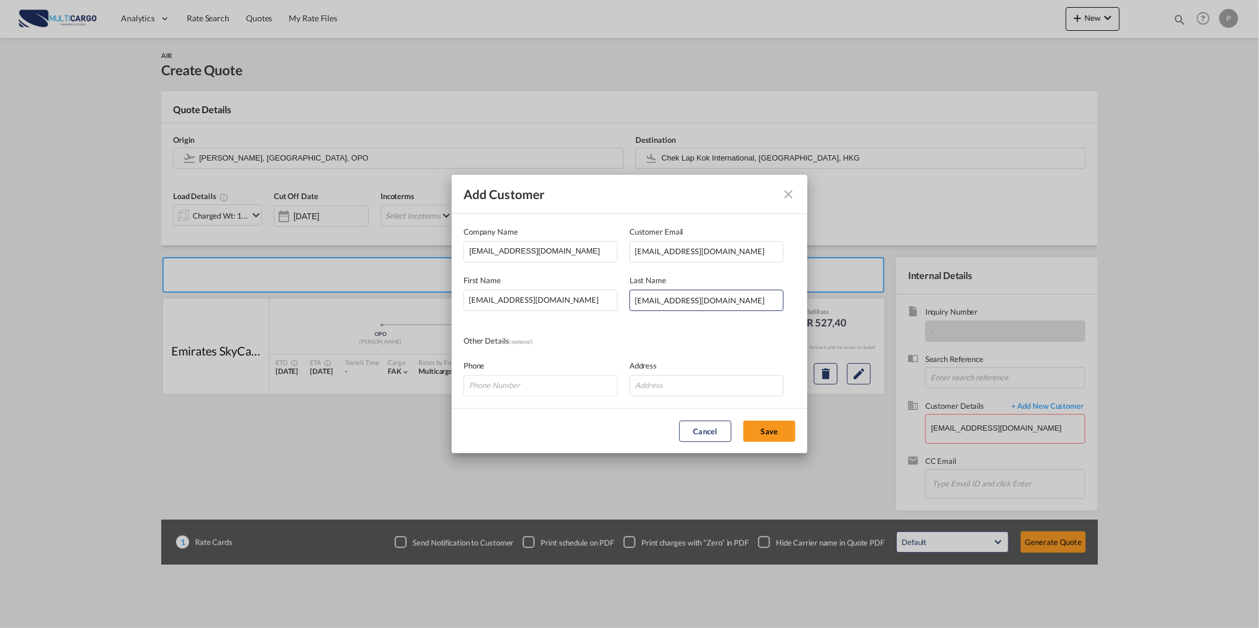
type input "neoyung@san-legend.com, neoyung@san-legend.com neoyung@san-legend.com, neoyung@…"
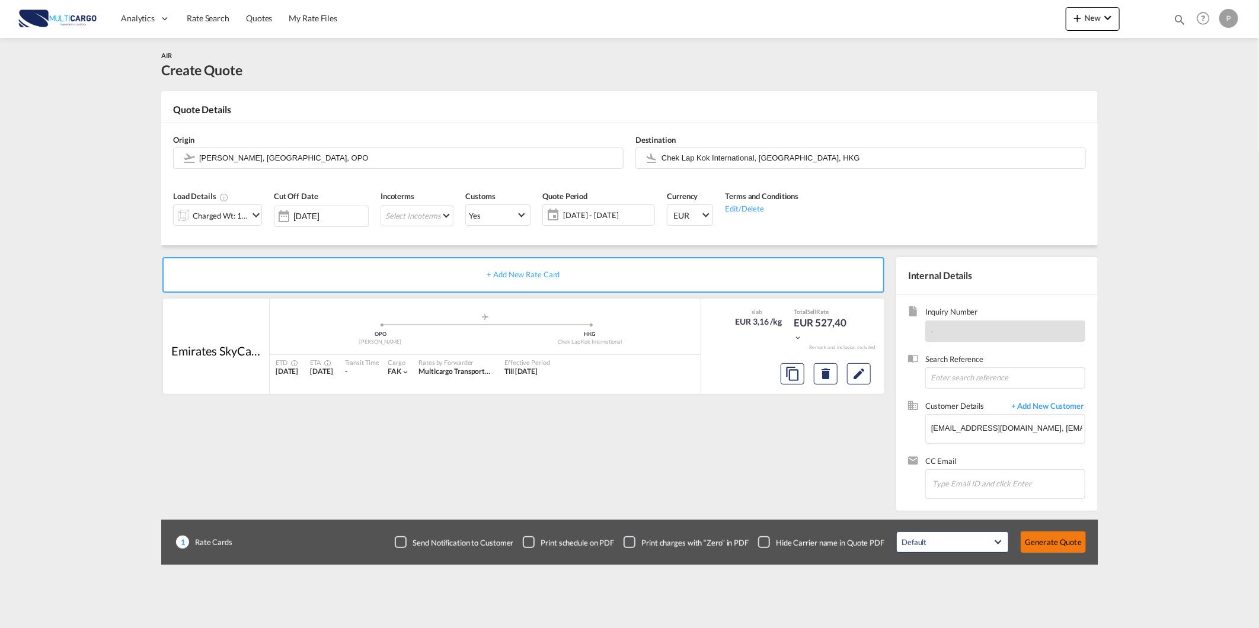
click at [1065, 539] on button "Generate Quote" at bounding box center [1053, 542] width 65 height 21
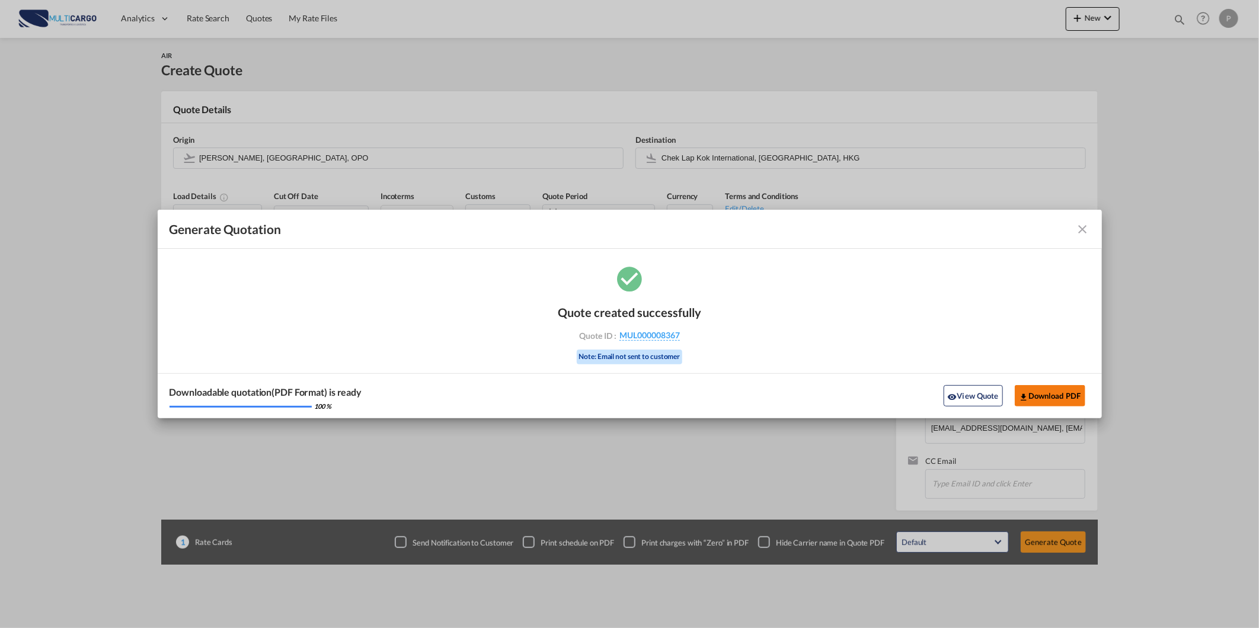
click at [1041, 394] on button "Download PDF" at bounding box center [1050, 395] width 71 height 21
click at [1082, 227] on md-icon "icon-close fg-AAA8AD cursor m-0" at bounding box center [1083, 229] width 14 height 14
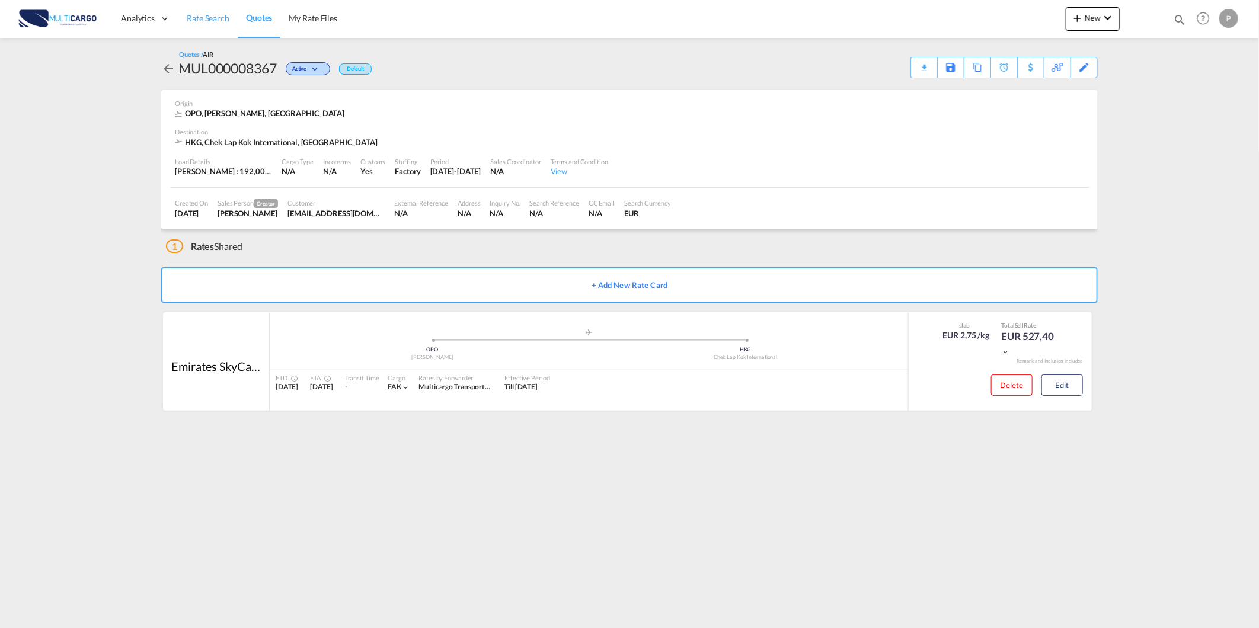
click at [212, 18] on span "Rate Search" at bounding box center [208, 18] width 43 height 10
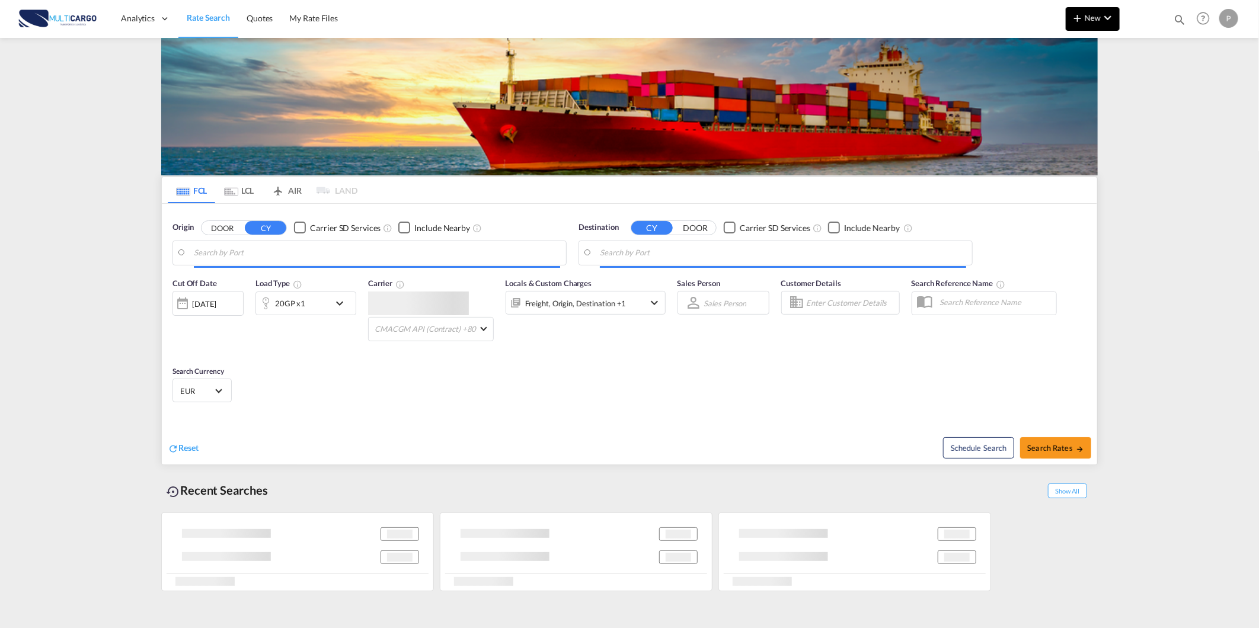
click at [1081, 15] on md-icon "icon-plus 400-fg" at bounding box center [1077, 18] width 14 height 14
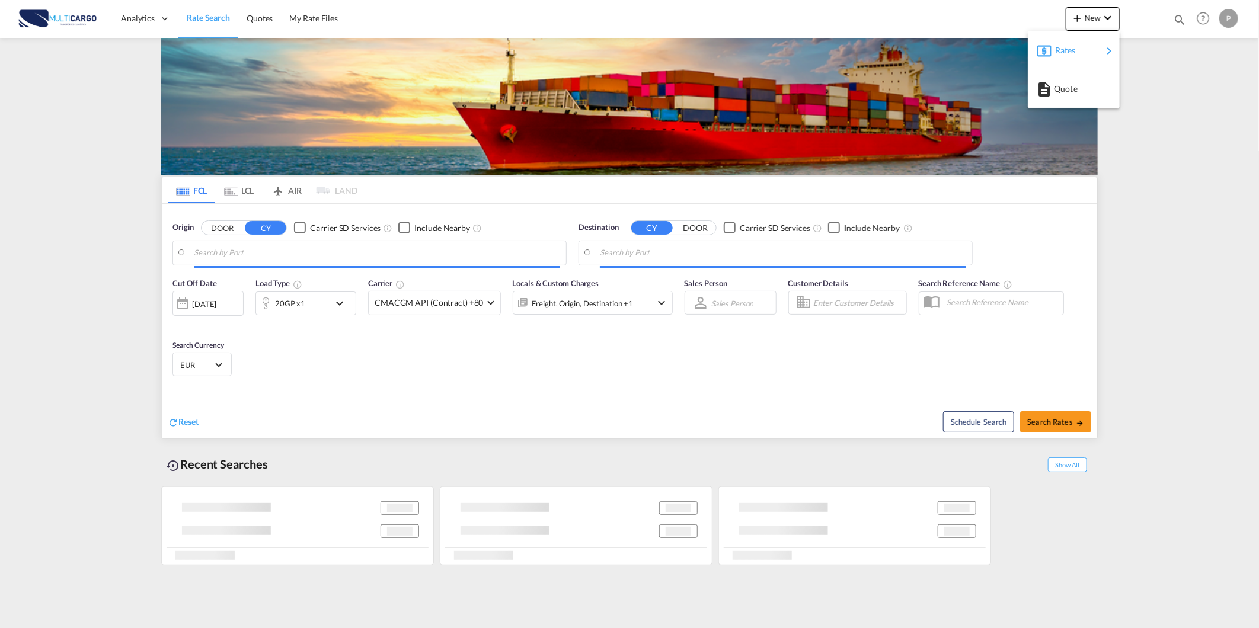
type input "Leixoes, PTLEI"
type input "Oranjestad, AWORJ"
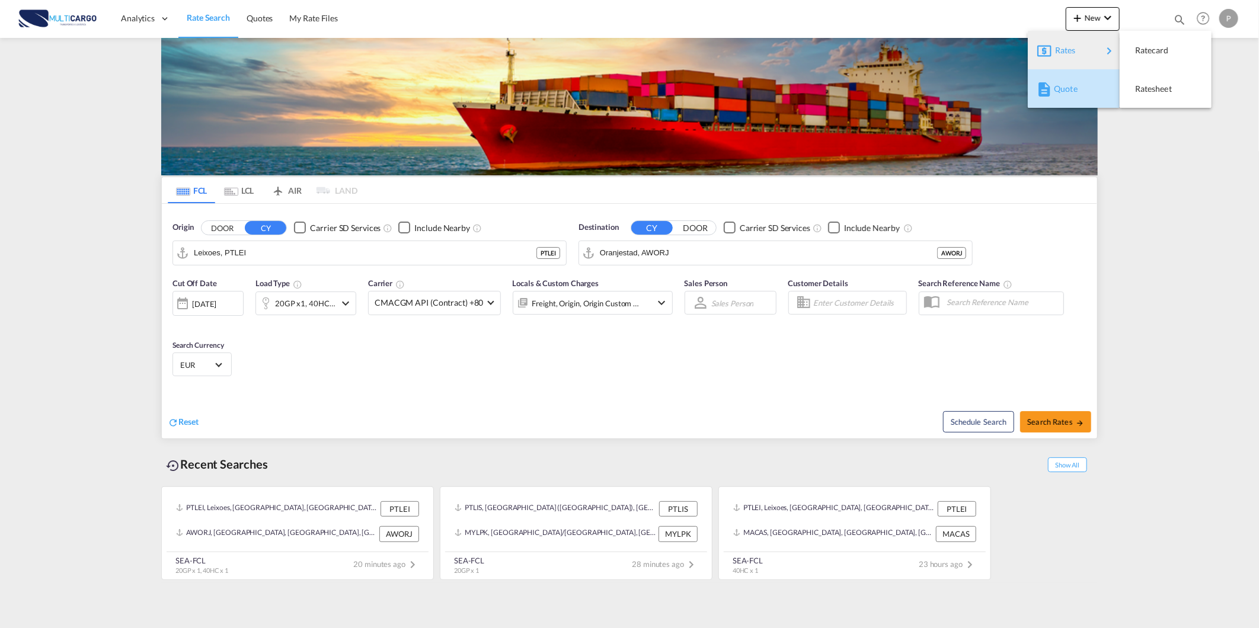
click at [1057, 78] on span "Quote" at bounding box center [1060, 89] width 13 height 24
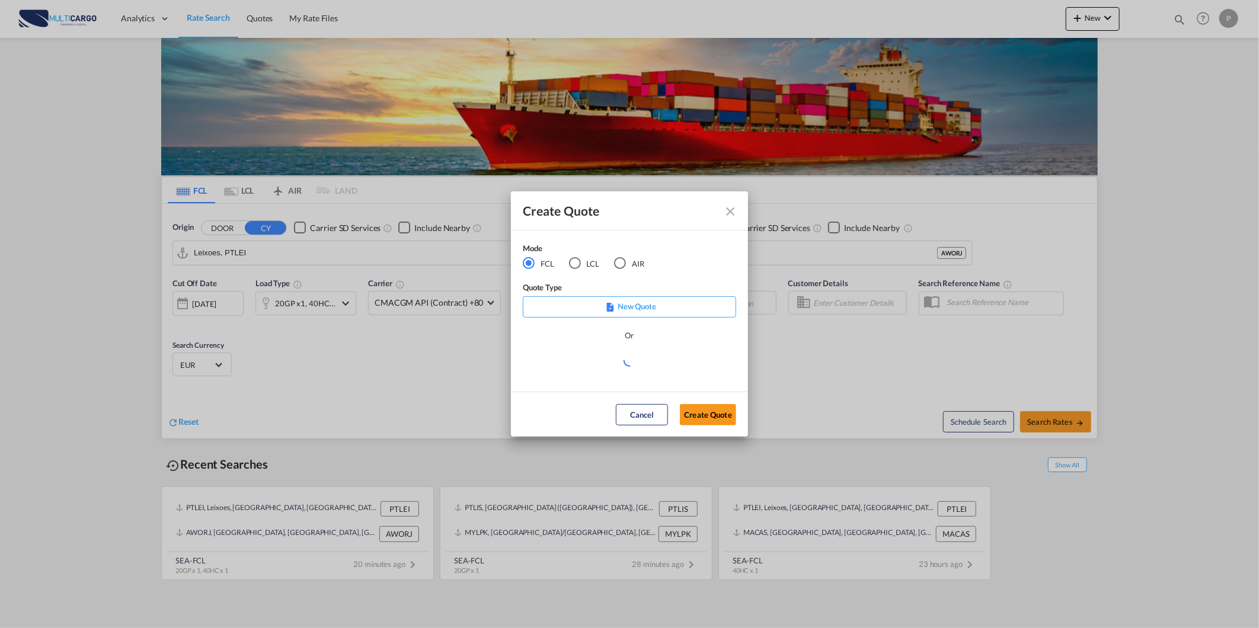
click at [633, 261] on md-radio-button "AIR" at bounding box center [629, 263] width 30 height 13
click at [584, 360] on div "Create QuoteModeFCL LCLAIR ..." at bounding box center [629, 360] width 213 height 15
click at [587, 366] on md-select "Select template 26/02/25 IMP_DAP_AIR_>500 Patricia Barroso | 26 Feb 2025 26/02/…" at bounding box center [629, 365] width 213 height 24
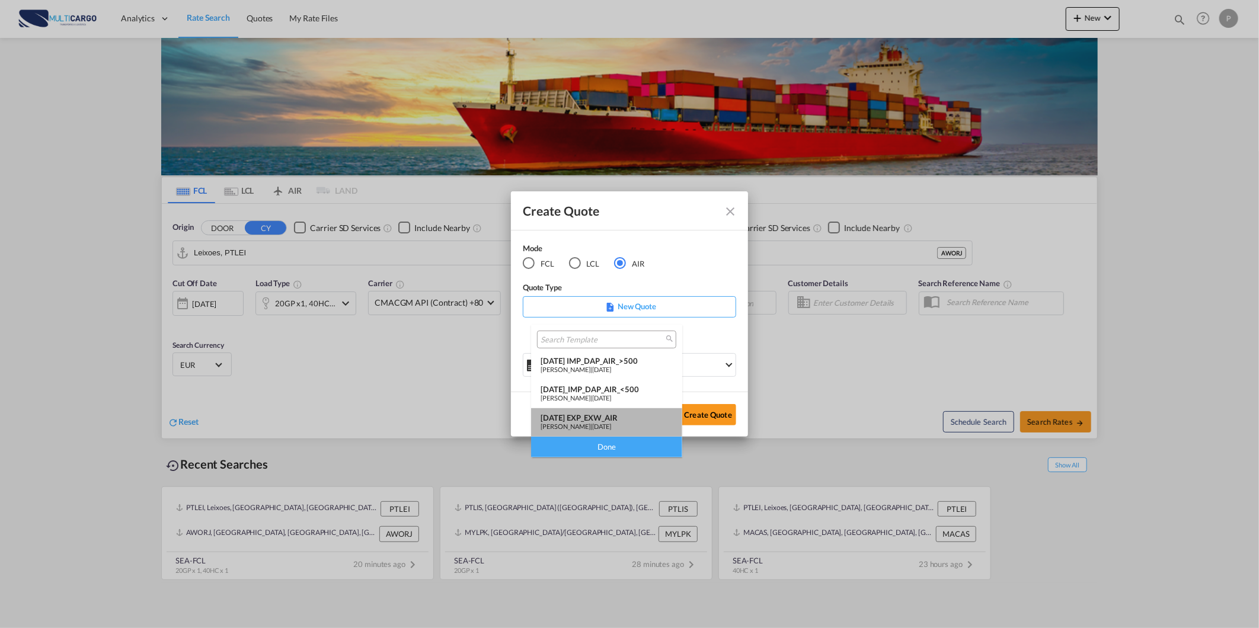
click at [589, 421] on div "25/11/24 EXP_EXW_AIR" at bounding box center [607, 417] width 132 height 9
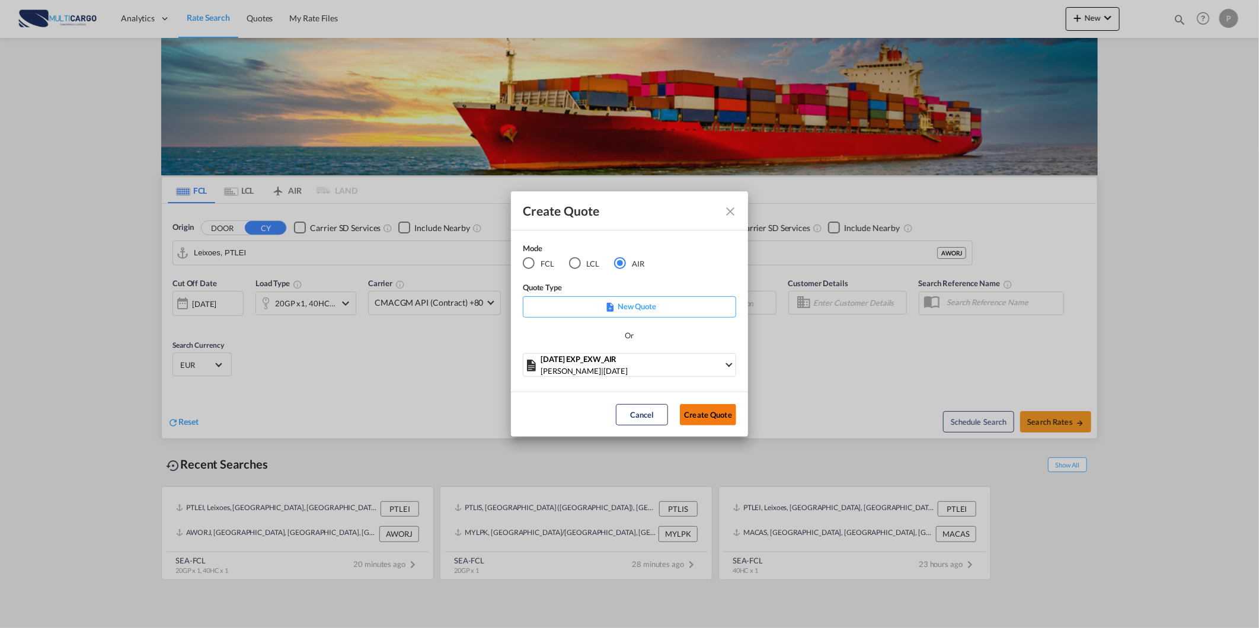
click at [729, 416] on button "Create Quote" at bounding box center [708, 414] width 56 height 21
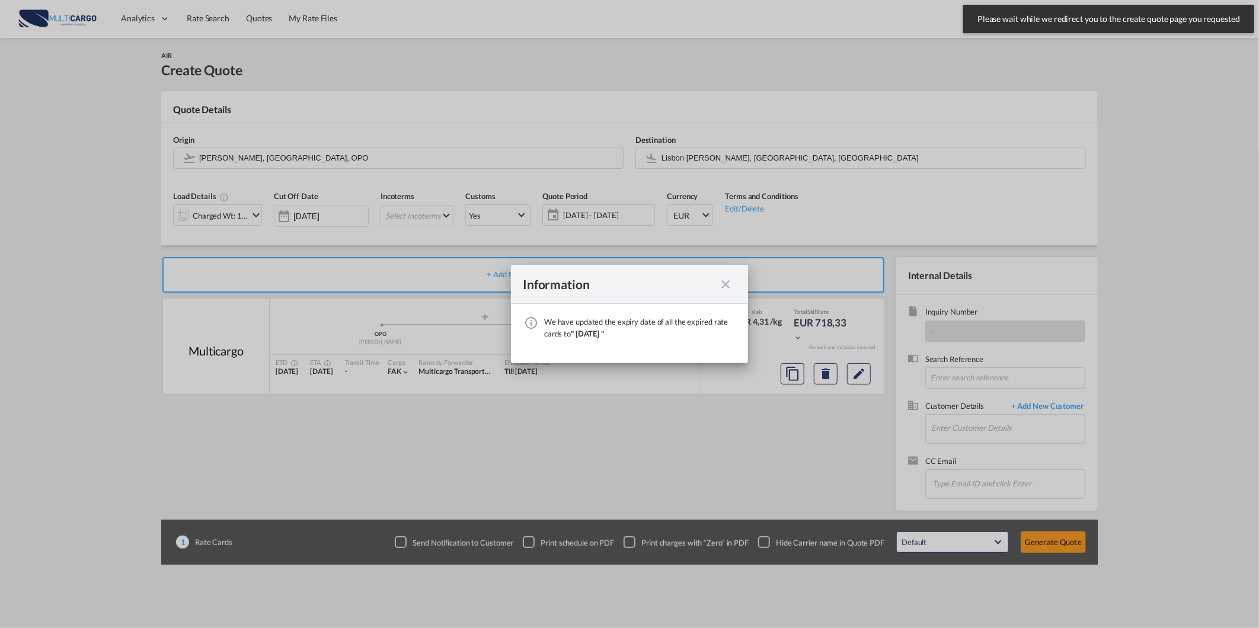
click at [729, 290] on md-icon "icon-close fg-AAA8AD cursor" at bounding box center [725, 284] width 14 height 14
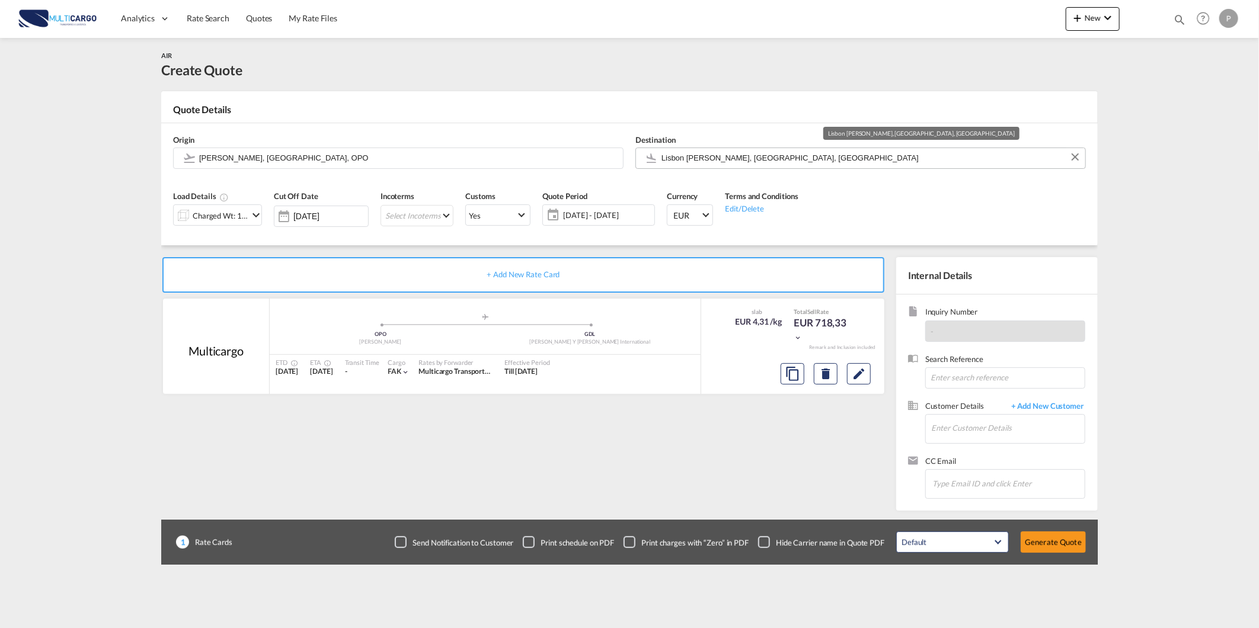
click at [737, 158] on input "Lisbon Portela, Lisbon, LIS" at bounding box center [870, 158] width 418 height 21
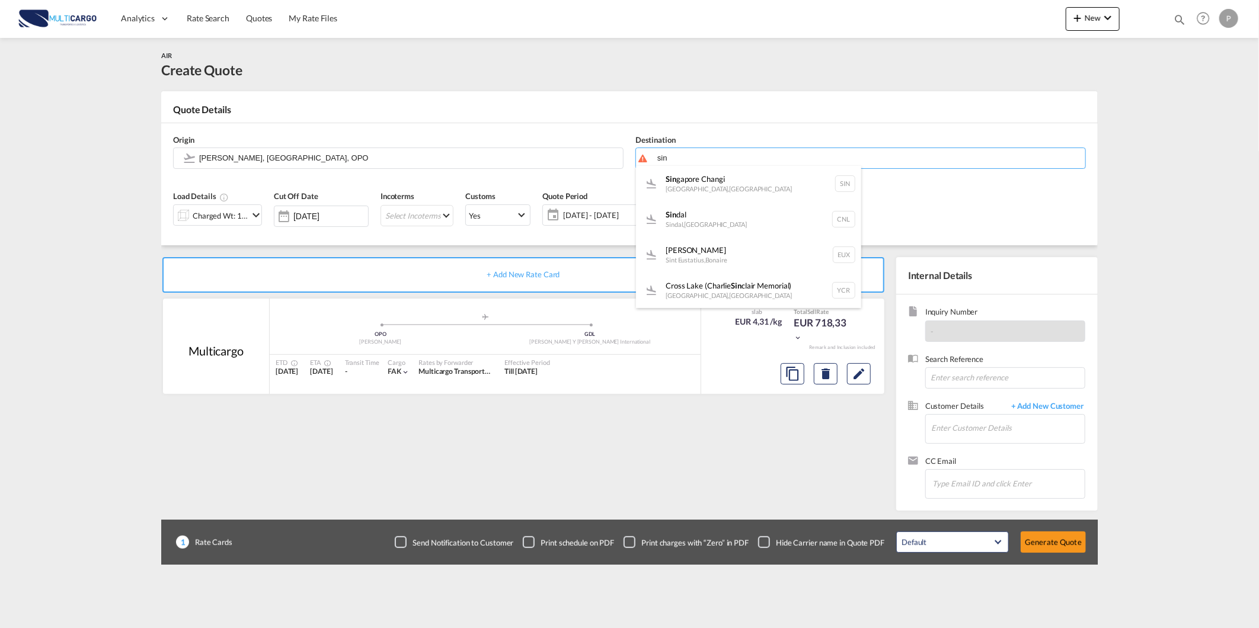
click at [736, 181] on div "Sin gapore Changi Singapore , Singapore SIN" at bounding box center [748, 184] width 225 height 36
type input "Singapore Changi, Singapore, SIN"
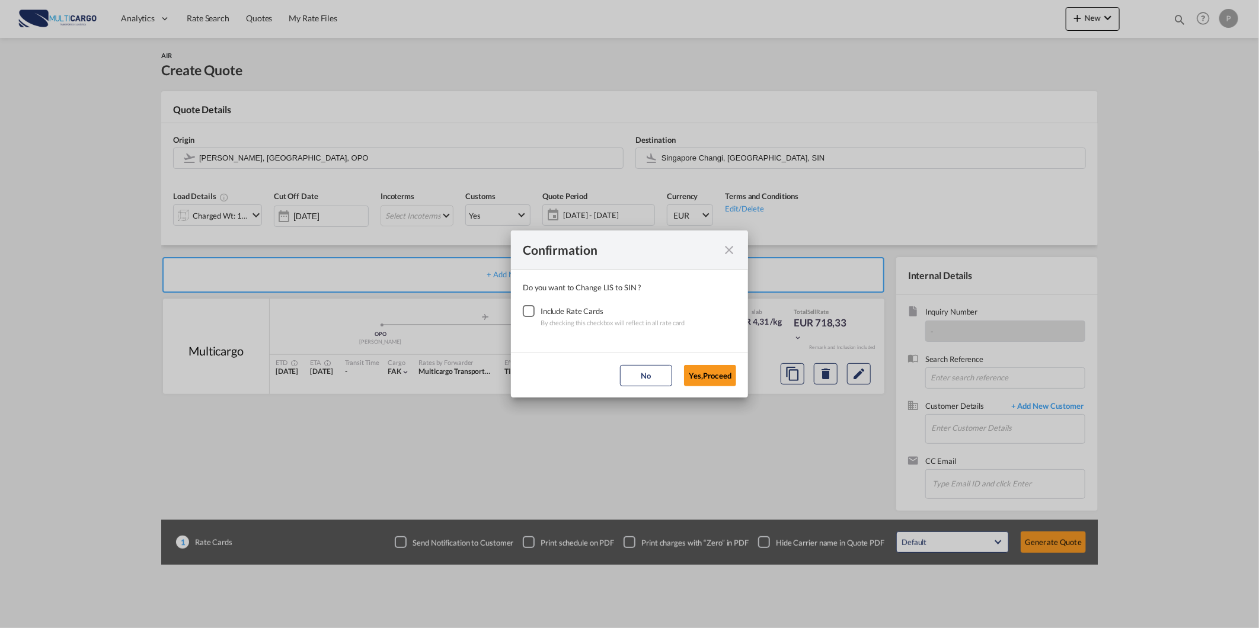
click at [523, 305] on div "Checkbox No Ink" at bounding box center [529, 311] width 12 height 12
click at [693, 371] on button "Yes,Proceed" at bounding box center [710, 375] width 52 height 21
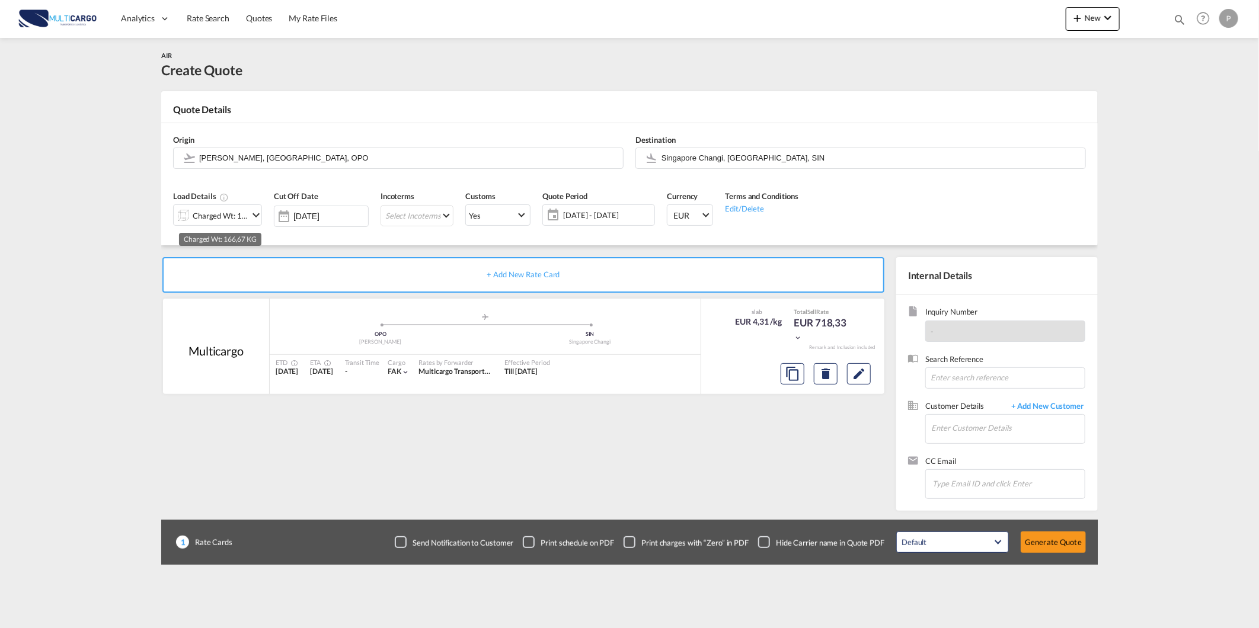
click at [222, 219] on div "Charged Wt: 166,67 KG" at bounding box center [221, 215] width 56 height 17
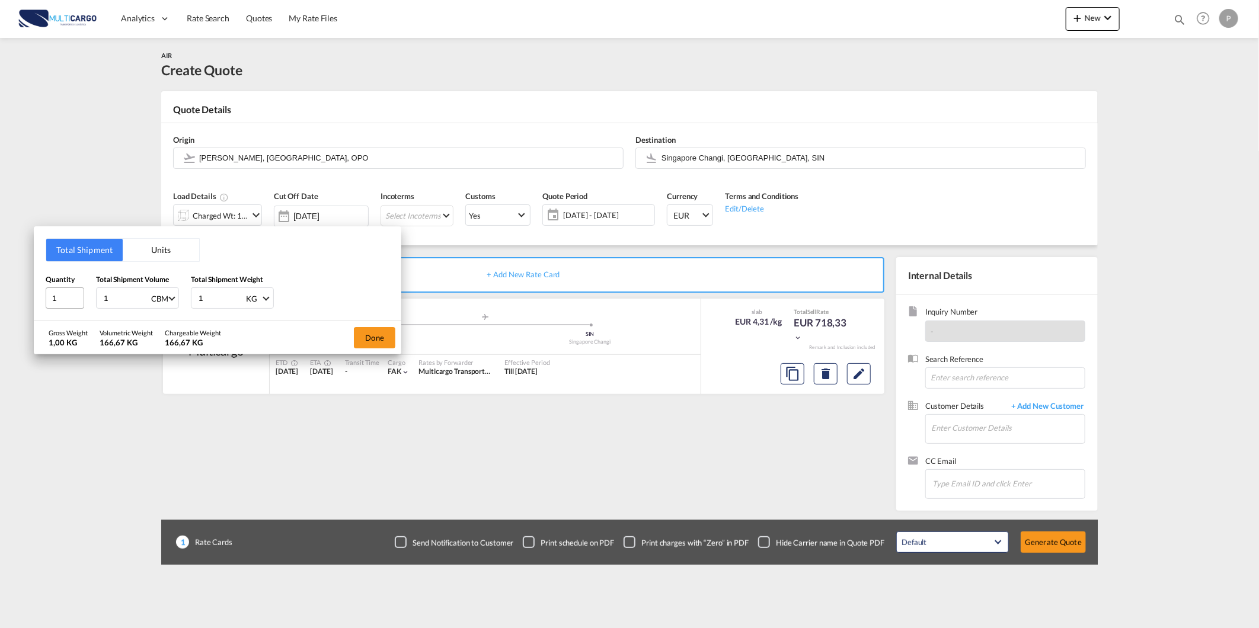
drag, startPoint x: 121, startPoint y: 295, endPoint x: 79, endPoint y: 298, distance: 42.2
click at [91, 298] on div "Quantity 1 Total Shipment Volume 1 CBM CBM CFT KG LB Total Shipment Weight 1 KG…" at bounding box center [218, 292] width 344 height 36
type input "0"
type input "0.86"
type input "124"
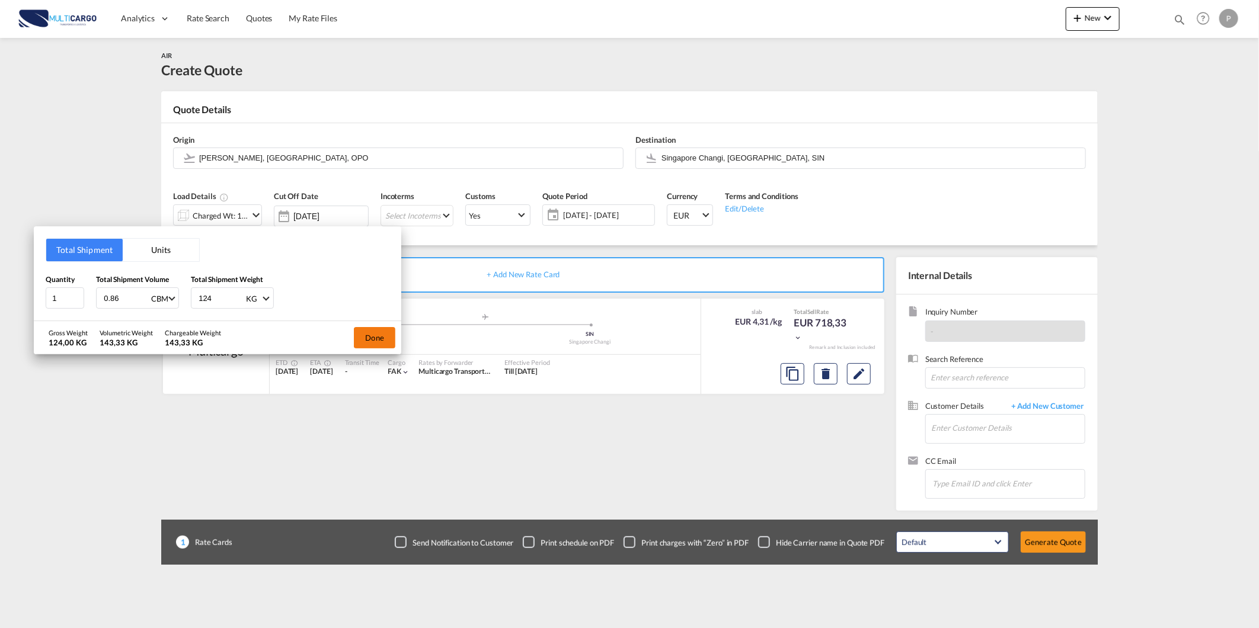
click at [379, 338] on button "Done" at bounding box center [374, 337] width 41 height 21
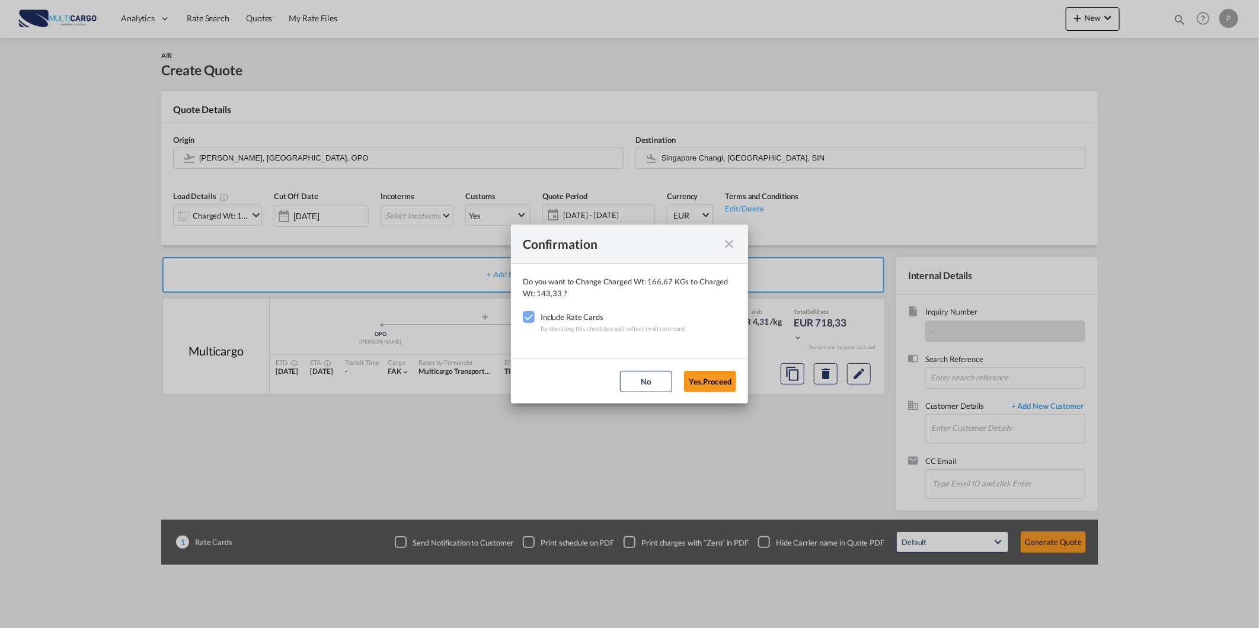
click at [723, 395] on md-dialog-actions "No Yes,Proceed" at bounding box center [629, 381] width 237 height 45
click at [714, 388] on button "Yes,Proceed" at bounding box center [710, 381] width 52 height 21
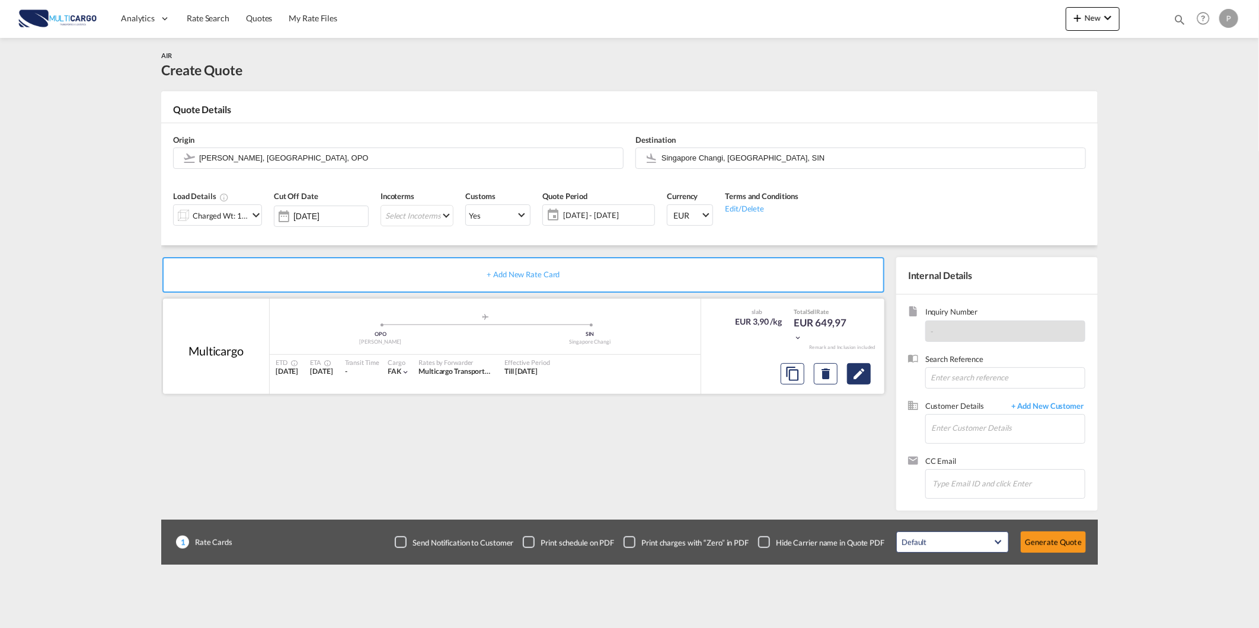
click at [856, 370] on md-icon "Edit" at bounding box center [859, 374] width 14 height 14
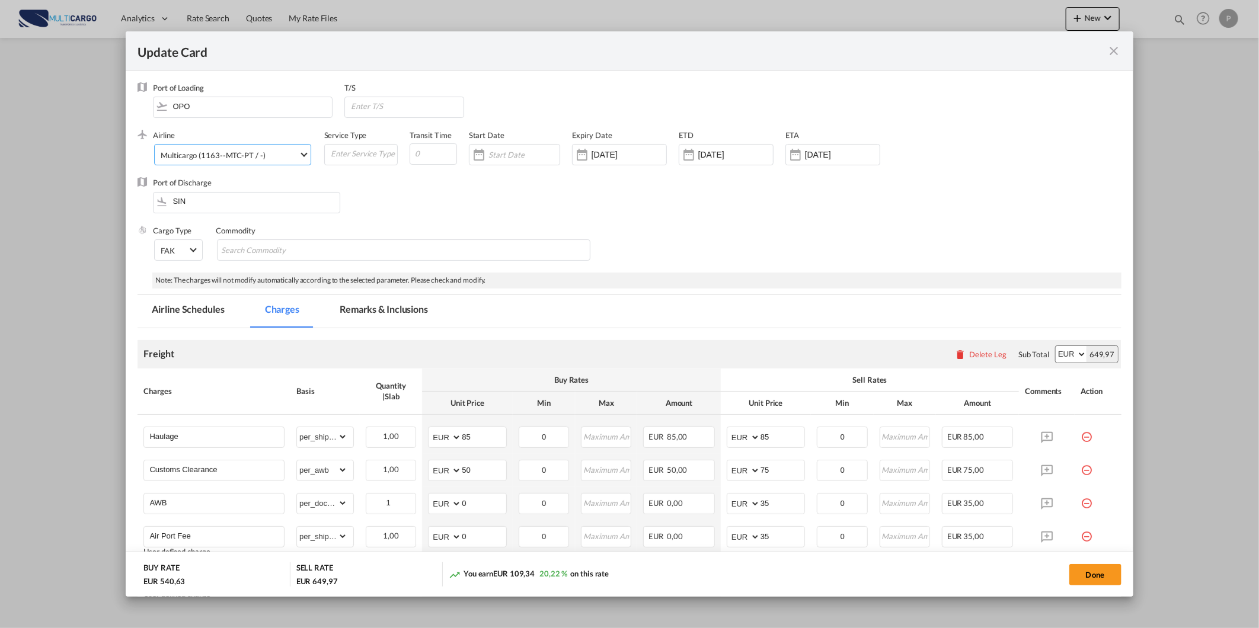
click at [203, 156] on div "Multicargo (1163--MTC-PT / -)" at bounding box center [213, 155] width 104 height 9
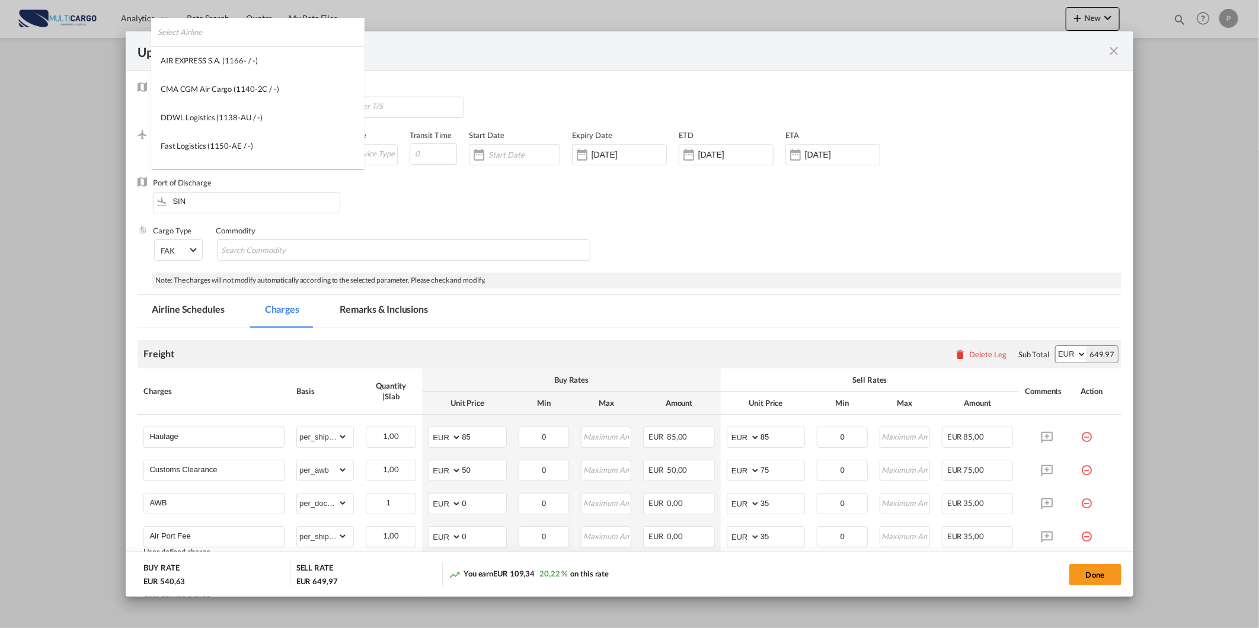
click at [328, 30] on input "search" at bounding box center [261, 32] width 207 height 28
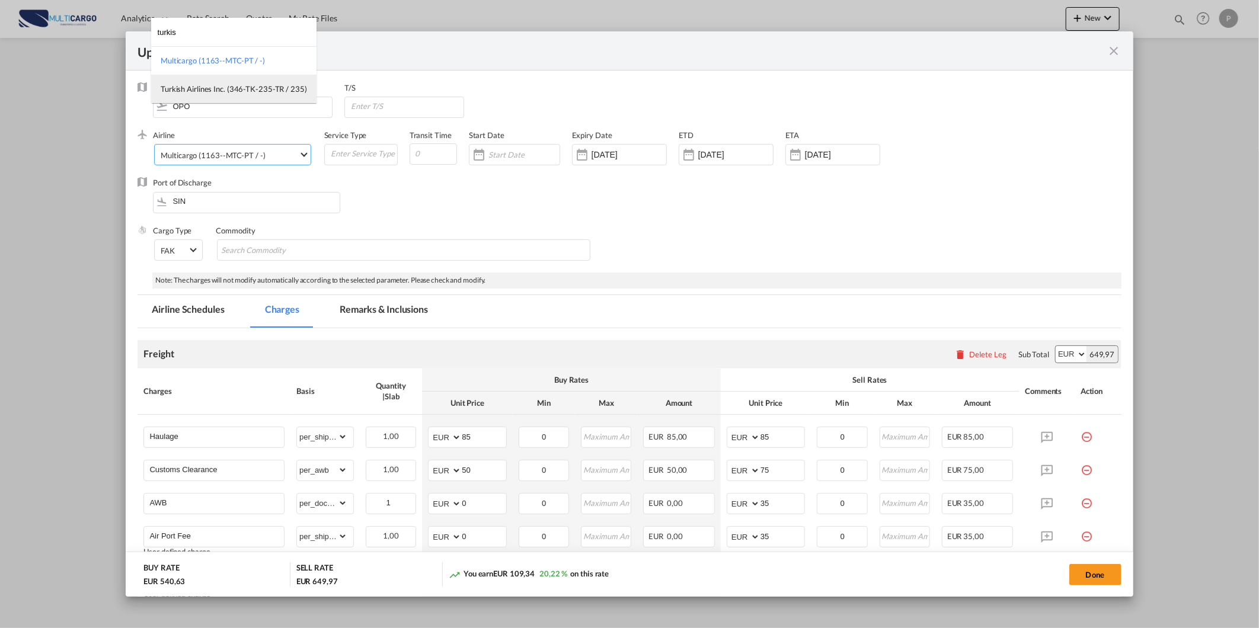
type input "turkis"
click at [243, 95] on md-option "Turkish Airlines Inc. (346-TK-235-TR / 235)" at bounding box center [233, 89] width 165 height 28
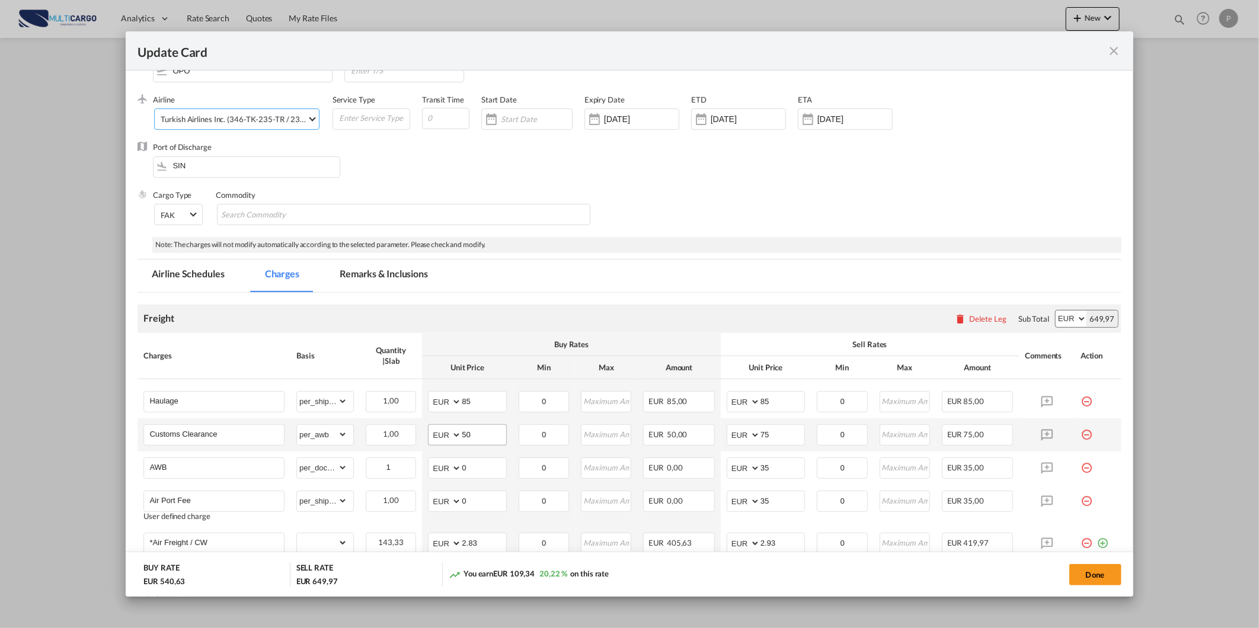
scroll to position [66, 0]
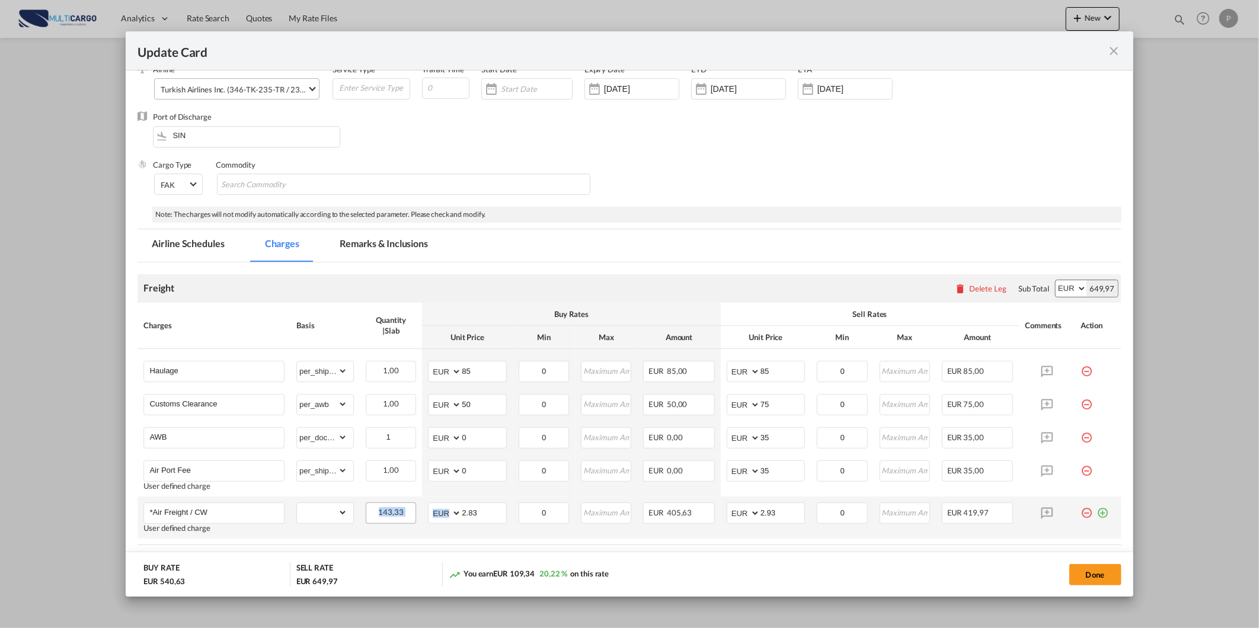
drag, startPoint x: 483, startPoint y: 522, endPoint x: 372, endPoint y: 520, distance: 110.8
click at [372, 520] on tr "*Air Freight / CW User defined charge Please Enter Already Exists gross_weight …" at bounding box center [629, 518] width 983 height 42
drag, startPoint x: 372, startPoint y: 520, endPoint x: 488, endPoint y: 514, distance: 116.4
click at [489, 514] on input "2.83" at bounding box center [484, 512] width 44 height 18
click at [488, 514] on input "2.83" at bounding box center [484, 512] width 44 height 18
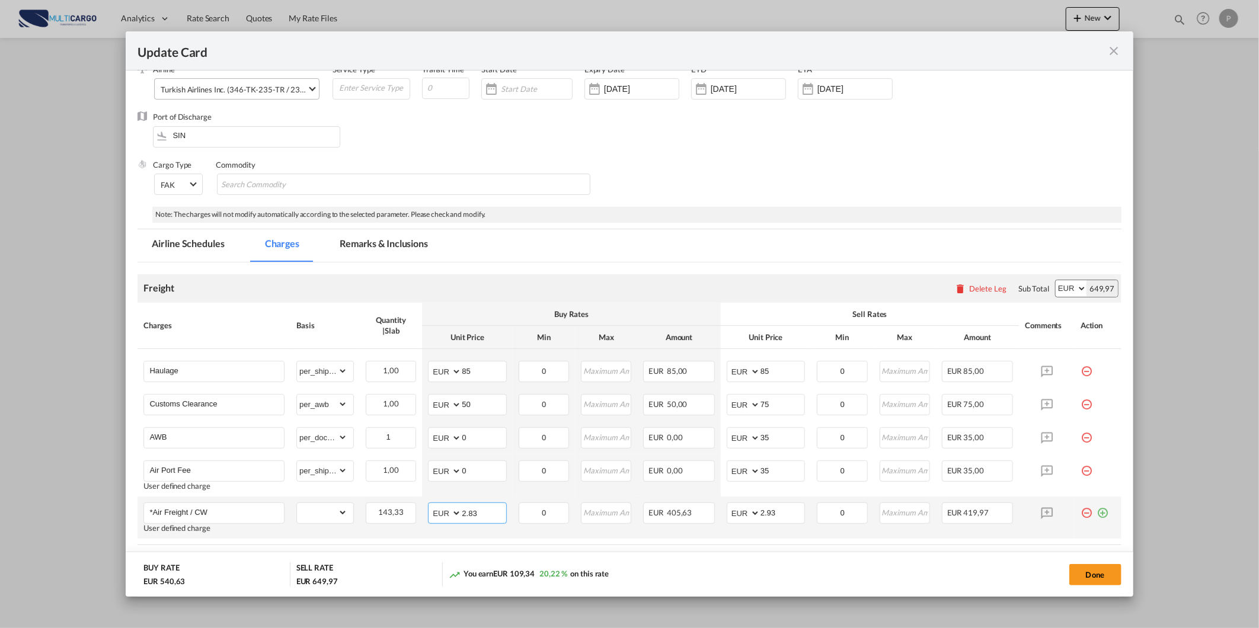
click at [488, 513] on input "2.83" at bounding box center [484, 512] width 44 height 18
type input "1.25"
drag, startPoint x: 779, startPoint y: 513, endPoint x: 603, endPoint y: 534, distance: 177.8
click at [648, 529] on tr "*Air Freight / CW User defined charge Please Enter Already Exists gross_weight …" at bounding box center [629, 518] width 983 height 42
type input "1.45"
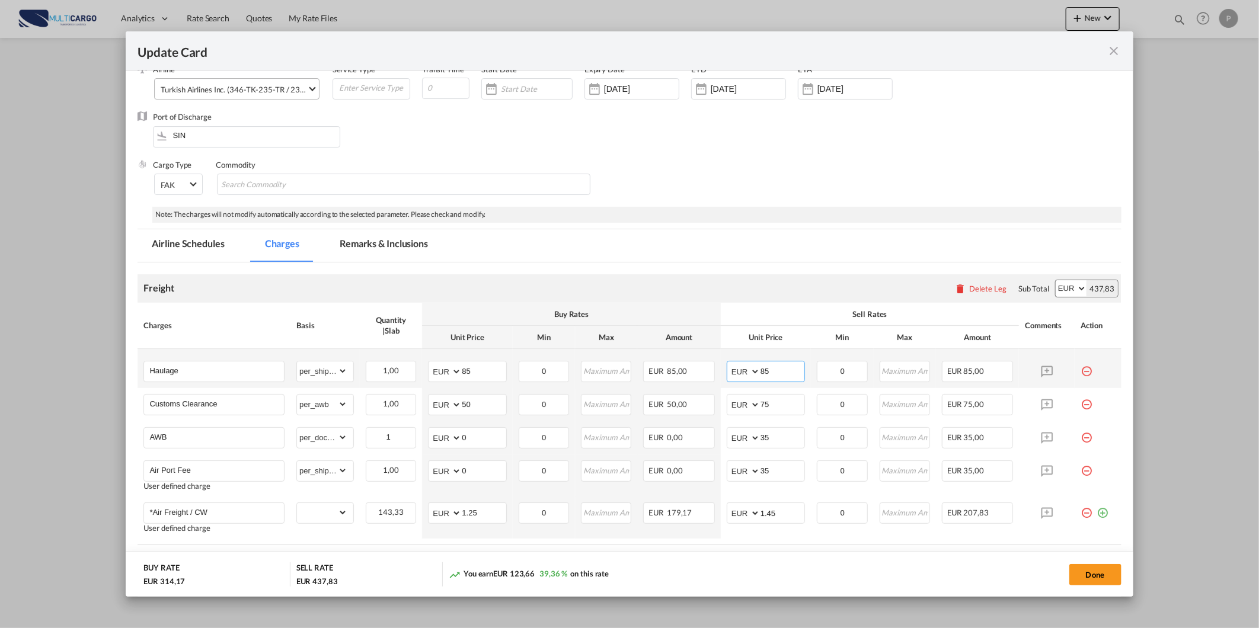
drag, startPoint x: 768, startPoint y: 365, endPoint x: 720, endPoint y: 368, distance: 48.1
click at [727, 368] on md-input-container "AED AFN ALL AMD ANG AOA ARS AUD AWG AZN BAM BBD BDT BGN BHD BIF BMD BND BOB BRL…" at bounding box center [766, 371] width 78 height 21
click at [768, 378] on input "85" at bounding box center [782, 371] width 44 height 18
click at [769, 374] on input "85" at bounding box center [782, 371] width 44 height 18
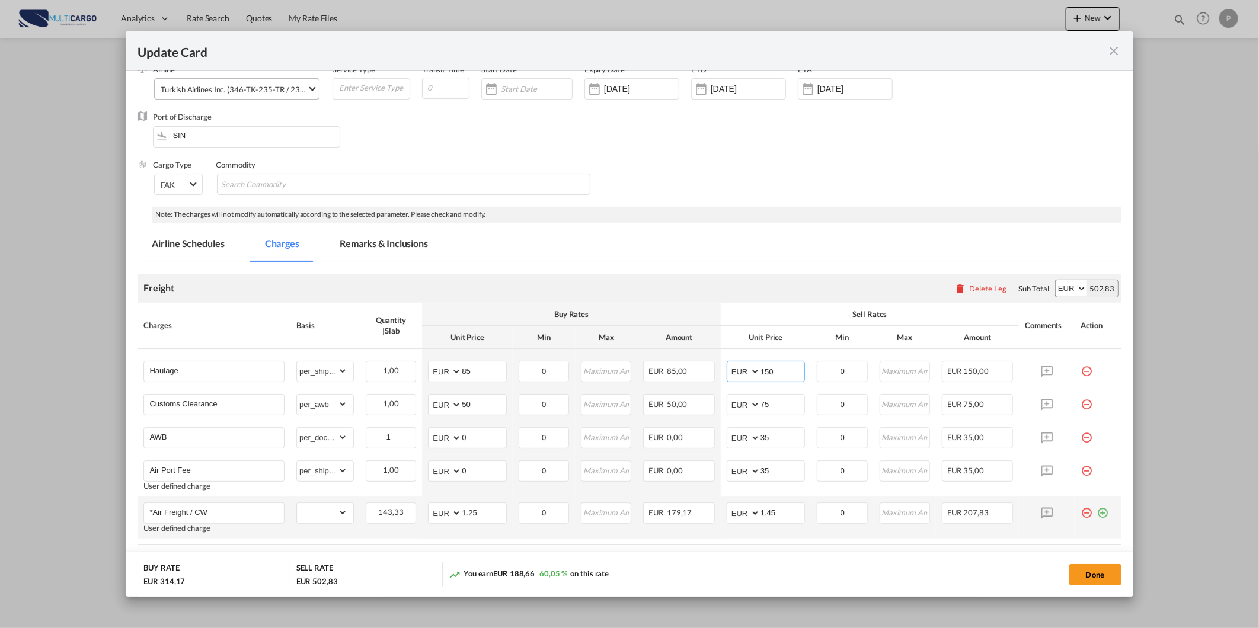
type input "150"
click at [1097, 511] on md-icon "icon-plus-circle-outline green-400-fg" at bounding box center [1103, 509] width 12 height 12
click at [1097, 511] on div "Update Card Port ..." at bounding box center [1098, 509] width 35 height 12
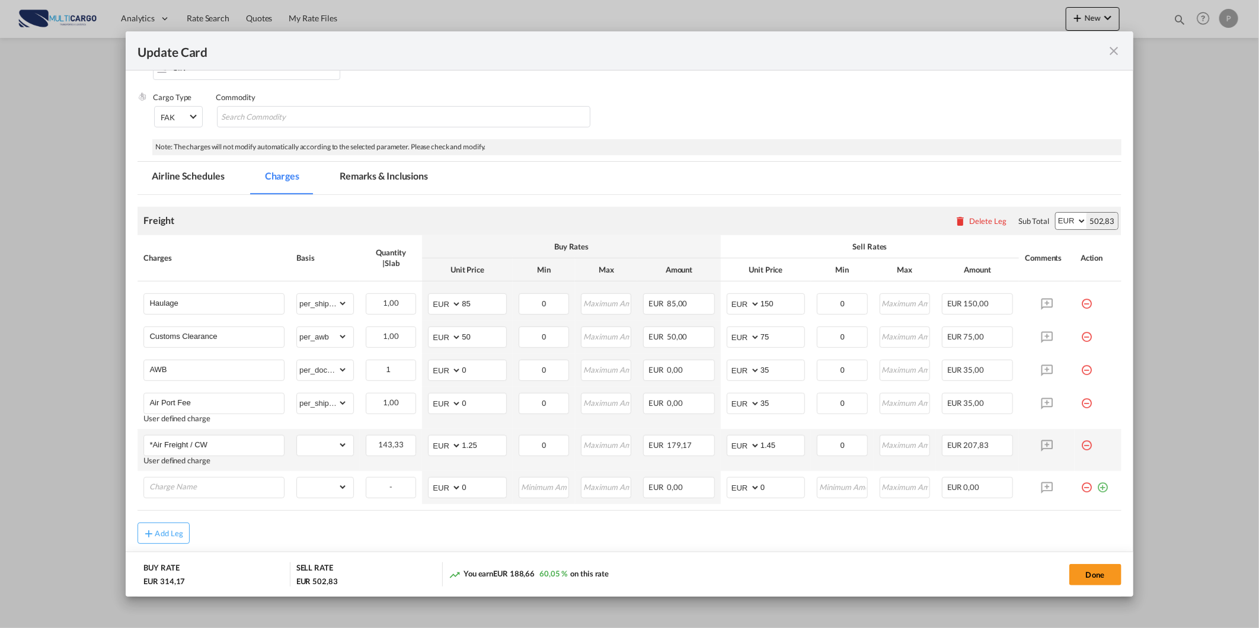
scroll to position [179, 0]
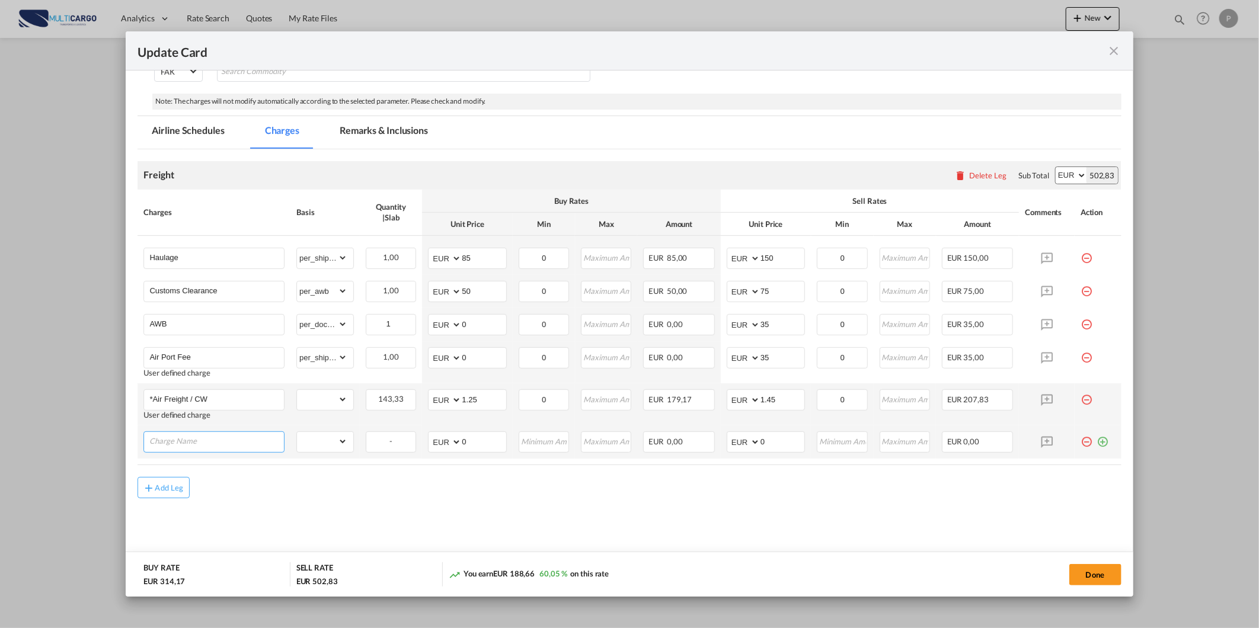
click at [219, 434] on input "Charge Name" at bounding box center [216, 441] width 135 height 18
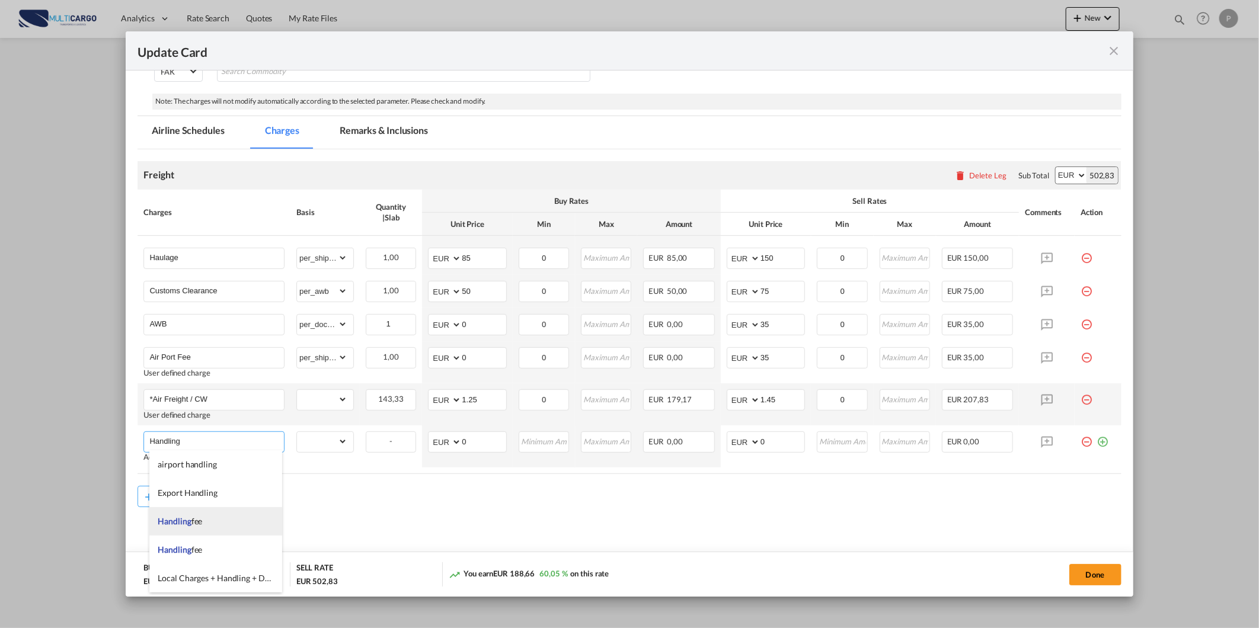
click at [215, 520] on li "Handling fee" at bounding box center [215, 521] width 133 height 28
type input "Handling fee"
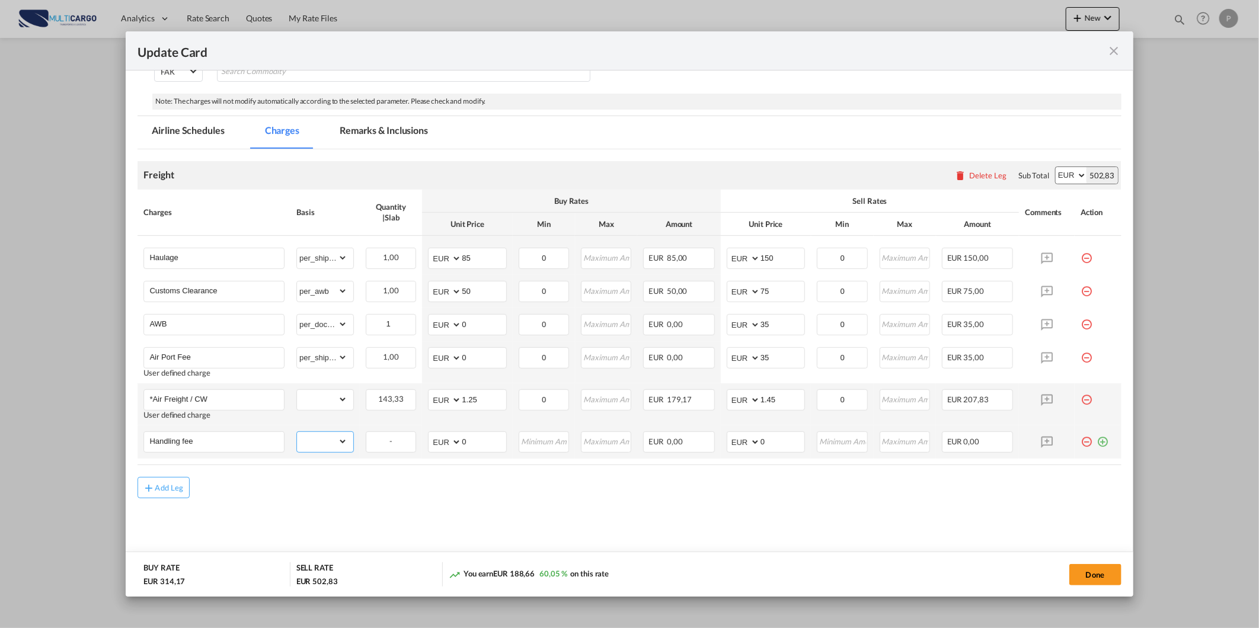
click at [327, 447] on select "gross_weight volumetric_weight per_shipment per_bl per_km % on air freight per_…" at bounding box center [322, 441] width 50 height 19
select select "per_shipment"
click at [297, 432] on select "gross_weight volumetric_weight per_shipment per_bl per_km % on air freight per_…" at bounding box center [322, 441] width 50 height 19
drag, startPoint x: 768, startPoint y: 433, endPoint x: 677, endPoint y: 441, distance: 90.4
click at [686, 445] on tr "Handling fee Please Enter Already Exists gross_weight volumetric_weight per_shi…" at bounding box center [629, 442] width 983 height 33
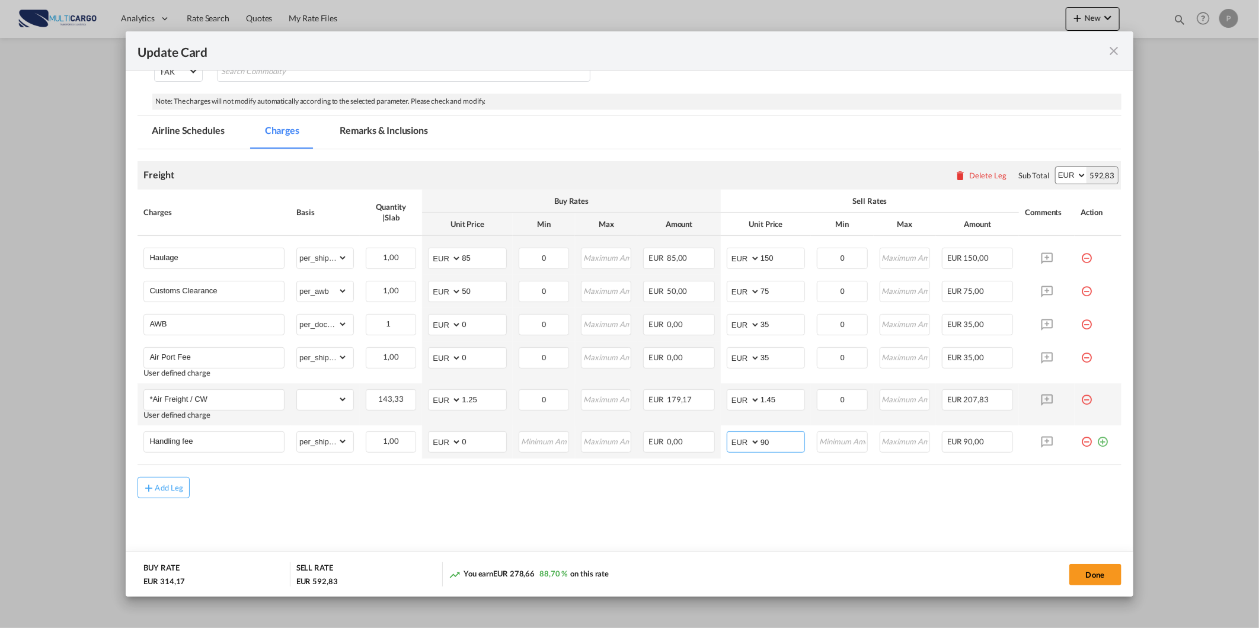
type input "90"
click at [903, 552] on md-dialog-actions "BUY RATE EUR 314,17 SELL RATE EUR 592,83 You earn EUR 278,66 88,70 % on this ra…" at bounding box center [629, 574] width 1007 height 45
click at [1104, 576] on button "Done" at bounding box center [1095, 574] width 52 height 21
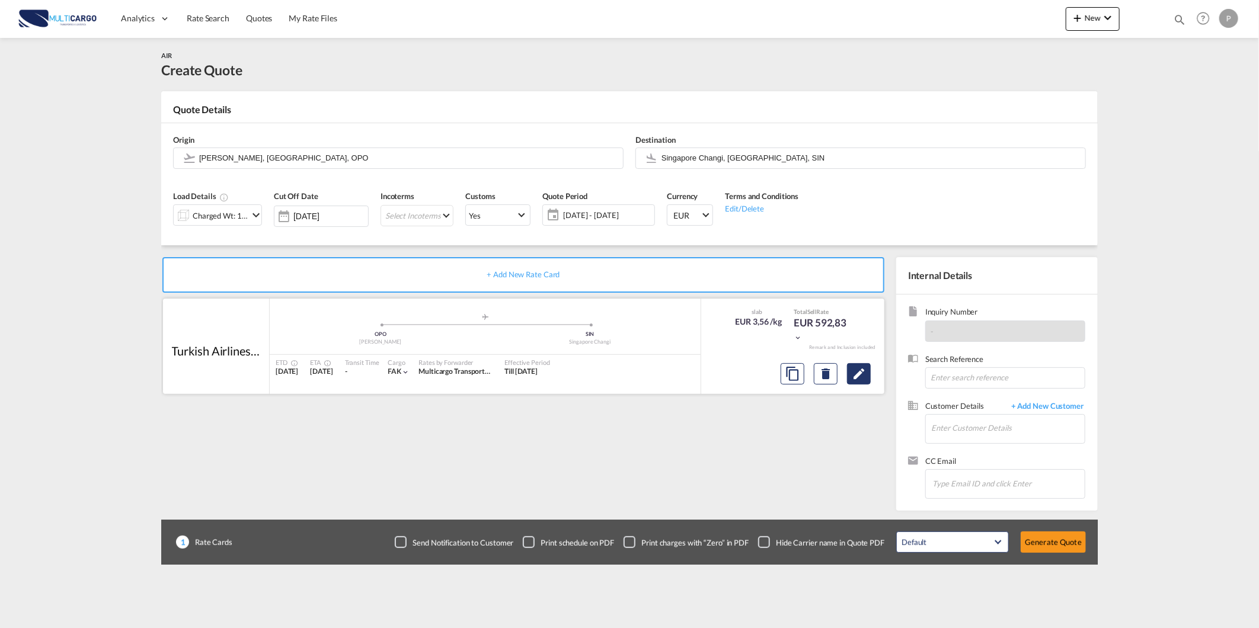
click at [865, 380] on md-icon "Edit" at bounding box center [859, 374] width 14 height 14
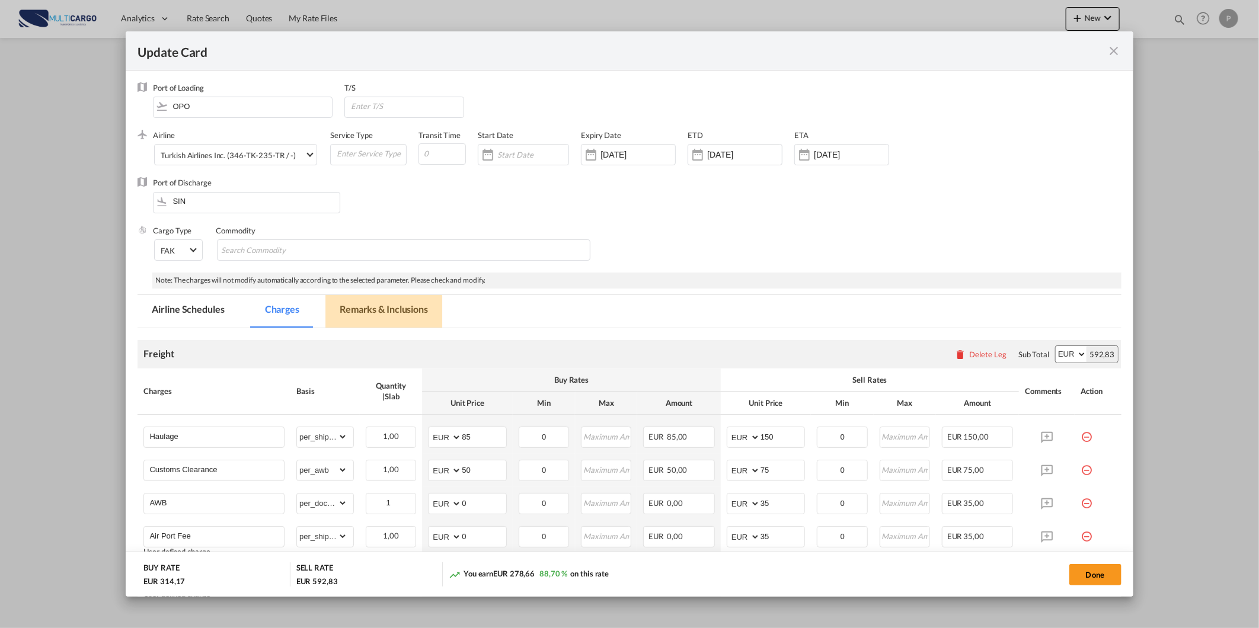
click at [362, 317] on md-tab-item "Remarks & Inclusions" at bounding box center [383, 311] width 117 height 33
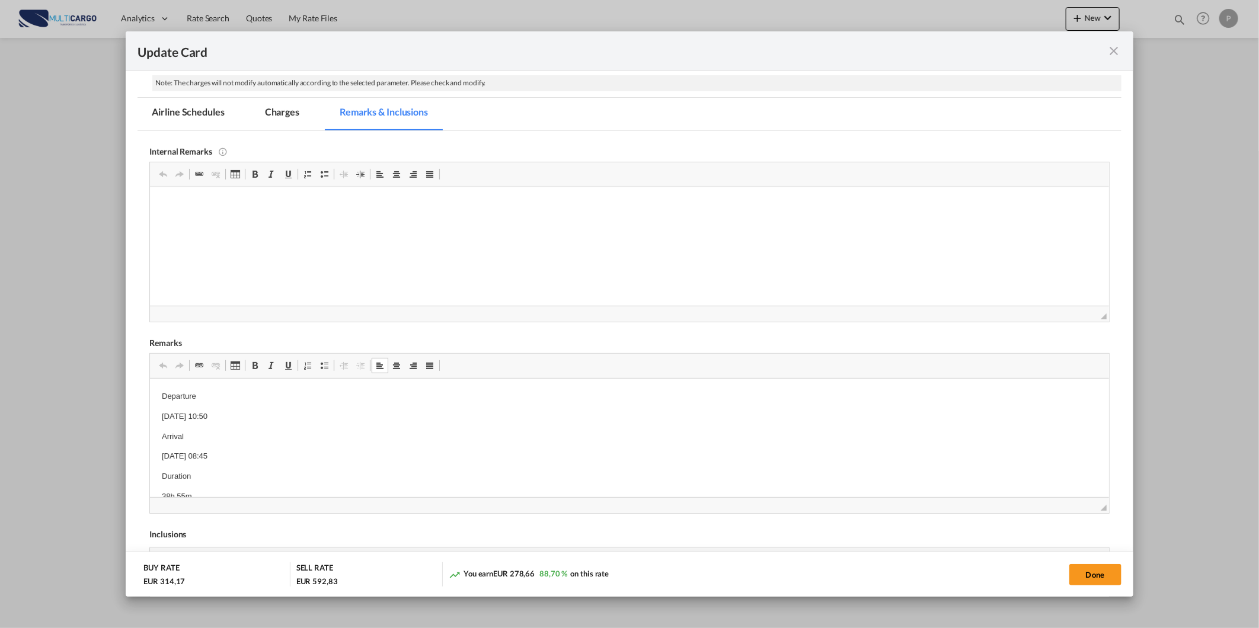
scroll to position [43, 0]
click at [1070, 575] on button "Done" at bounding box center [1095, 574] width 52 height 21
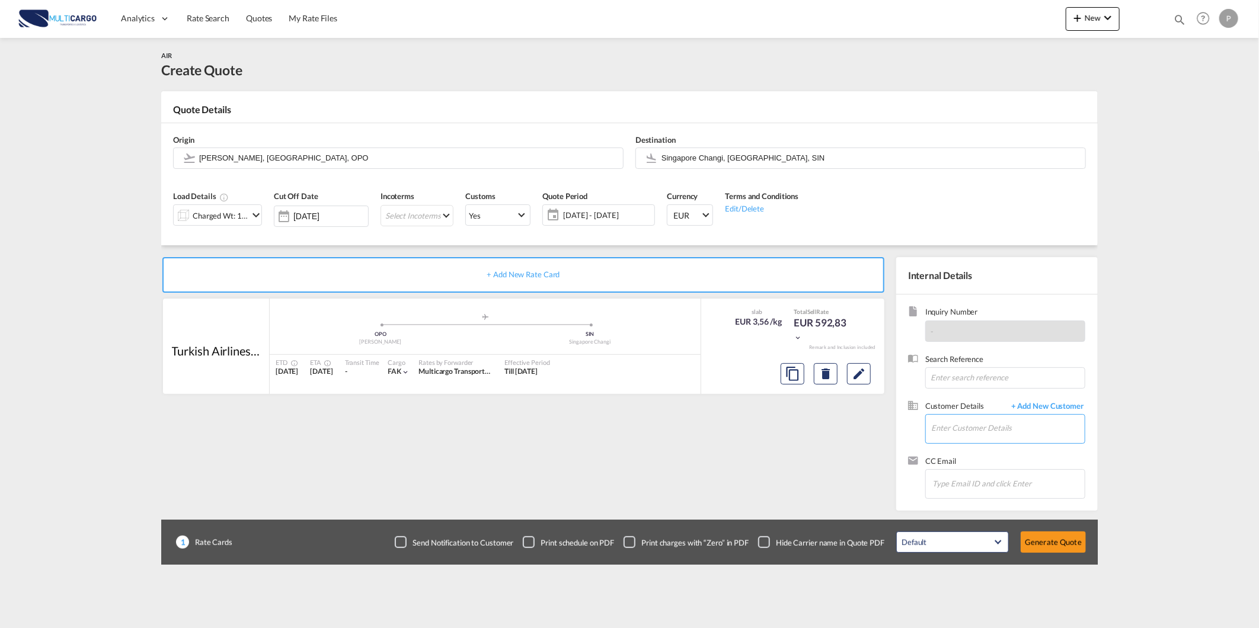
click at [1010, 434] on input "Enter Customer Details" at bounding box center [1008, 428] width 154 height 27
paste input "christine@brightlog.biz"
type input "christine@brightlog.biz"
click at [1021, 402] on span "+ Add New Customer" at bounding box center [1045, 408] width 80 height 14
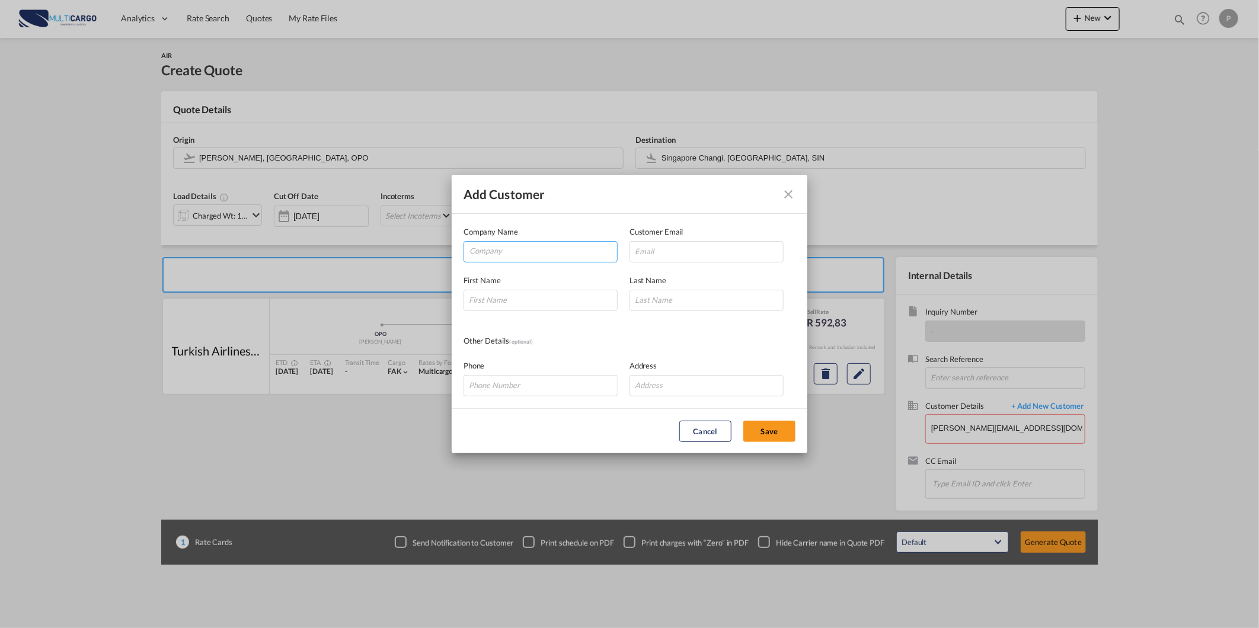
click at [519, 265] on md-autocomplete-wrap "Add Customer Company ..." at bounding box center [543, 254] width 148 height 24
click at [514, 251] on input "Company" at bounding box center [543, 251] width 148 height 18
paste input "christine@brightlog.biz"
type input "christine@brightlog.biz"
click at [670, 257] on input "Add Customer Company ..." at bounding box center [706, 251] width 154 height 21
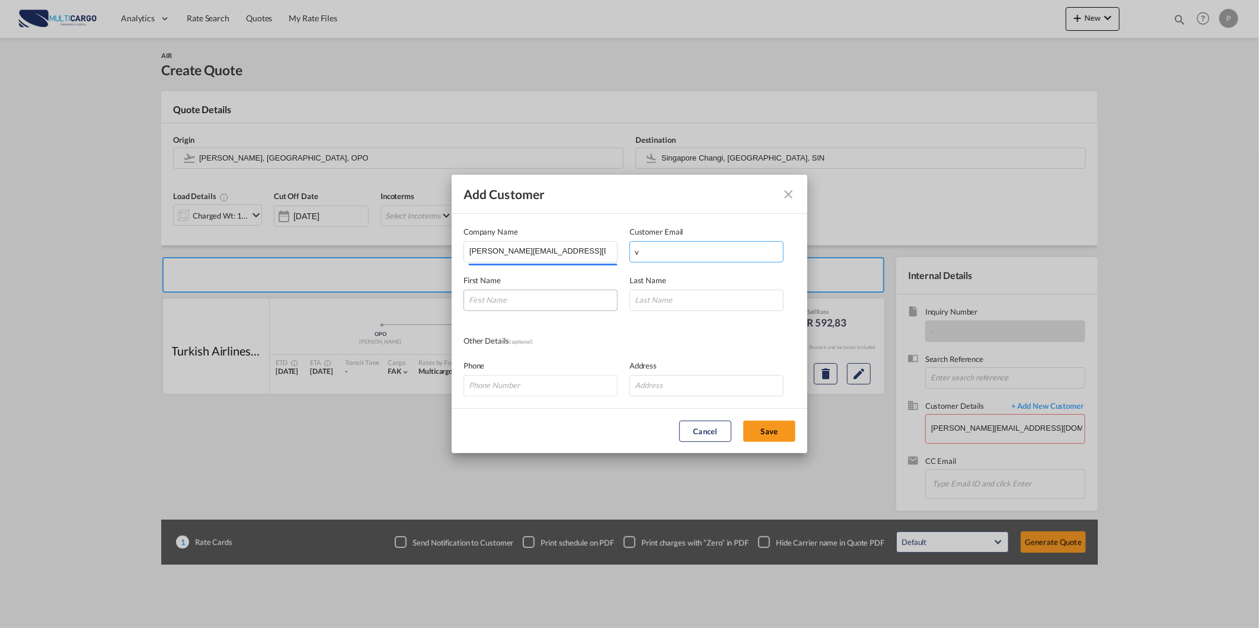
type input "v"
click at [549, 299] on input "Add Customer Company ..." at bounding box center [541, 300] width 154 height 21
type input "v"
click at [655, 301] on input "Add Customer Company ..." at bounding box center [706, 300] width 154 height 21
paste input "christine@brightlog.biz"
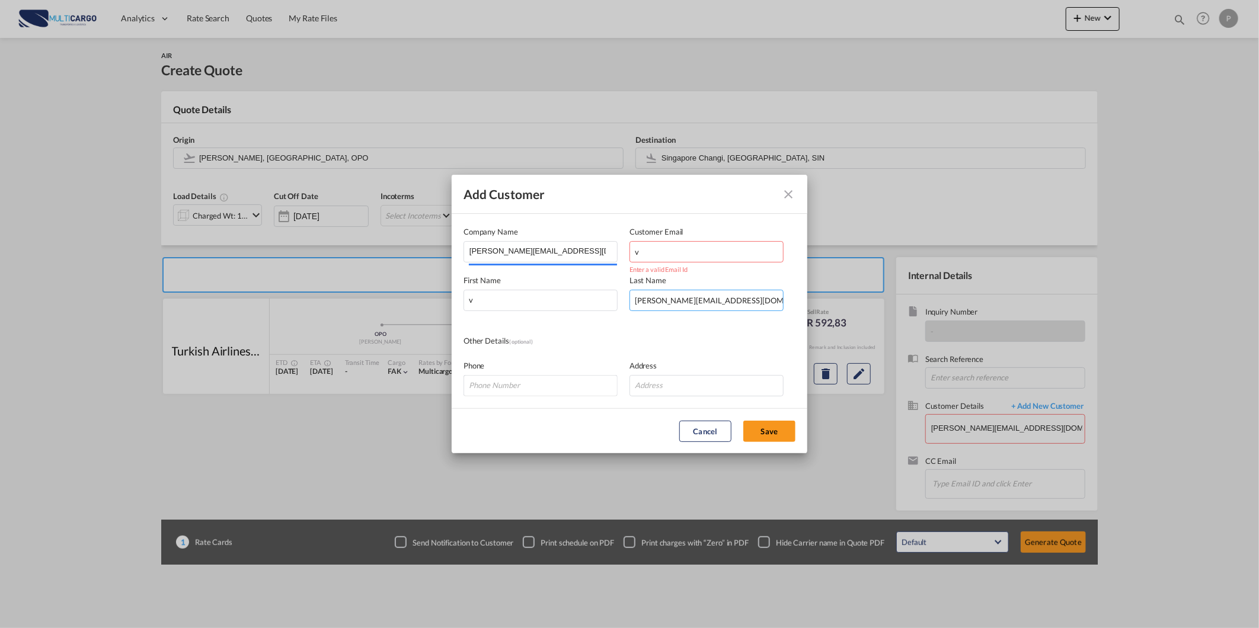
type input "christine@brightlog.biz"
drag, startPoint x: 653, startPoint y: 249, endPoint x: 542, endPoint y: 250, distance: 111.4
click at [542, 250] on div "Company Name christine@brightlog.biz Customer Email v Enter a valid Email Id" at bounding box center [630, 244] width 332 height 37
paste input "christine@brightlog.biz"
type input "christine@brightlog.biz"
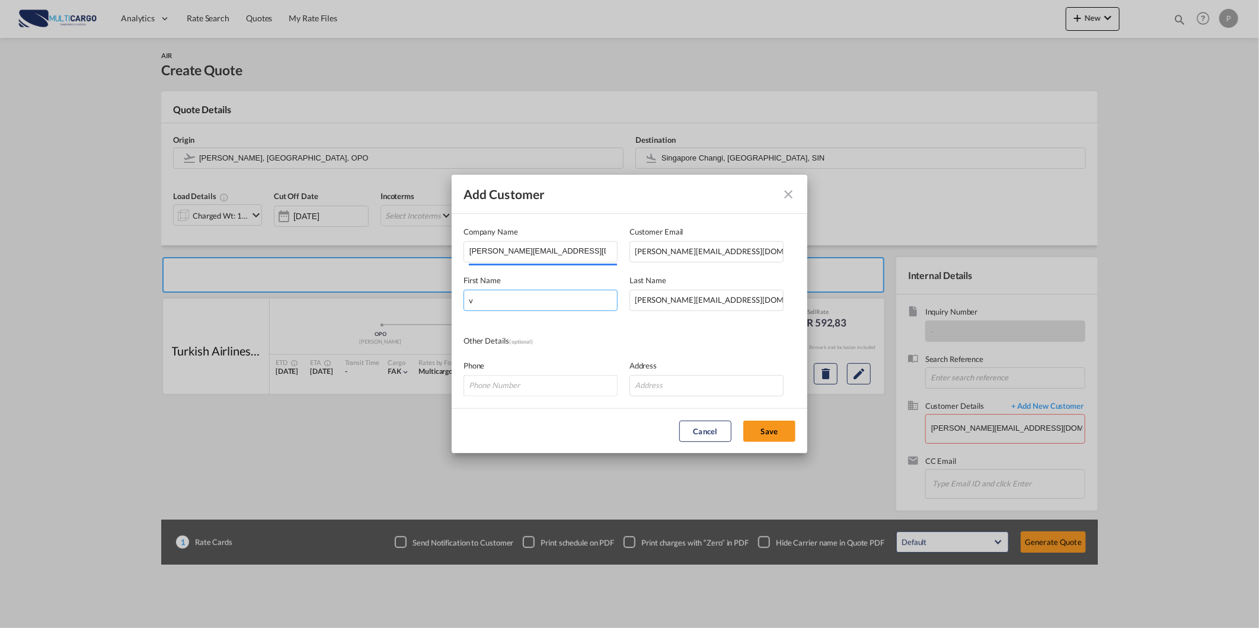
paste input "christine@brightlog.biz"
drag, startPoint x: 522, startPoint y: 303, endPoint x: 411, endPoint y: 303, distance: 110.2
click at [411, 303] on div "Add Customer Company Name christine@brightlog.biz Customer Email christine@brig…" at bounding box center [629, 314] width 1259 height 628
type input "christine@brightlog.biz"
click at [776, 431] on button "Save" at bounding box center [769, 431] width 52 height 21
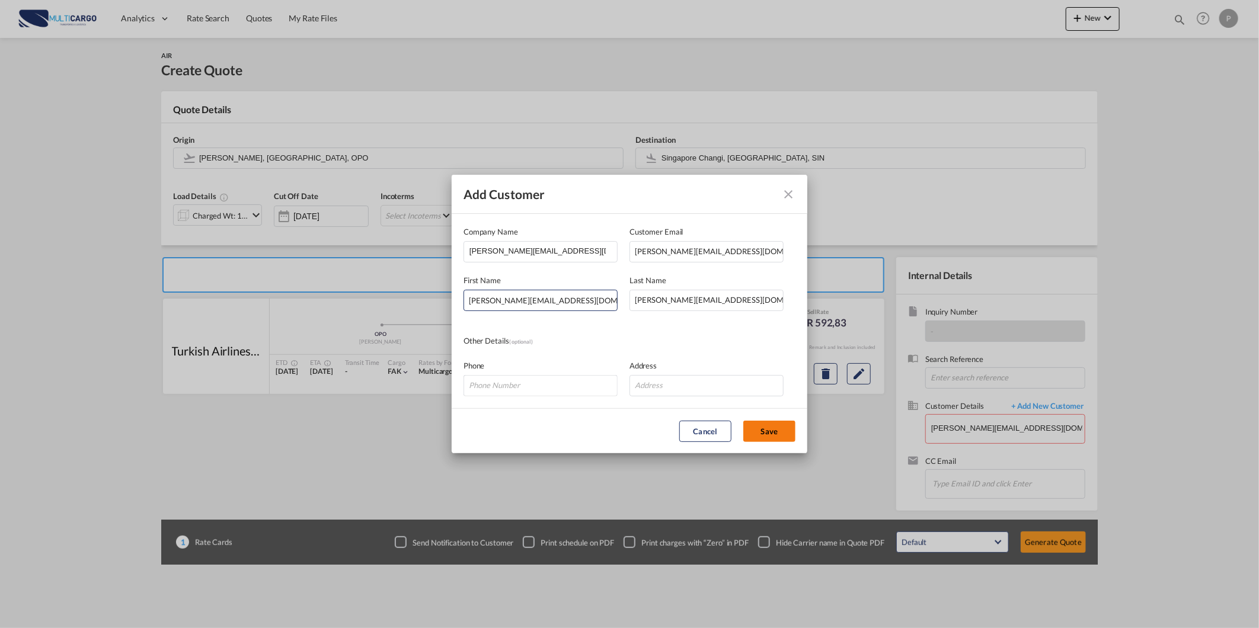
type input "christine@brightlog.biz, christine@brightlog.biz christine@brightlog.biz, chris…"
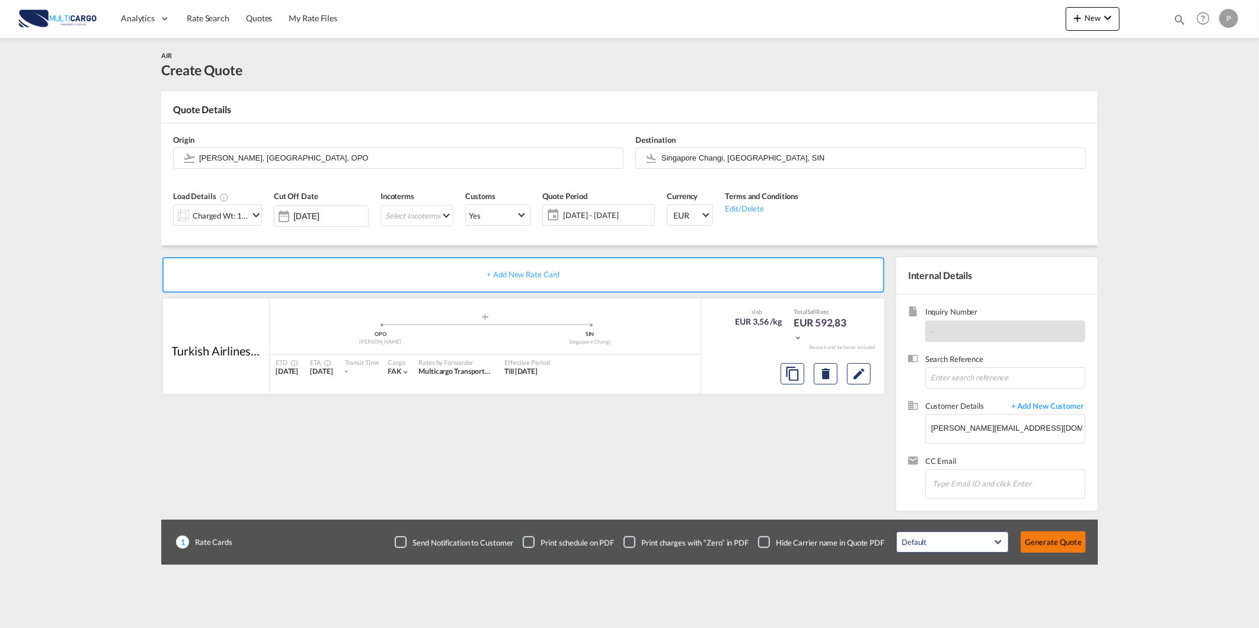
click at [1046, 544] on button "Generate Quote" at bounding box center [1053, 542] width 65 height 21
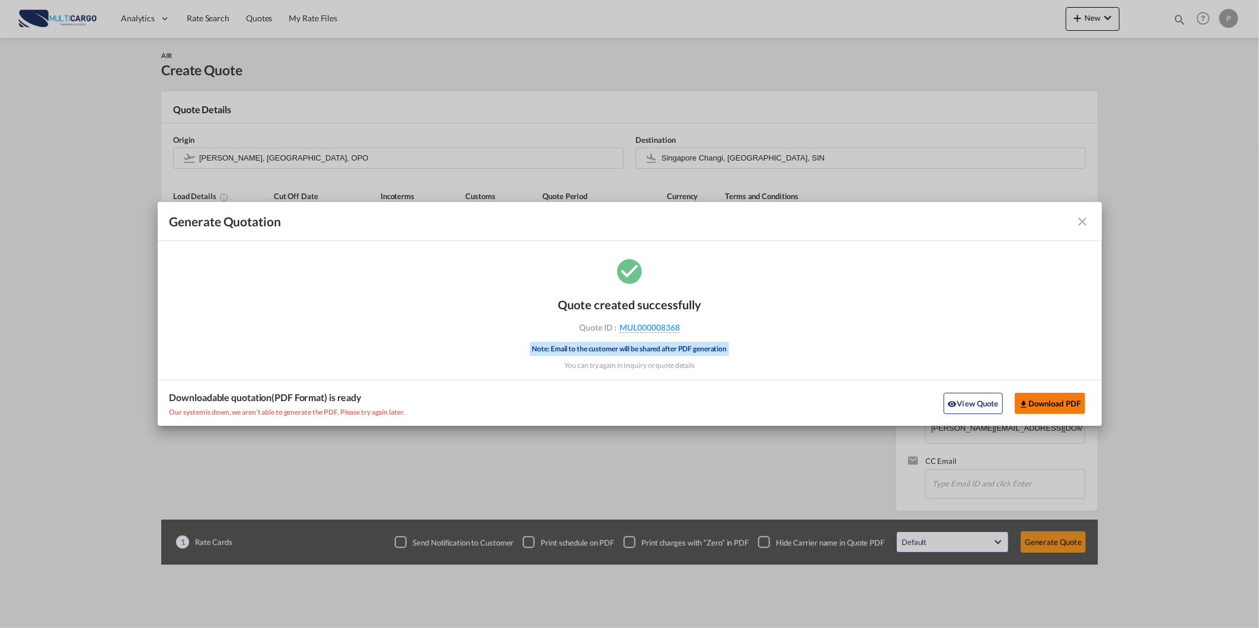
click at [1047, 400] on button "Download PDF" at bounding box center [1050, 403] width 71 height 21
click at [985, 407] on button "View Quote" at bounding box center [973, 403] width 59 height 21
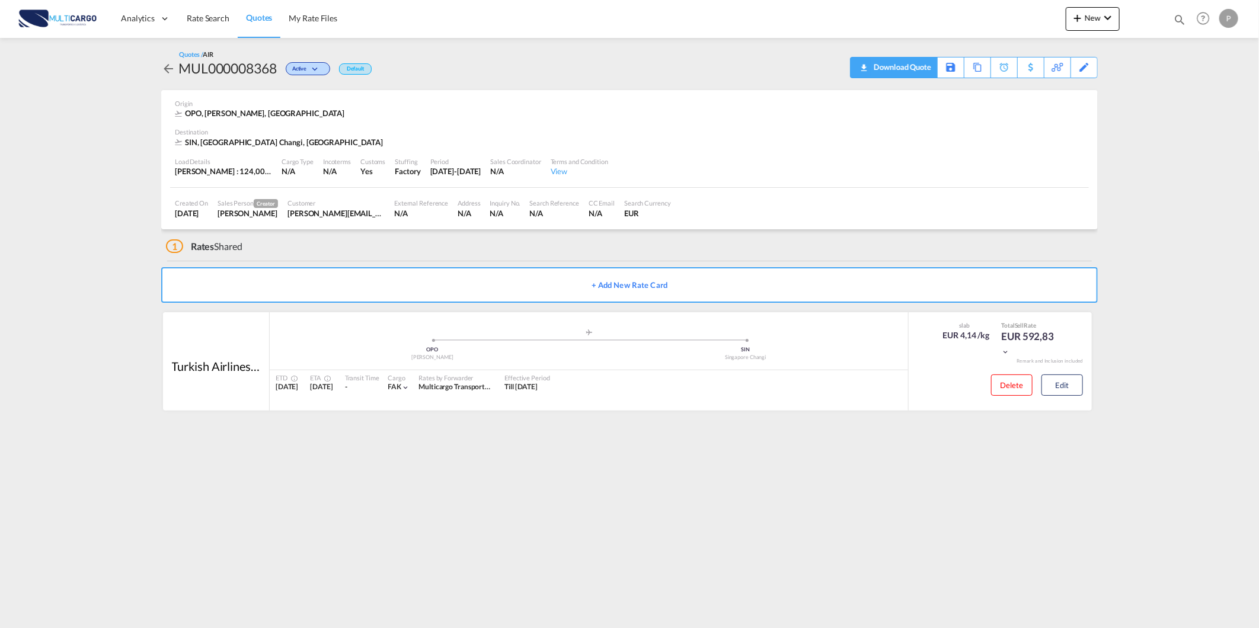
click at [914, 69] on div "Download Quote" at bounding box center [901, 66] width 60 height 19
click at [976, 72] on div "Copy Quote" at bounding box center [964, 67] width 40 height 20
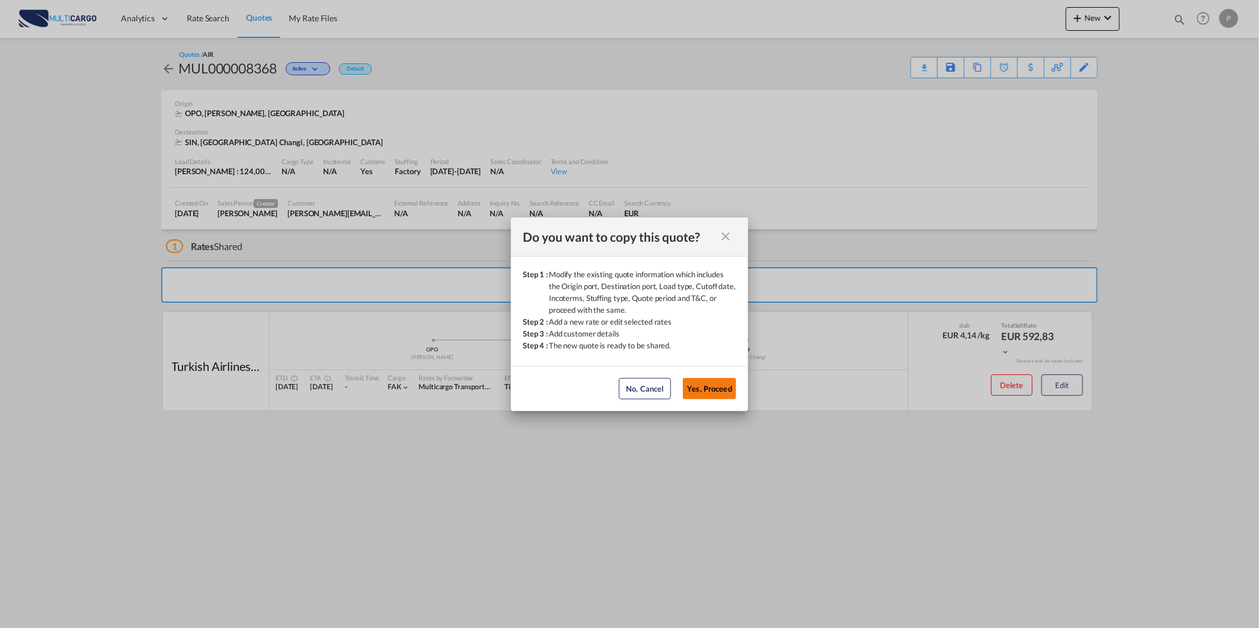
click at [714, 392] on button "Yes, Proceed" at bounding box center [709, 388] width 53 height 21
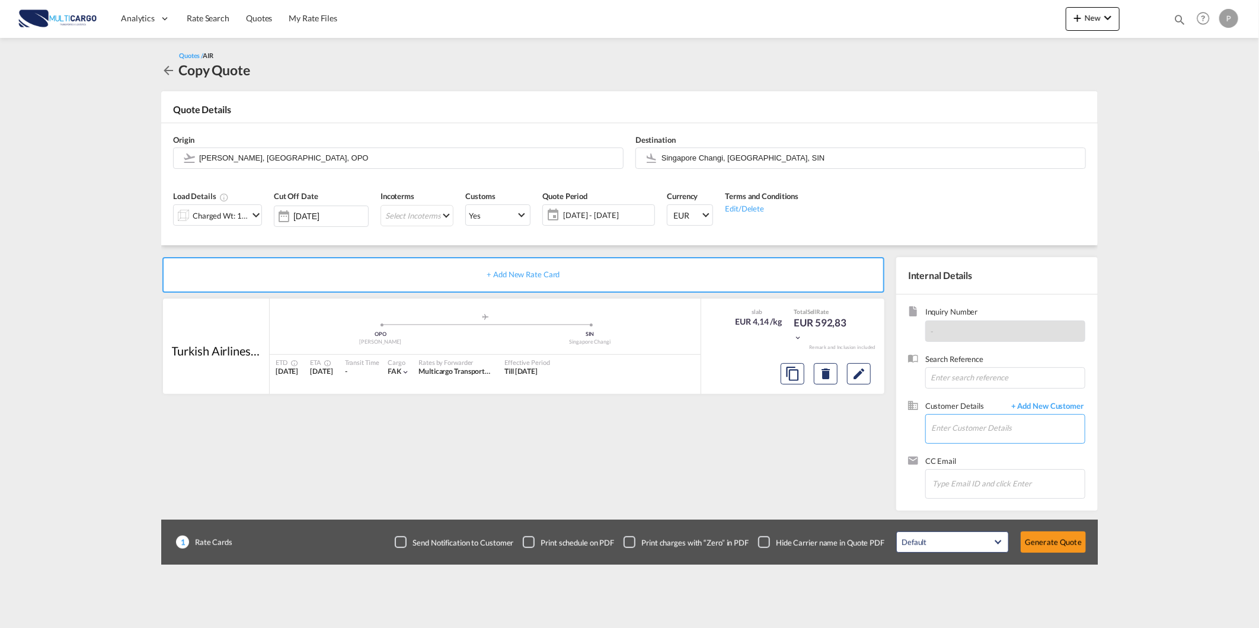
click at [973, 427] on input "Enter Customer Details" at bounding box center [1008, 428] width 154 height 27
paste input "glim@fgn-net.com"
click at [990, 456] on div "glim@fgn-net.com glim@fgn-net.com glim@fgn-net.com" at bounding box center [1008, 449] width 154 height 32
type input "glim@fgn-net.com, glim@fgn-net.com glim@fgn-net.com, glim@fgn-net.com"
click at [1038, 542] on button "Generate Quote" at bounding box center [1053, 542] width 65 height 21
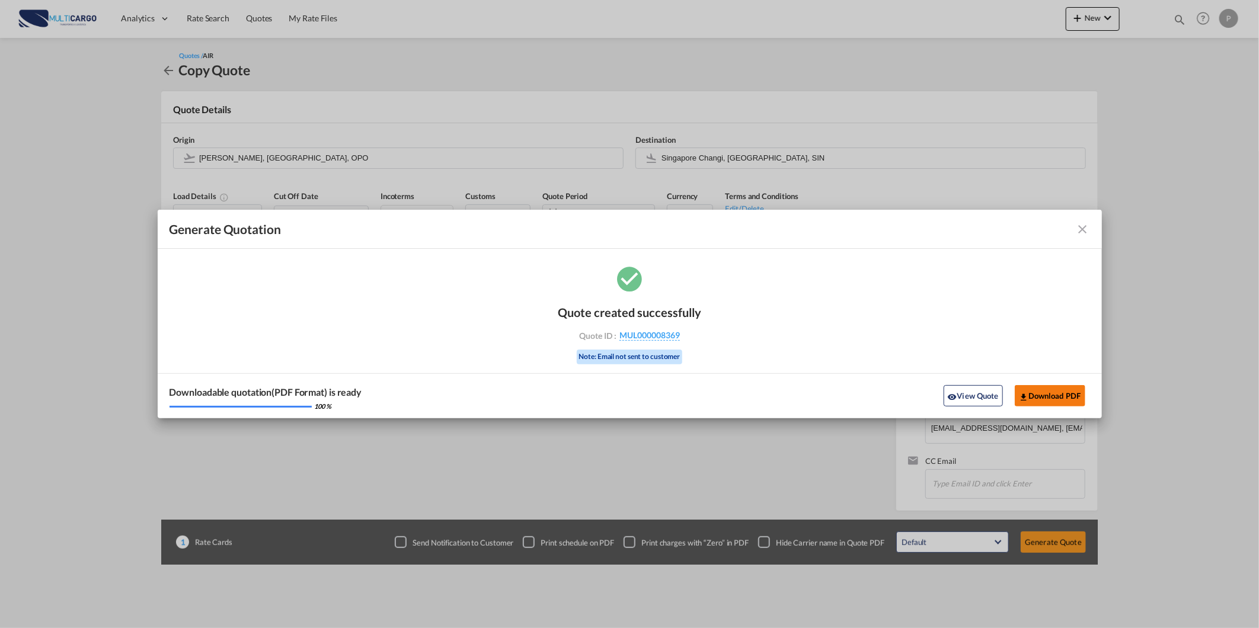
click at [1069, 402] on button "Download PDF" at bounding box center [1050, 395] width 71 height 21
click at [1080, 225] on md-icon "icon-close fg-AAA8AD cursor m-0" at bounding box center [1083, 229] width 14 height 14
